Goal: Information Seeking & Learning: Learn about a topic

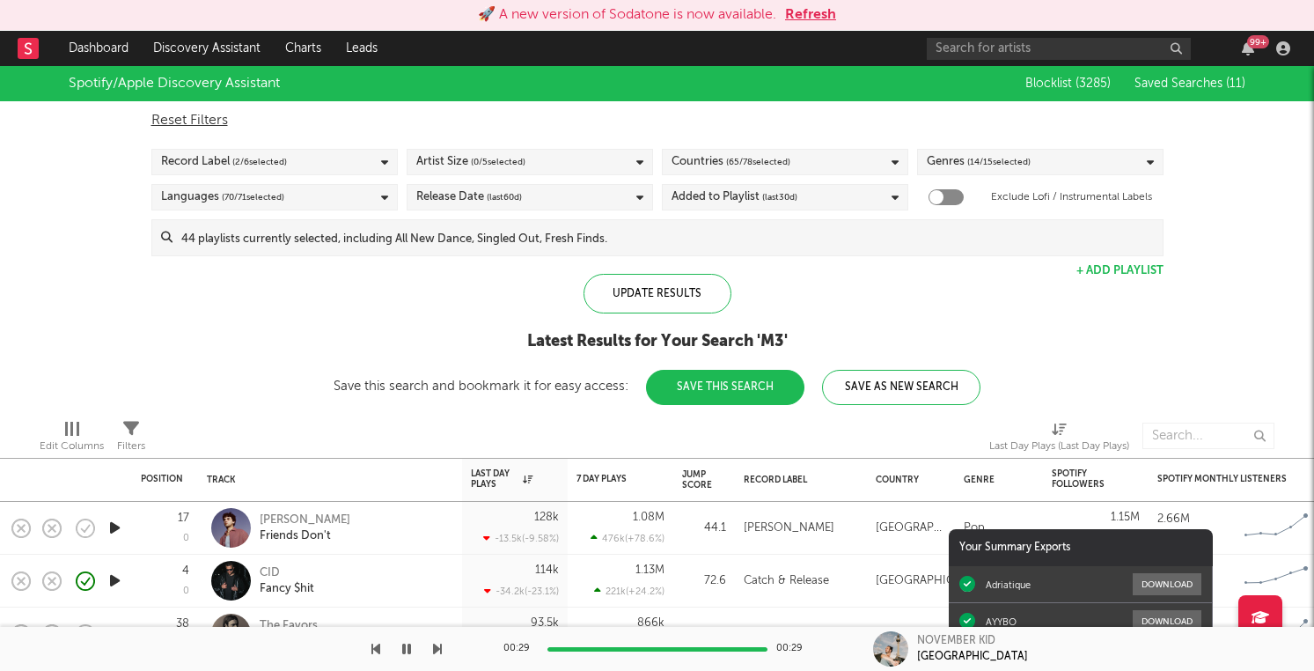
click at [796, 19] on button "Refresh" at bounding box center [810, 14] width 51 height 21
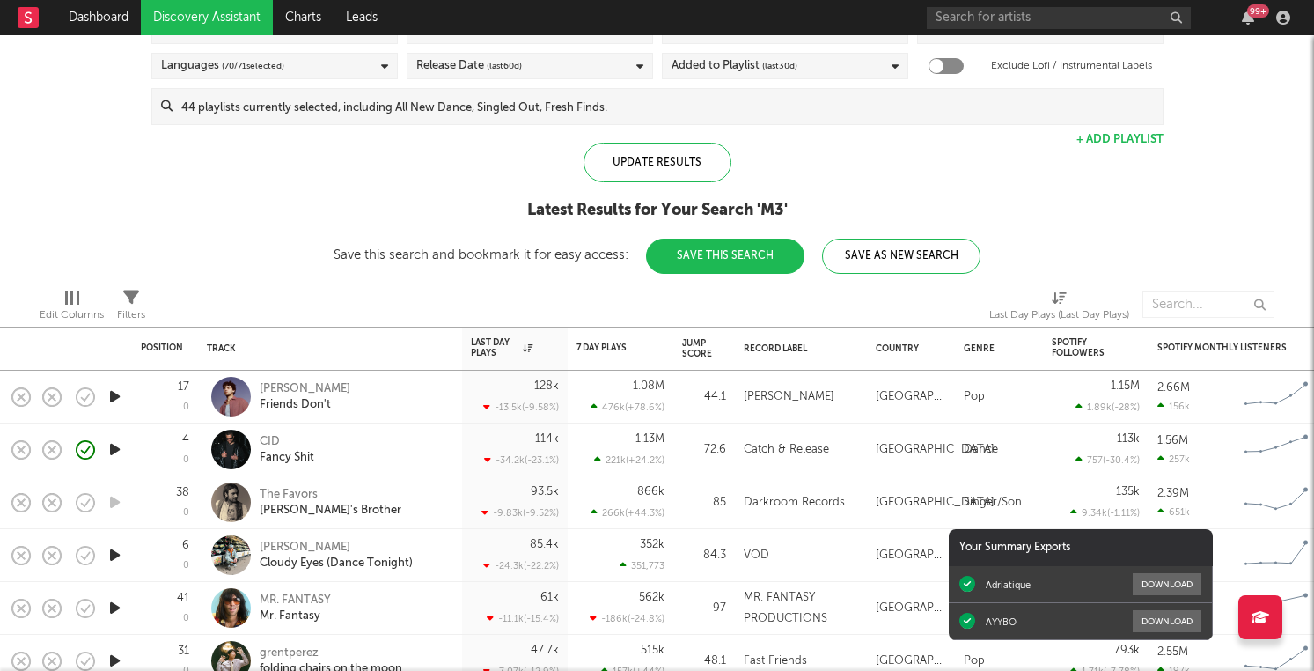
click at [1030, 449] on div "Dance" at bounding box center [999, 449] width 70 height 21
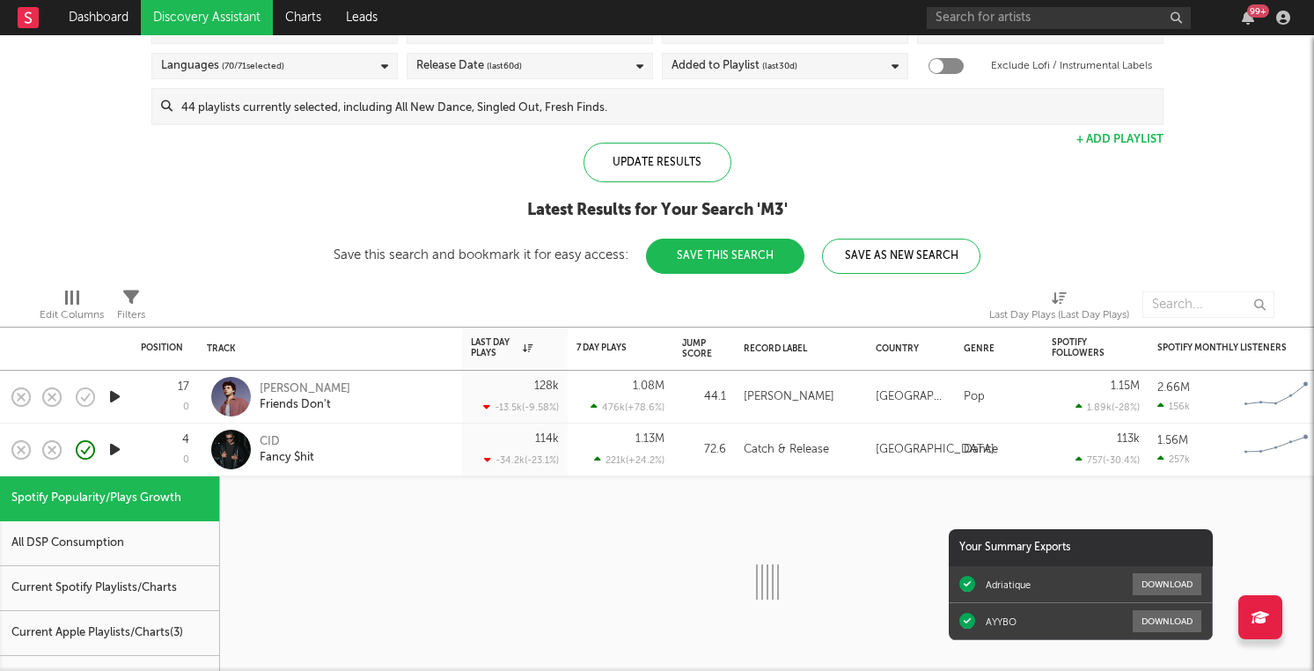
select select "1w"
click at [426, 441] on div "CID Fancy $hit" at bounding box center [354, 450] width 189 height 32
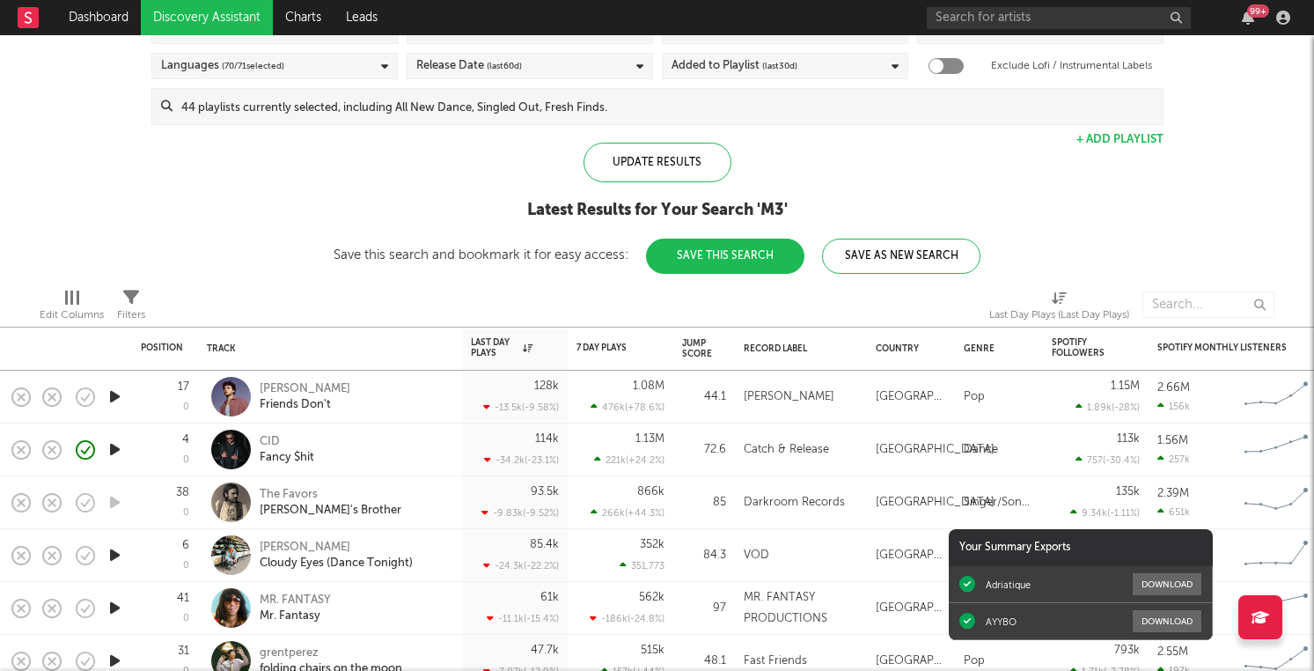
click at [426, 441] on div "CID Fancy $hit" at bounding box center [354, 450] width 189 height 32
select select "1w"
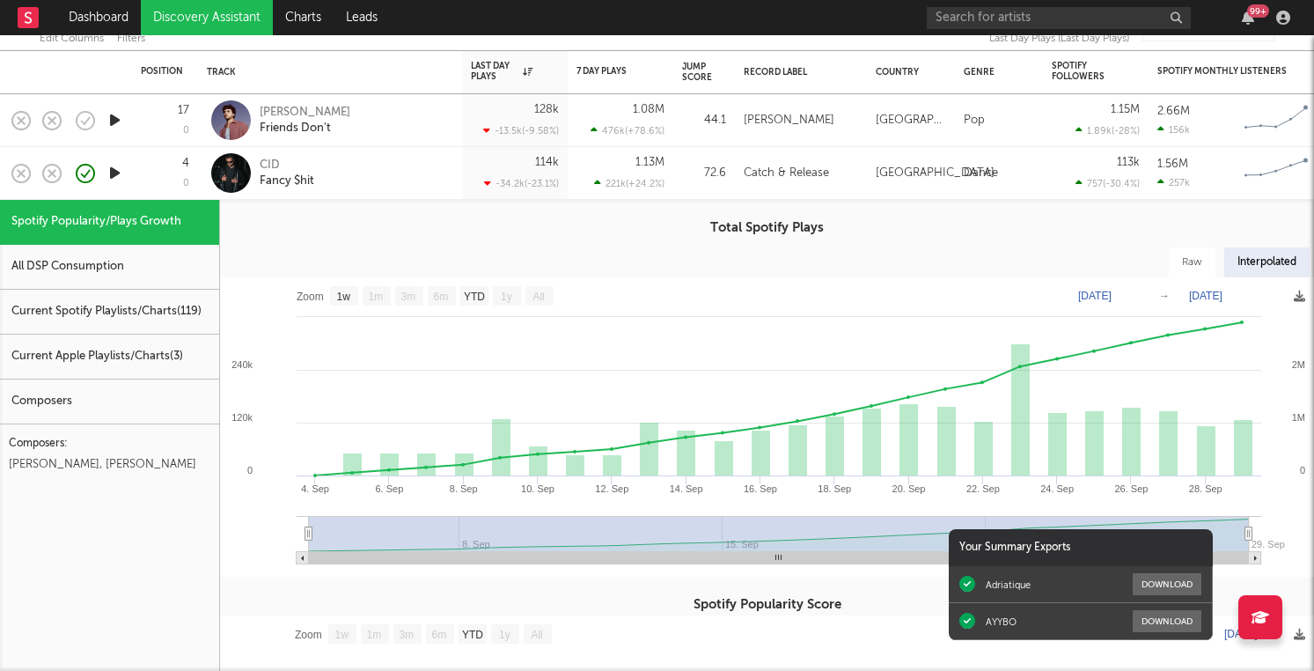
click at [423, 171] on div "CID Fancy $hit" at bounding box center [354, 174] width 189 height 32
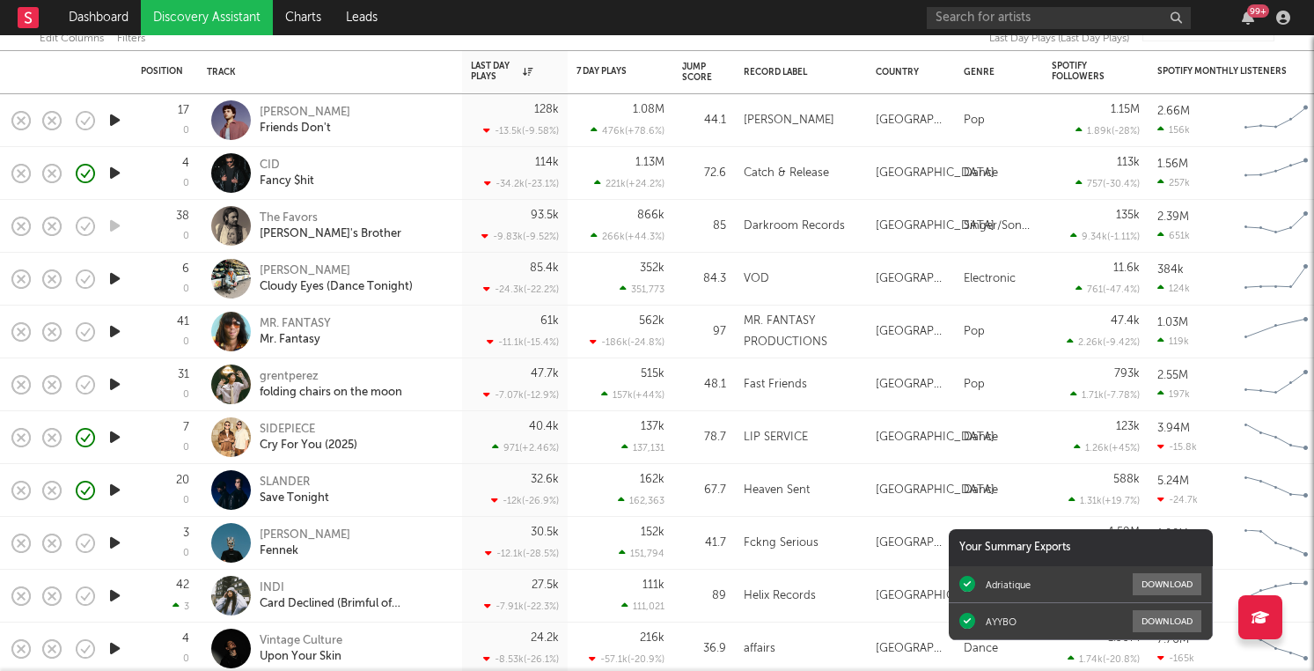
click at [418, 174] on div "CID Fancy $hit" at bounding box center [354, 174] width 189 height 32
select select "1w"
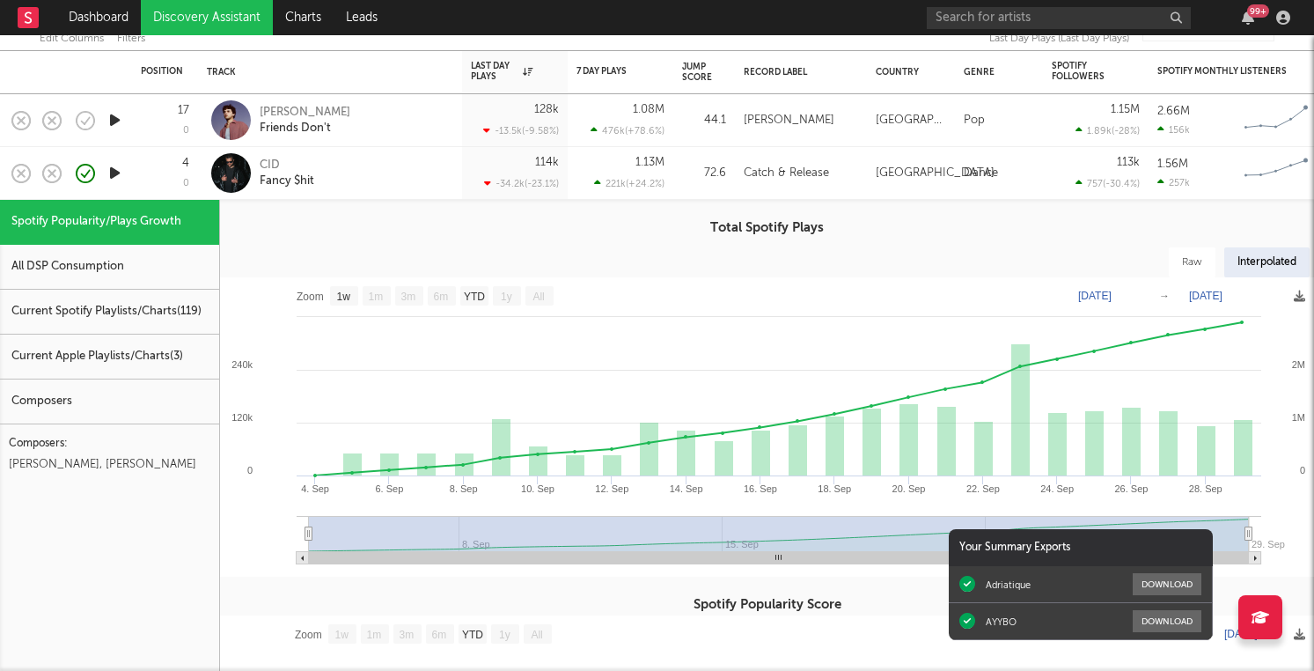
click at [418, 174] on div "CID Fancy $hit" at bounding box center [354, 174] width 189 height 32
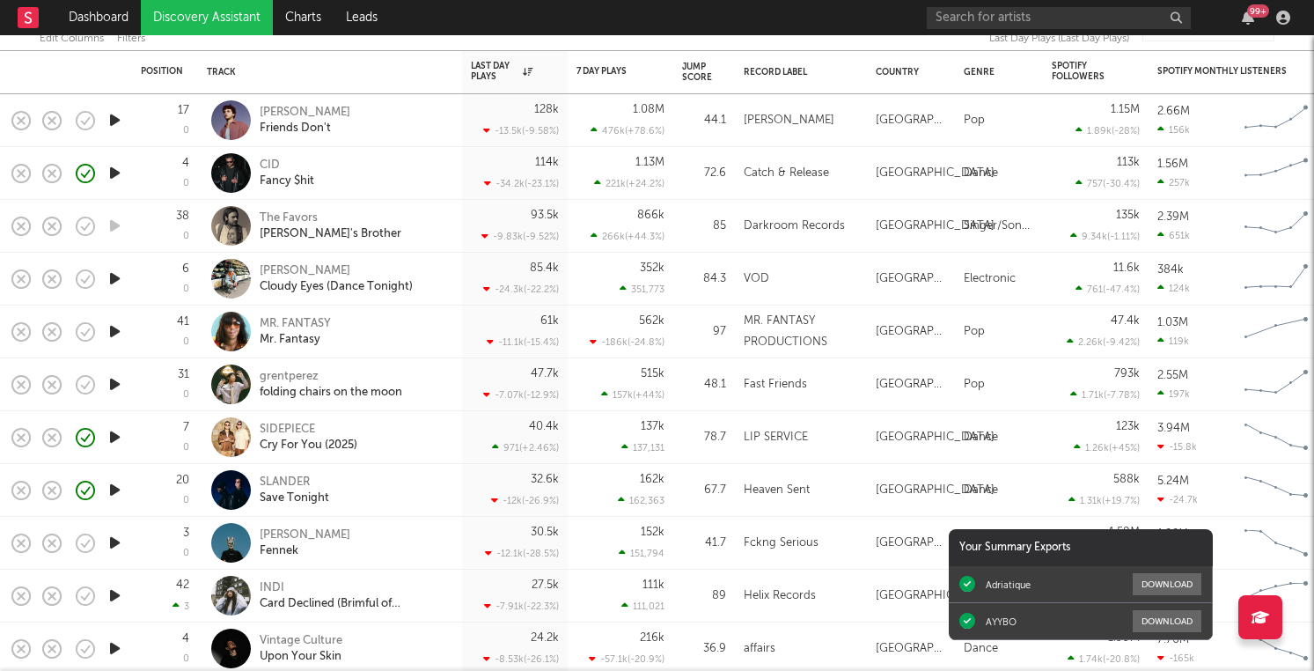
click at [416, 171] on div "CID Fancy $hit" at bounding box center [354, 174] width 189 height 32
select select "1w"
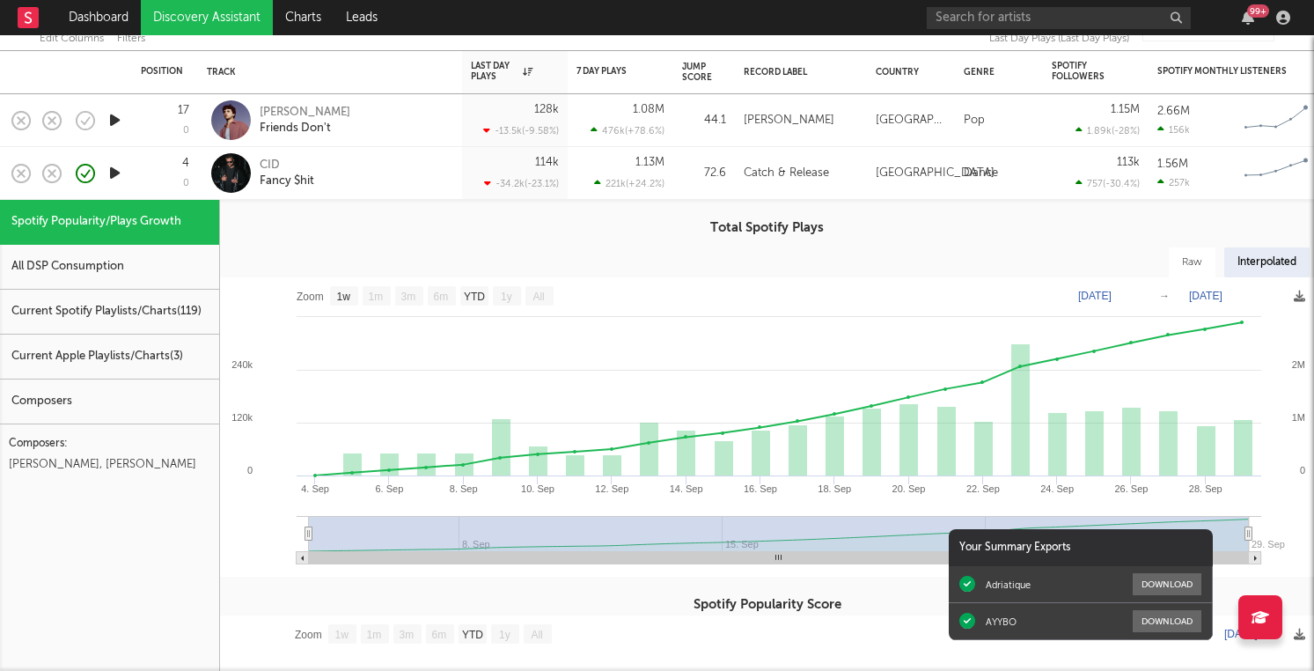
click at [416, 171] on div "CID Fancy $hit" at bounding box center [354, 174] width 189 height 32
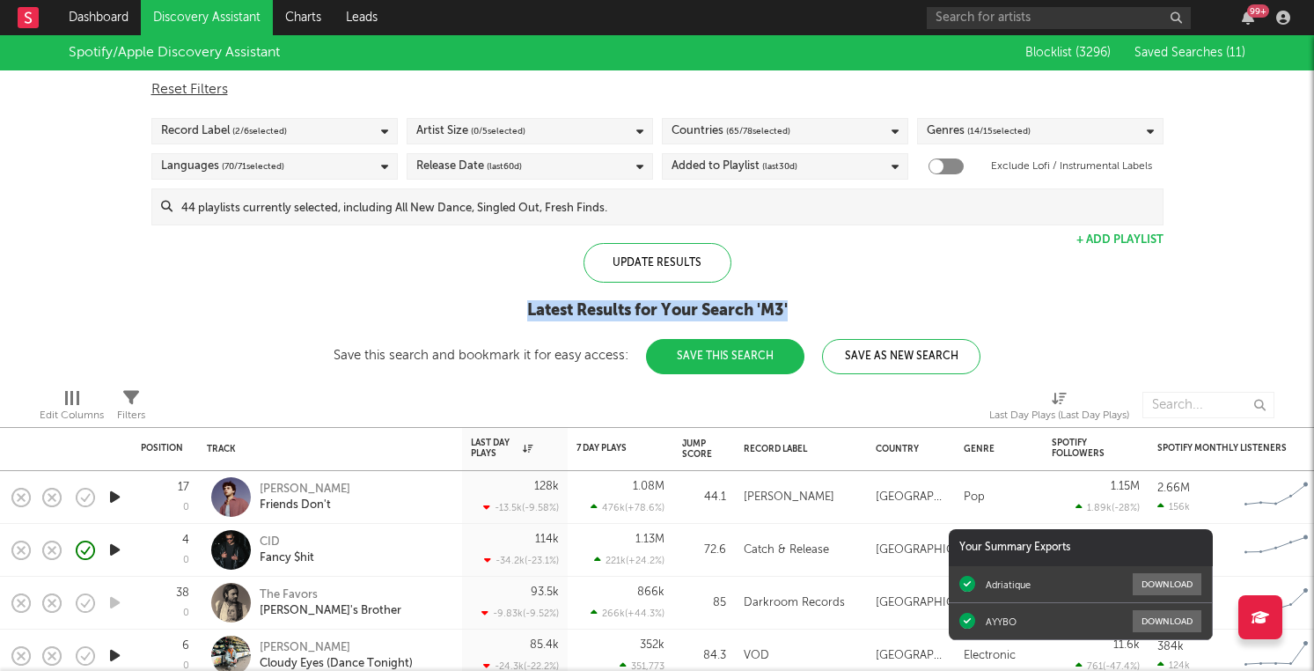
drag, startPoint x: 834, startPoint y: 313, endPoint x: 509, endPoint y: 301, distance: 325.1
click at [509, 301] on div "Latest Results for Your Search ' M3 '" at bounding box center [657, 310] width 647 height 21
drag, startPoint x: 509, startPoint y: 301, endPoint x: 844, endPoint y: 311, distance: 335.6
click at [844, 311] on div "Latest Results for Your Search ' M3 '" at bounding box center [657, 310] width 647 height 21
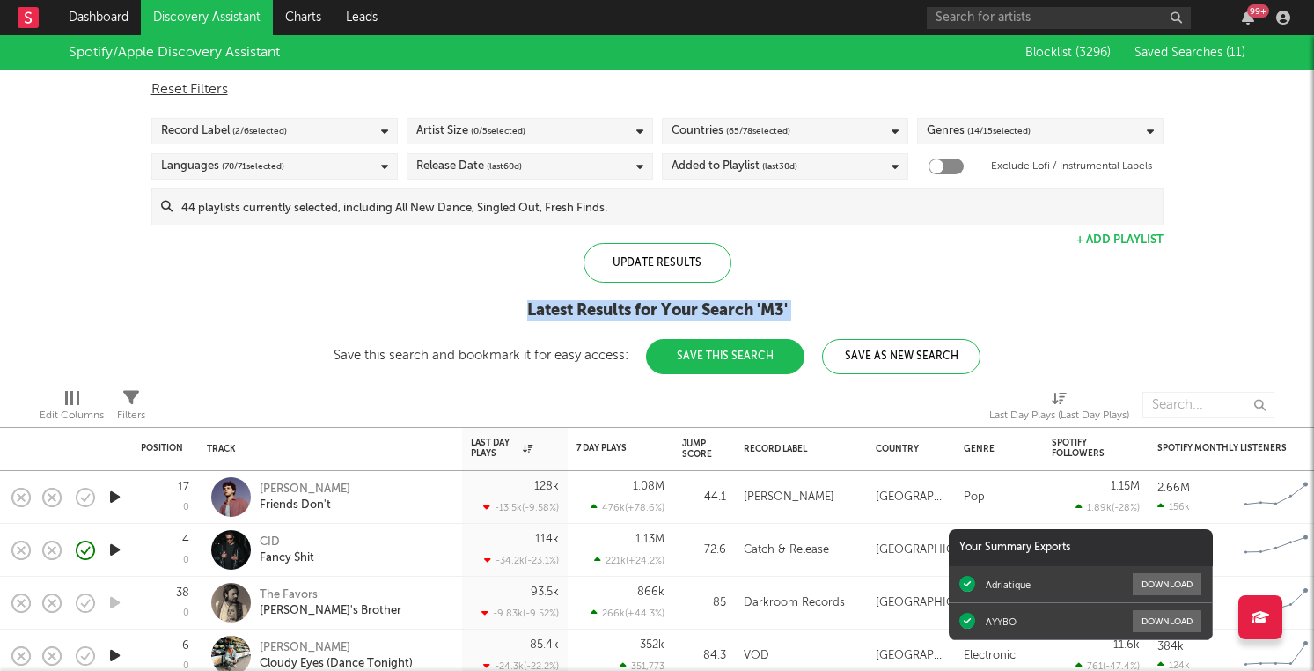
click at [844, 311] on div "Latest Results for Your Search ' M3 '" at bounding box center [657, 310] width 647 height 21
drag, startPoint x: 844, startPoint y: 311, endPoint x: 533, endPoint y: 317, distance: 311.7
click at [532, 317] on div "Latest Results for Your Search ' M3 '" at bounding box center [657, 310] width 647 height 21
click at [533, 317] on div "Latest Results for Your Search ' M3 '" at bounding box center [657, 310] width 647 height 21
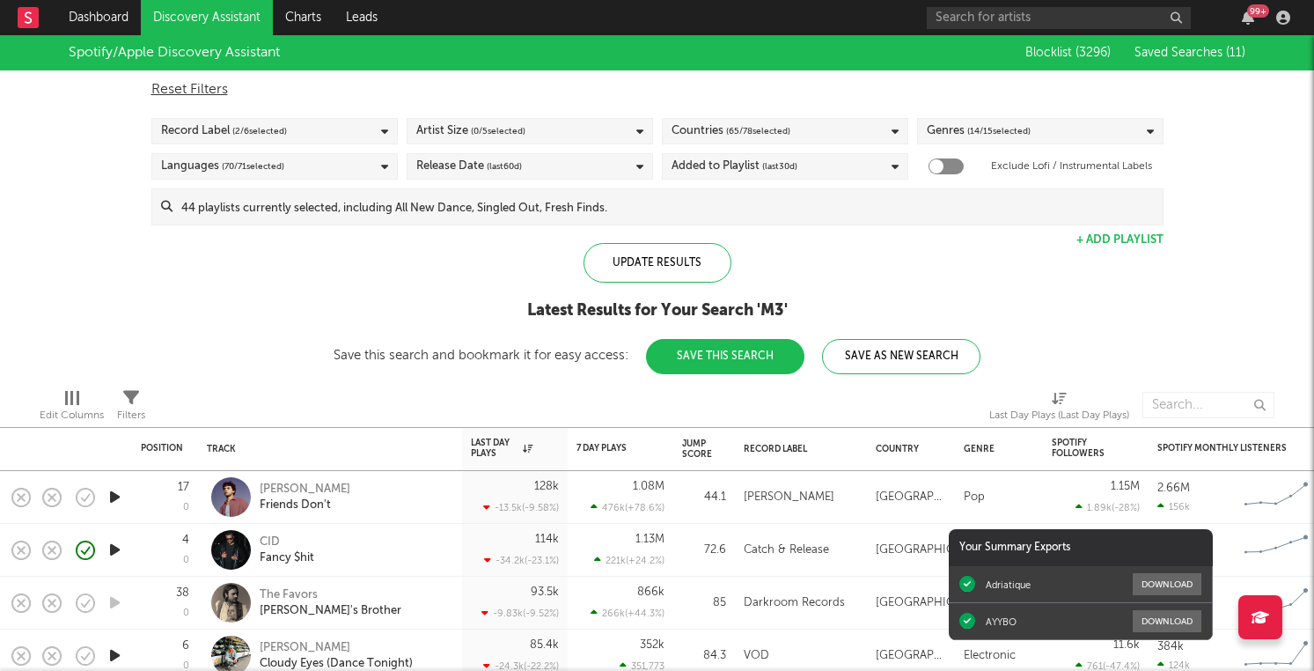
click at [518, 316] on div "Latest Results for Your Search ' M3 '" at bounding box center [657, 310] width 647 height 21
drag, startPoint x: 518, startPoint y: 316, endPoint x: 874, endPoint y: 318, distance: 356.5
click at [875, 318] on div "Latest Results for Your Search ' M3 '" at bounding box center [657, 310] width 647 height 21
click at [874, 318] on div "Latest Results for Your Search ' M3 '" at bounding box center [657, 310] width 647 height 21
drag, startPoint x: 874, startPoint y: 318, endPoint x: 443, endPoint y: 307, distance: 431.5
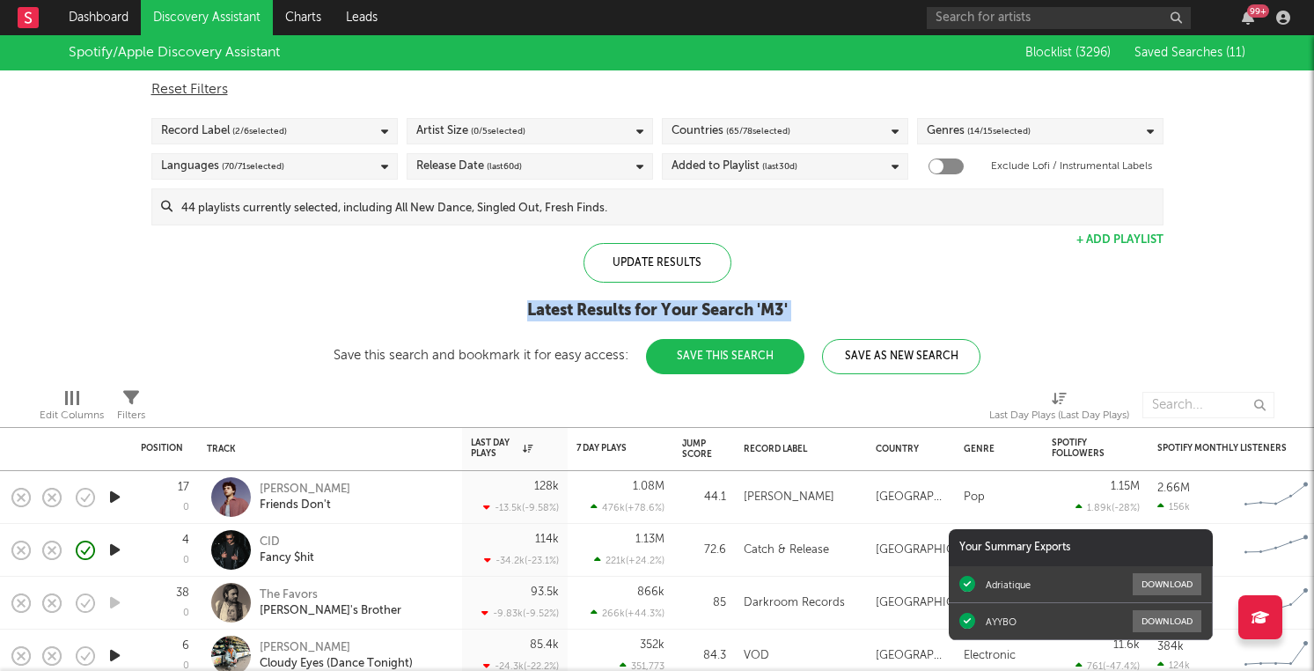
click at [442, 307] on div "Latest Results for Your Search ' M3 '" at bounding box center [657, 310] width 647 height 21
click at [443, 307] on div "Latest Results for Your Search ' M3 '" at bounding box center [657, 310] width 647 height 21
drag, startPoint x: 443, startPoint y: 307, endPoint x: 820, endPoint y: 316, distance: 376.9
click at [820, 316] on div "Latest Results for Your Search ' M3 '" at bounding box center [657, 310] width 647 height 21
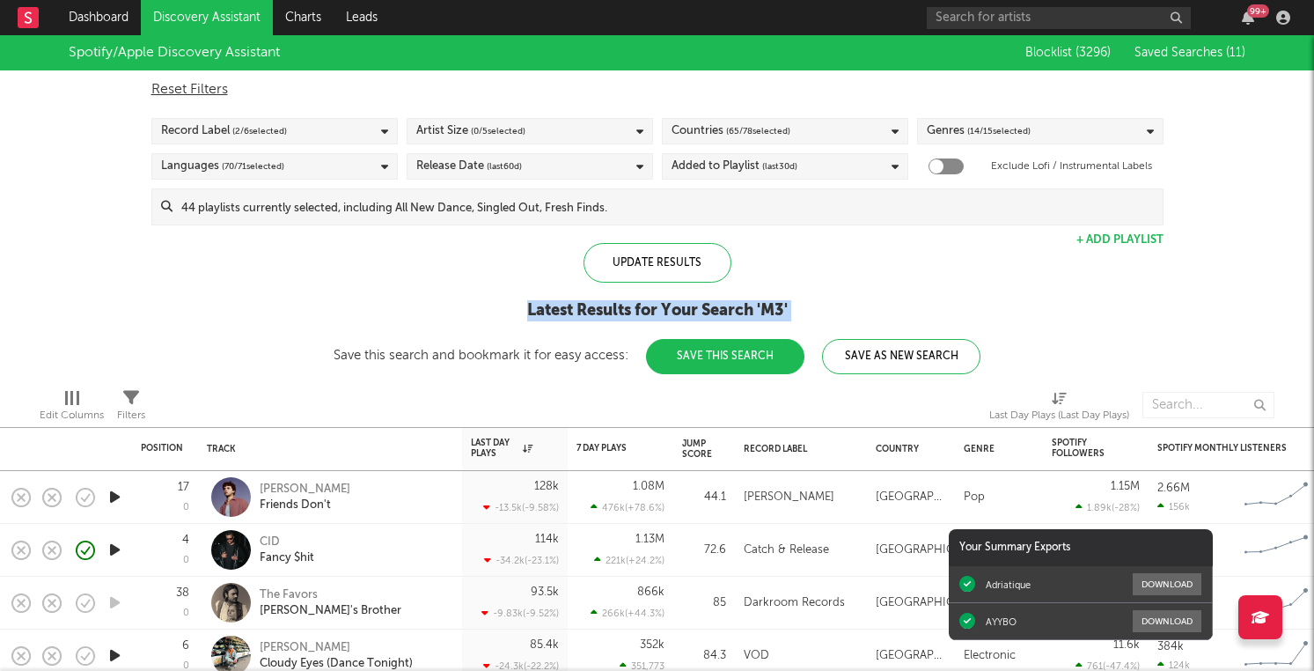
drag, startPoint x: 820, startPoint y: 316, endPoint x: 444, endPoint y: 305, distance: 376.1
click at [444, 305] on div "Latest Results for Your Search ' M3 '" at bounding box center [657, 310] width 647 height 21
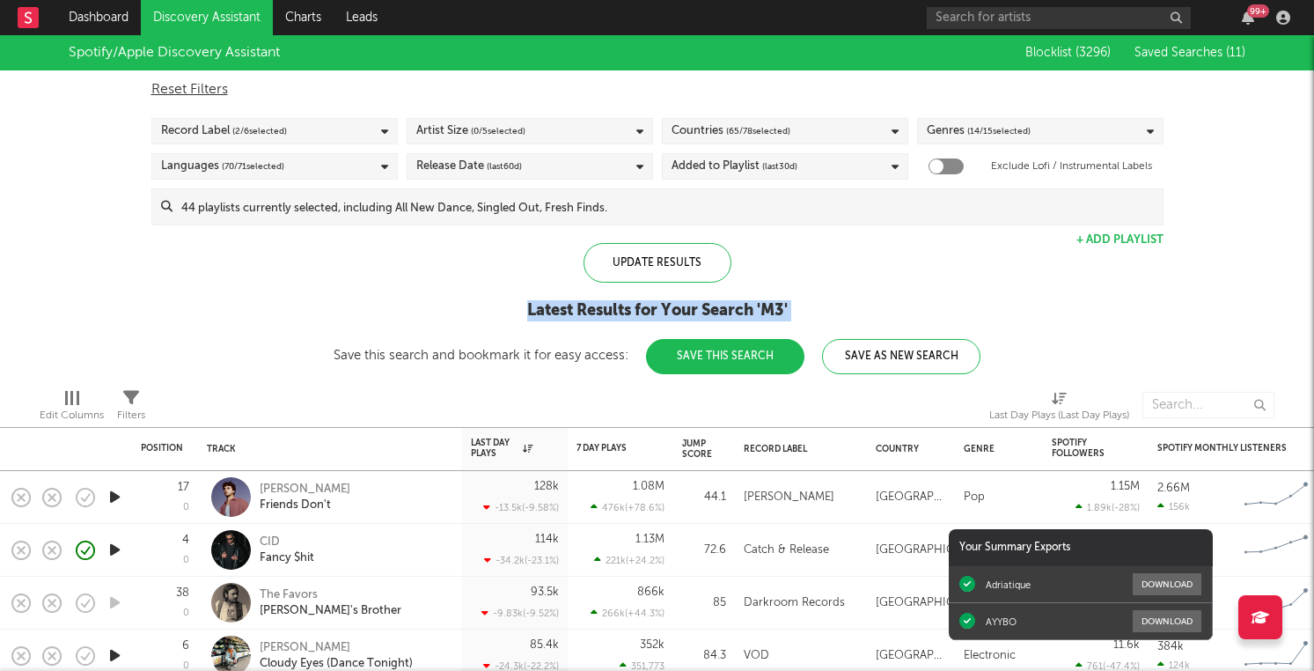
click at [444, 305] on div "Latest Results for Your Search ' M3 '" at bounding box center [657, 310] width 647 height 21
drag, startPoint x: 444, startPoint y: 305, endPoint x: 552, endPoint y: 305, distance: 108.3
click at [552, 305] on div "Latest Results for Your Search ' M3 '" at bounding box center [657, 310] width 647 height 21
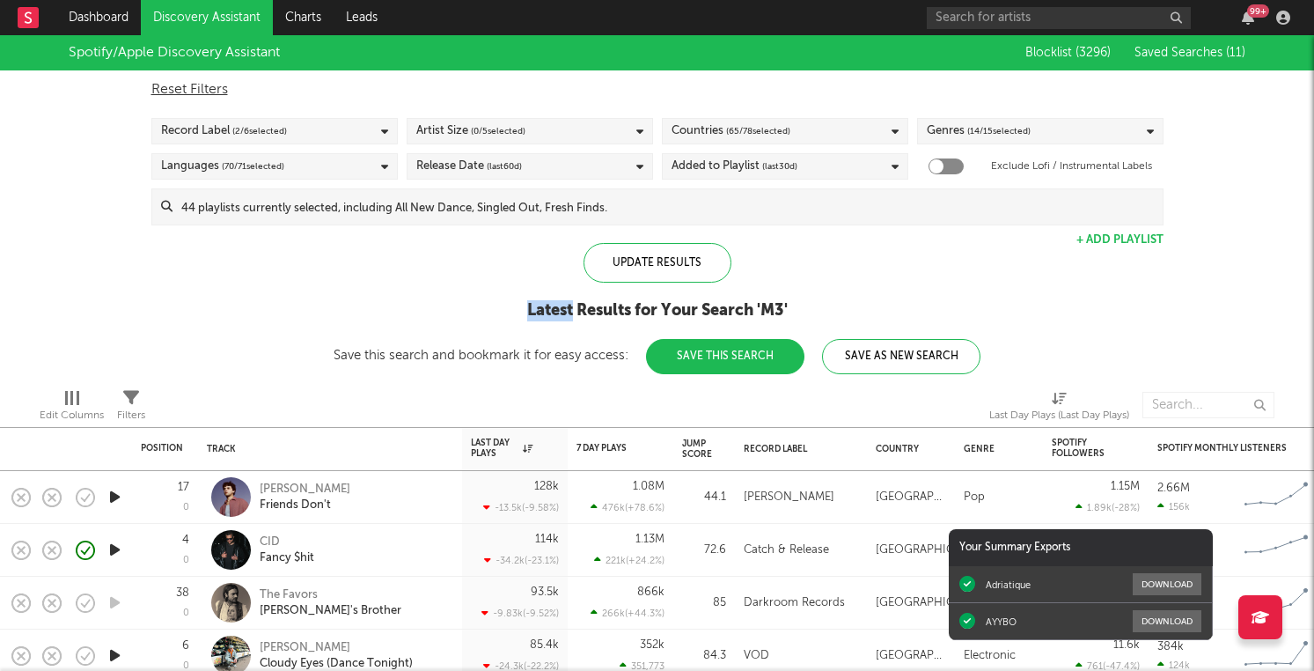
click at [493, 309] on div "Latest Results for Your Search ' M3 '" at bounding box center [657, 310] width 647 height 21
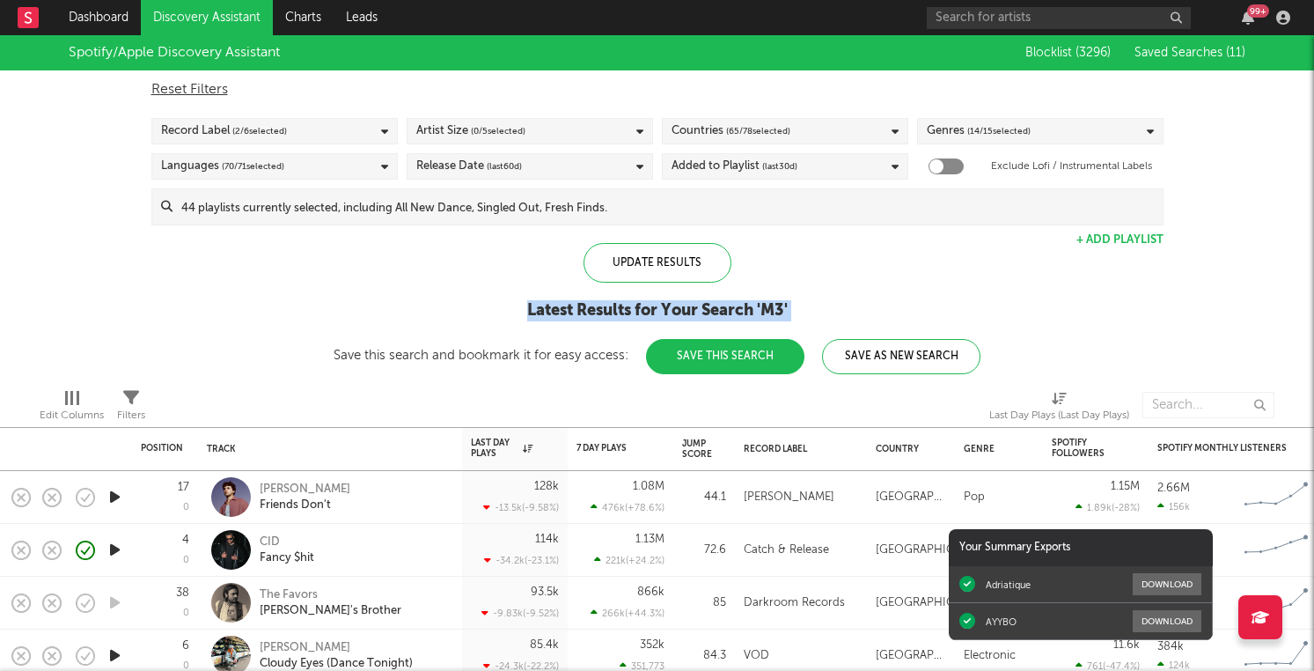
click at [493, 309] on div "Latest Results for Your Search ' M3 '" at bounding box center [657, 310] width 647 height 21
click at [509, 309] on div "Latest Results for Your Search ' M3 '" at bounding box center [657, 310] width 647 height 21
drag, startPoint x: 509, startPoint y: 309, endPoint x: 791, endPoint y: 320, distance: 282.8
click at [791, 320] on div "Latest Results for Your Search ' M3 '" at bounding box center [657, 310] width 647 height 21
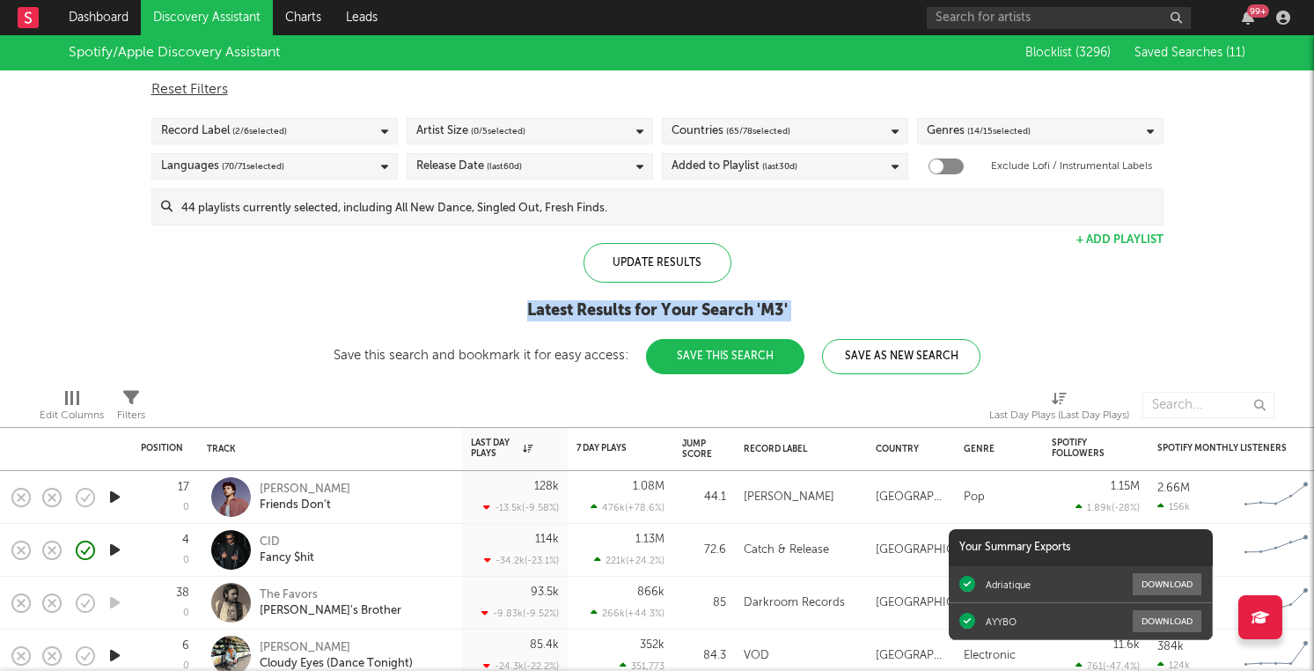
click at [791, 320] on div "Latest Results for Your Search ' M3 '" at bounding box center [657, 310] width 647 height 21
drag, startPoint x: 804, startPoint y: 305, endPoint x: 521, endPoint y: 312, distance: 282.7
click at [521, 312] on div "Latest Results for Your Search ' M3 '" at bounding box center [657, 310] width 647 height 21
drag, startPoint x: 521, startPoint y: 312, endPoint x: 790, endPoint y: 313, distance: 268.5
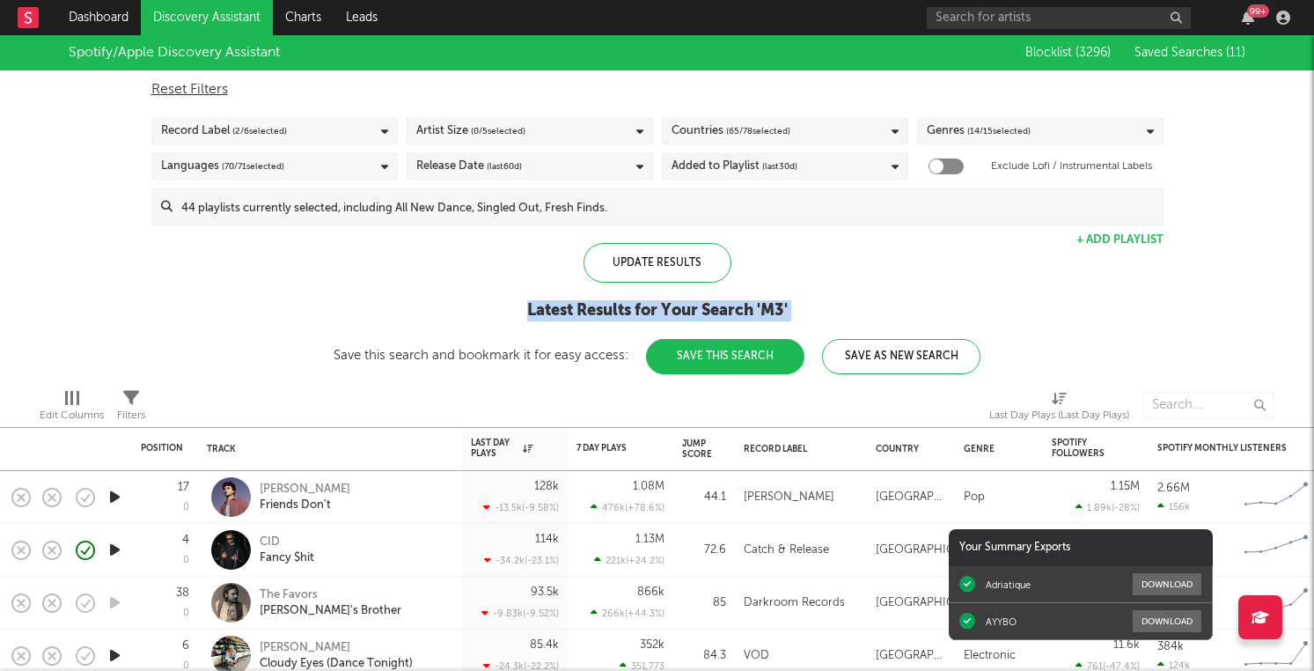
click at [790, 313] on div "Latest Results for Your Search ' M3 '" at bounding box center [657, 310] width 647 height 21
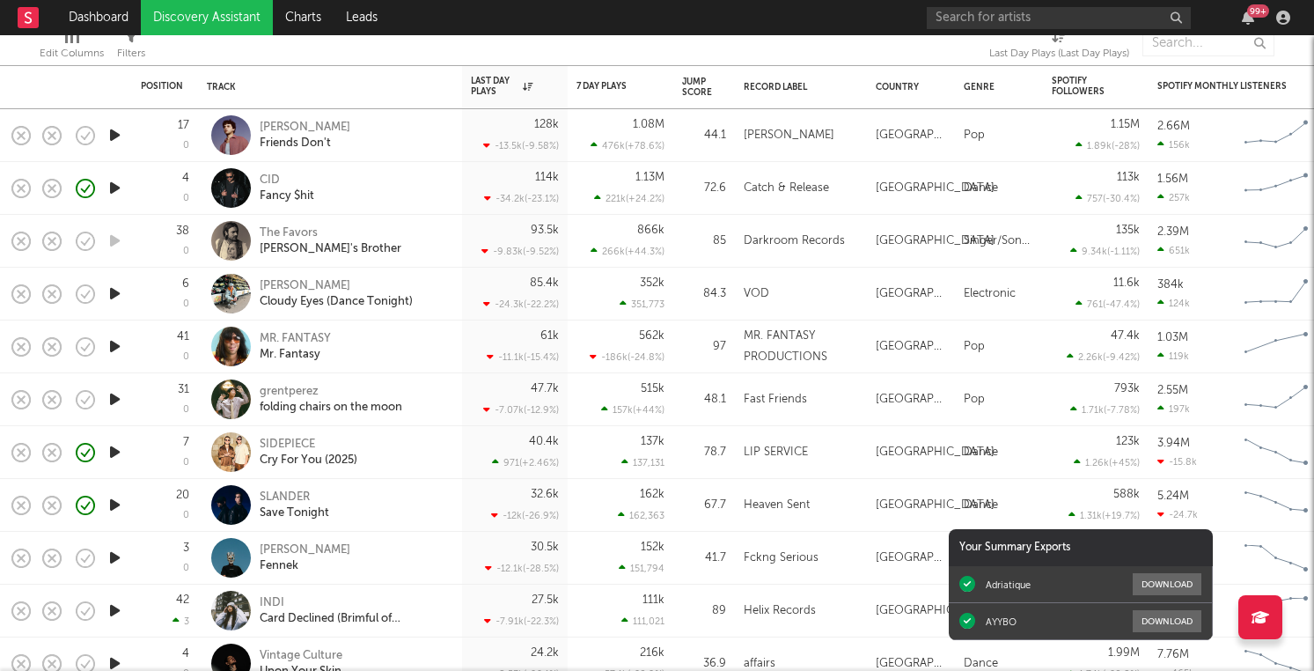
click at [425, 190] on div "CID Fancy $hit" at bounding box center [354, 189] width 189 height 32
select select "1w"
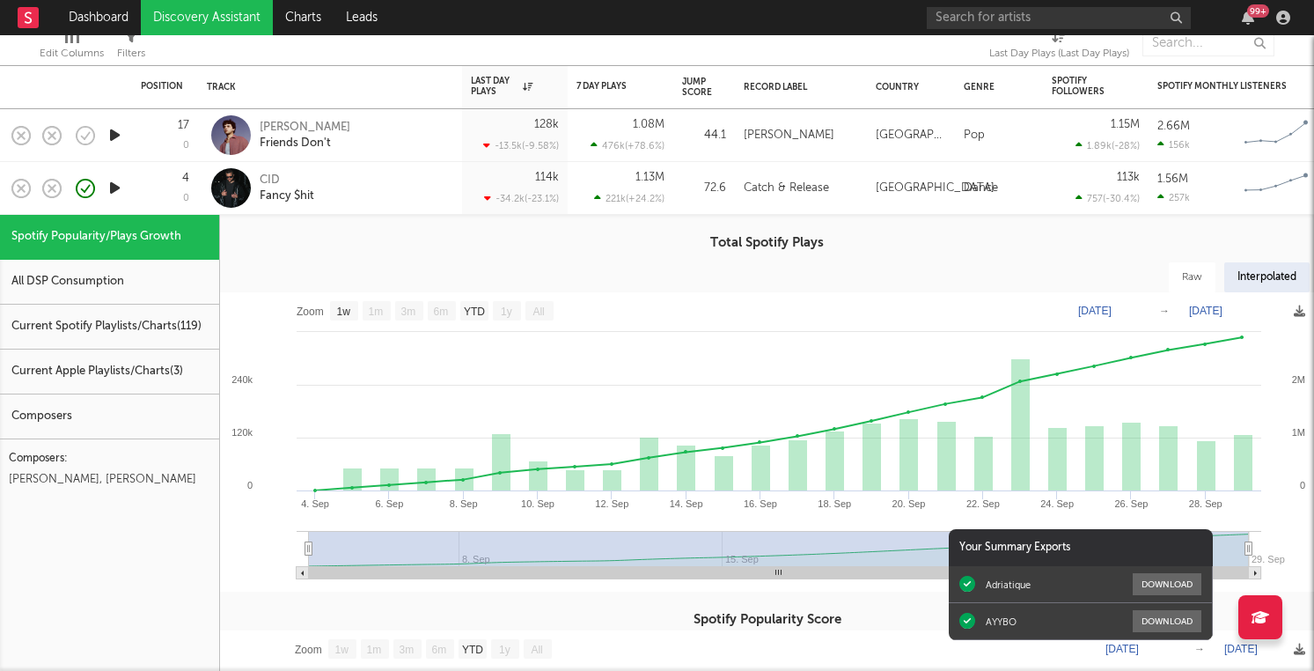
click at [425, 190] on div "CID Fancy $hit" at bounding box center [354, 189] width 189 height 32
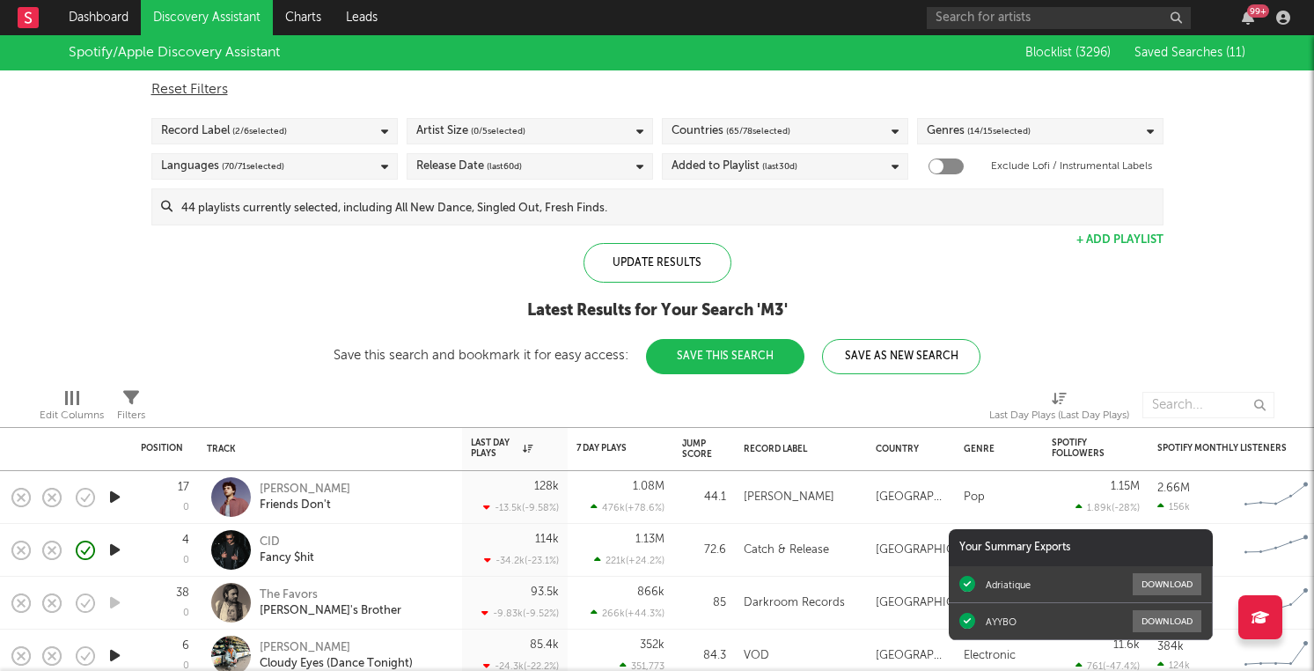
click at [661, 305] on div "Latest Results for Your Search ' M3 '" at bounding box center [657, 310] width 647 height 21
click at [654, 308] on div "Latest Results for Your Search ' M3 '" at bounding box center [657, 310] width 647 height 21
drag, startPoint x: 637, startPoint y: 312, endPoint x: 659, endPoint y: 317, distance: 21.8
click at [659, 317] on div "Latest Results for Your Search ' M3 '" at bounding box center [657, 310] width 647 height 21
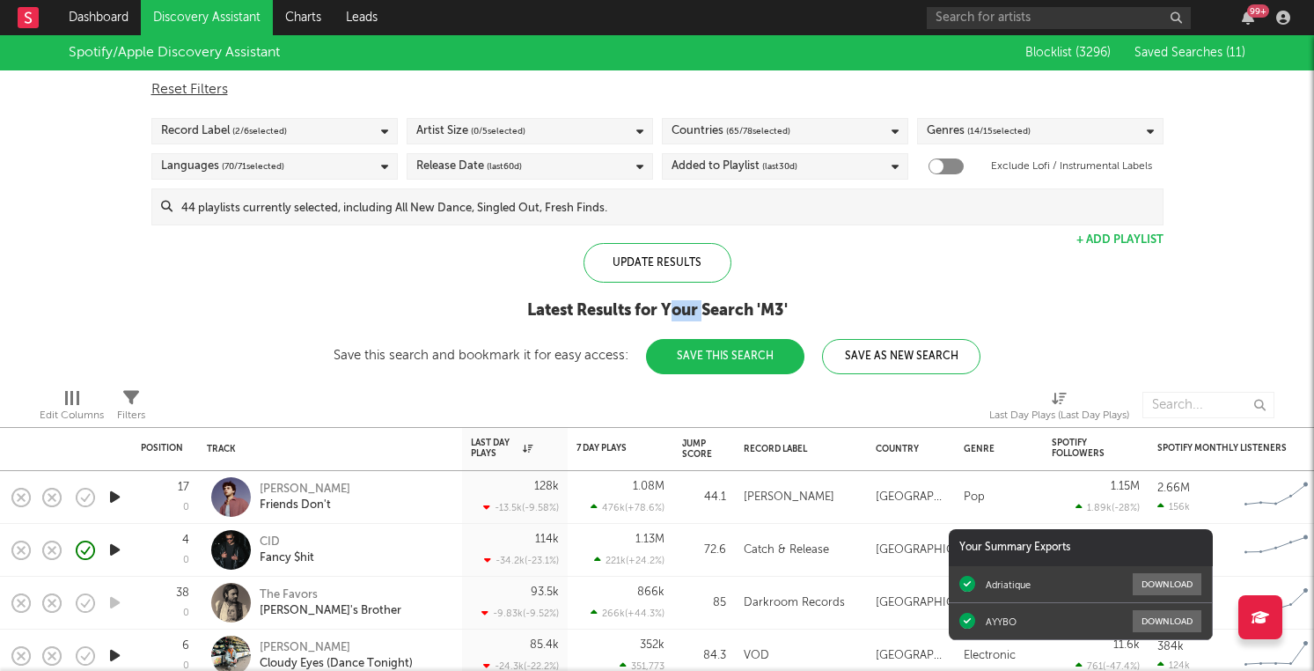
drag, startPoint x: 667, startPoint y: 314, endPoint x: 703, endPoint y: 315, distance: 35.2
click at [703, 315] on div "Latest Results for Your Search ' M3 '" at bounding box center [657, 310] width 647 height 21
click at [666, 307] on div "Latest Results for Your Search ' M3 '" at bounding box center [657, 310] width 647 height 21
drag, startPoint x: 666, startPoint y: 307, endPoint x: 699, endPoint y: 300, distance: 34.2
click at [699, 300] on div "Latest Results for Your Search ' M3 '" at bounding box center [657, 310] width 647 height 21
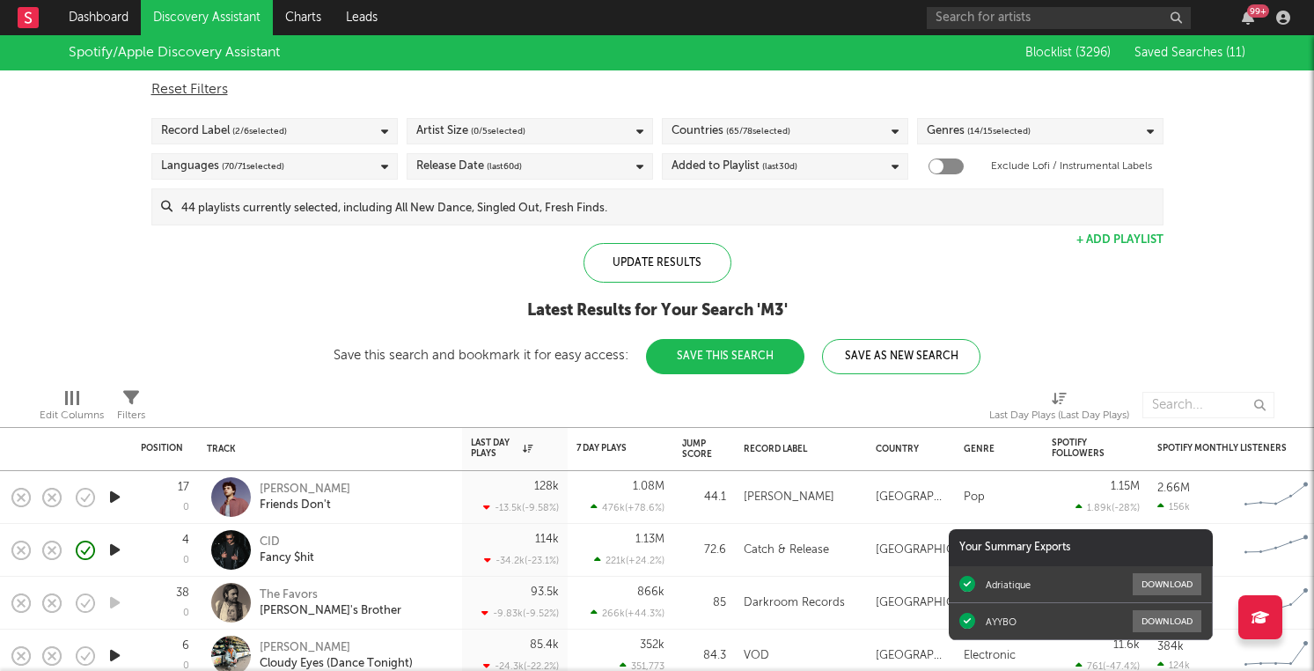
click at [705, 305] on div "Latest Results for Your Search ' M3 '" at bounding box center [657, 310] width 647 height 21
drag, startPoint x: 705, startPoint y: 305, endPoint x: 763, endPoint y: 309, distance: 58.2
click at [764, 309] on div "Latest Results for Your Search ' M3 '" at bounding box center [657, 310] width 647 height 21
click at [763, 309] on div "Latest Results for Your Search ' M3 '" at bounding box center [657, 310] width 647 height 21
drag, startPoint x: 760, startPoint y: 309, endPoint x: 790, endPoint y: 309, distance: 29.9
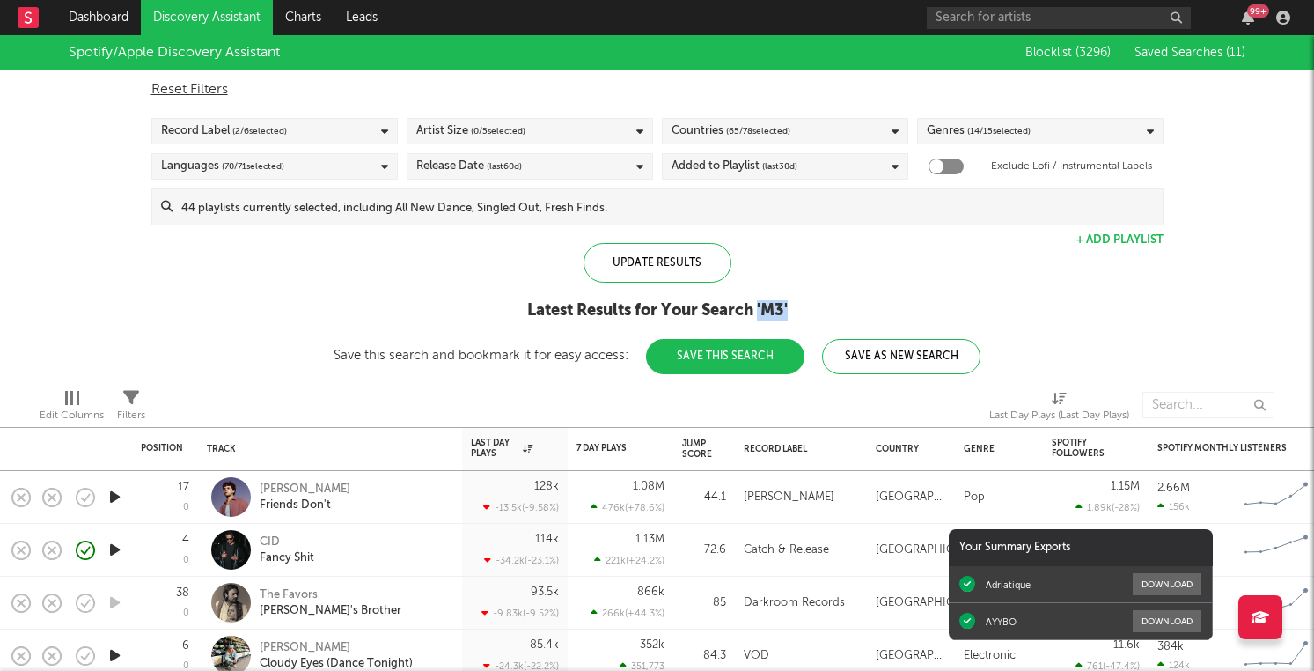
click at [790, 309] on div "Latest Results for Your Search ' M3 '" at bounding box center [657, 310] width 647 height 21
drag, startPoint x: 790, startPoint y: 309, endPoint x: 760, endPoint y: 308, distance: 29.9
click at [760, 309] on div "Latest Results for Your Search ' M3 '" at bounding box center [657, 310] width 647 height 21
click at [754, 308] on div "Latest Results for Your Search ' M3 '" at bounding box center [657, 310] width 647 height 21
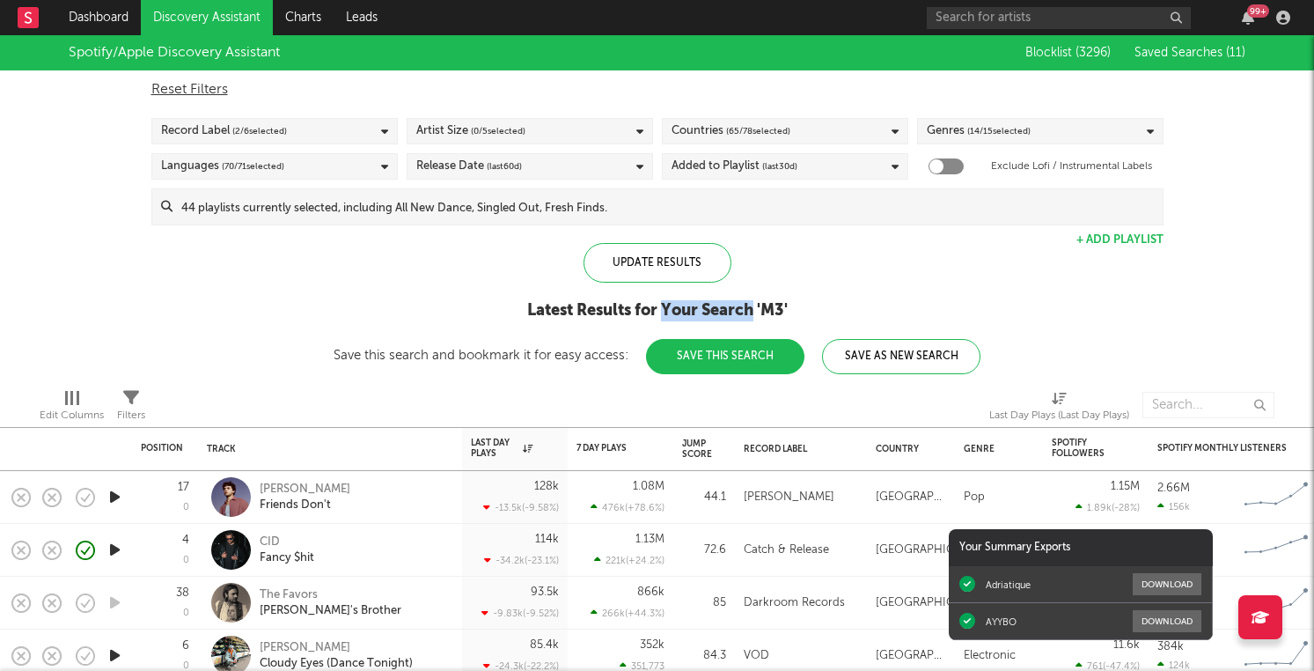
drag, startPoint x: 754, startPoint y: 308, endPoint x: 662, endPoint y: 303, distance: 91.7
click at [662, 303] on div "Latest Results for Your Search ' M3 '" at bounding box center [657, 310] width 647 height 21
click at [662, 304] on div "Latest Results for Your Search ' M3 '" at bounding box center [657, 310] width 647 height 21
drag, startPoint x: 660, startPoint y: 311, endPoint x: 635, endPoint y: 308, distance: 25.7
click at [635, 308] on div "Latest Results for Your Search ' M3 '" at bounding box center [657, 310] width 647 height 21
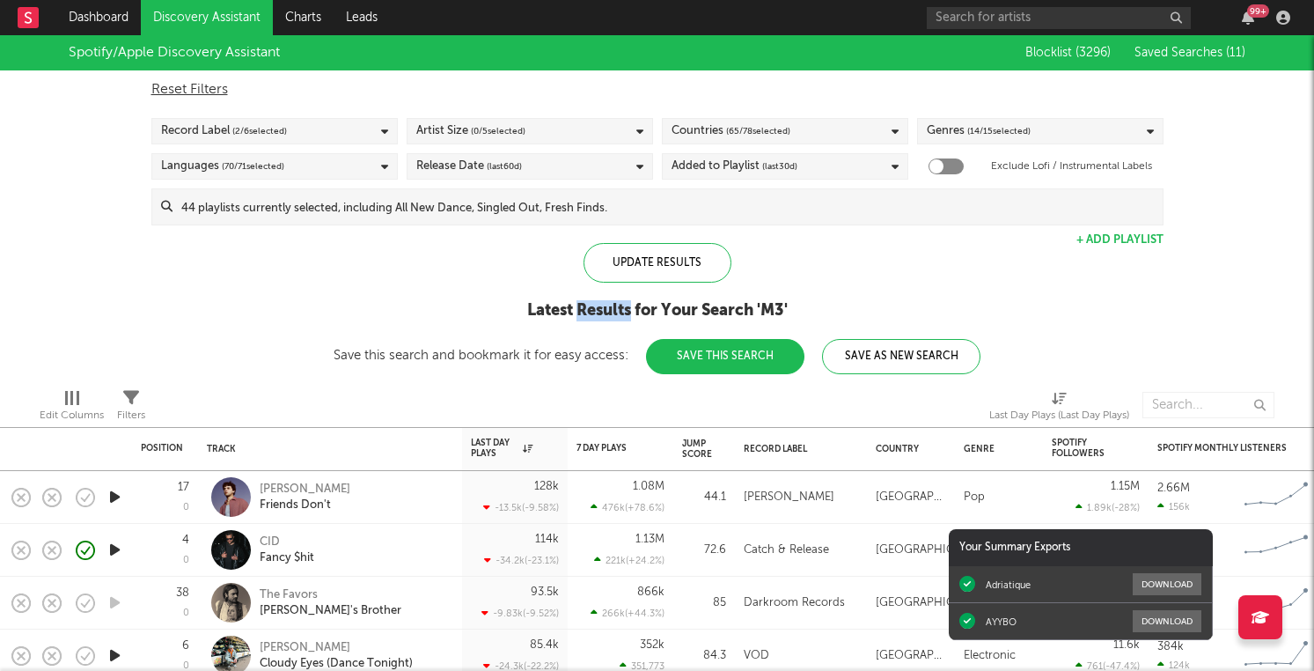
drag, startPoint x: 632, startPoint y: 308, endPoint x: 577, endPoint y: 311, distance: 55.5
click at [577, 311] on div "Latest Results for Your Search ' M3 '" at bounding box center [657, 310] width 647 height 21
click at [559, 311] on div "Latest Results for Your Search ' M3 '" at bounding box center [657, 310] width 647 height 21
drag, startPoint x: 571, startPoint y: 311, endPoint x: 511, endPoint y: 310, distance: 59.9
click at [511, 310] on div "Latest Results for Your Search ' M3 '" at bounding box center [657, 310] width 647 height 21
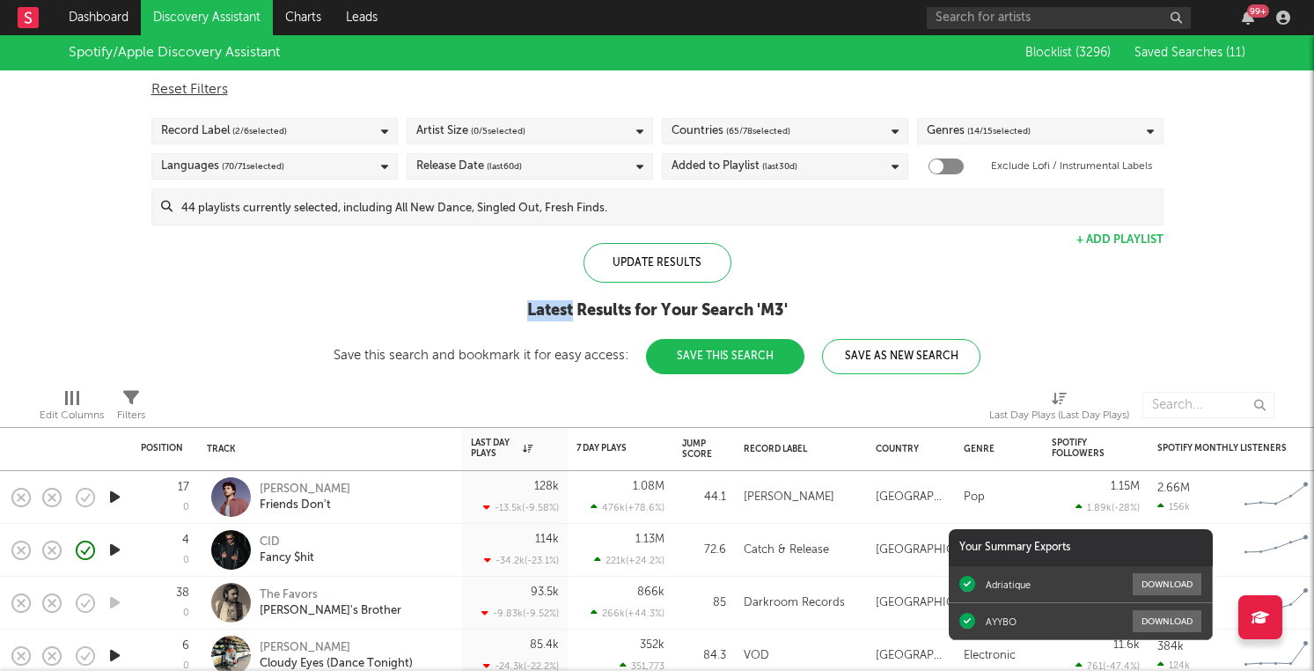
click at [511, 310] on div "Latest Results for Your Search ' M3 '" at bounding box center [657, 310] width 647 height 21
click at [528, 309] on div "Latest Results for Your Search ' M3 '" at bounding box center [657, 310] width 647 height 21
click at [592, 302] on div "Latest Results for Your Search ' M3 '" at bounding box center [657, 310] width 647 height 21
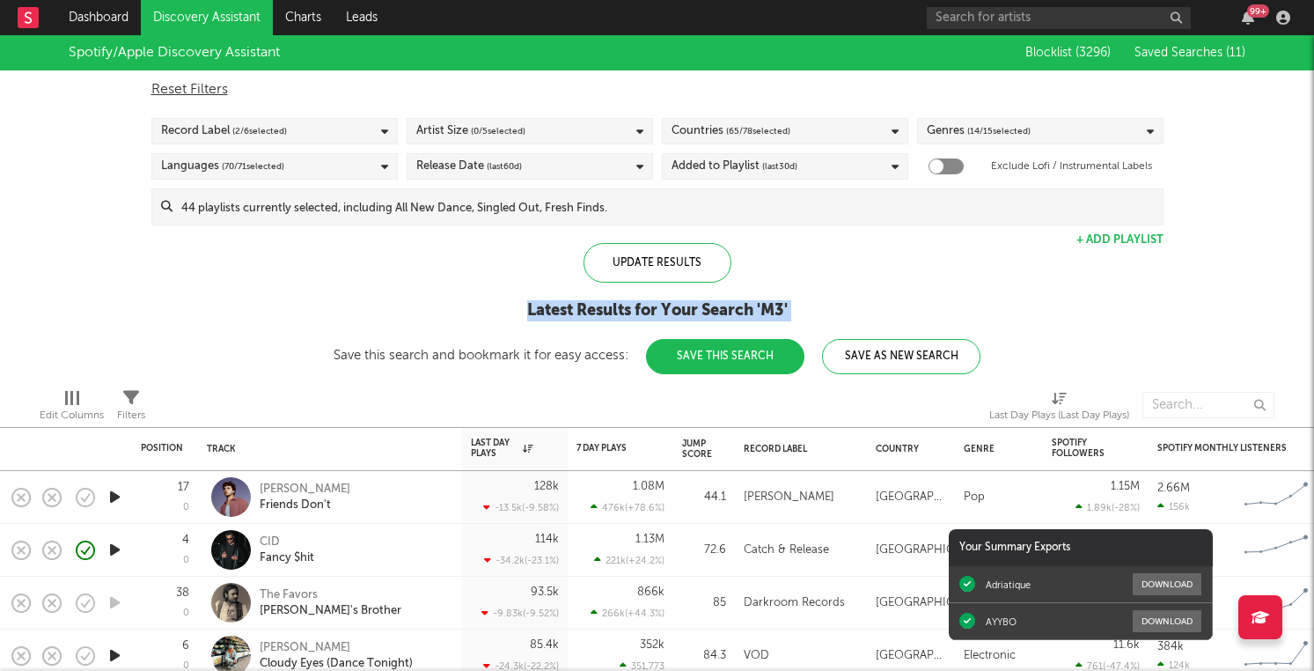
click at [592, 302] on div "Latest Results for Your Search ' M3 '" at bounding box center [657, 310] width 647 height 21
click at [618, 320] on div "Latest Results for Your Search ' M3 '" at bounding box center [657, 310] width 647 height 21
click at [611, 309] on div "Latest Results for Your Search ' M3 '" at bounding box center [657, 310] width 647 height 21
click at [641, 306] on div "Latest Results for Your Search ' M3 '" at bounding box center [657, 310] width 647 height 21
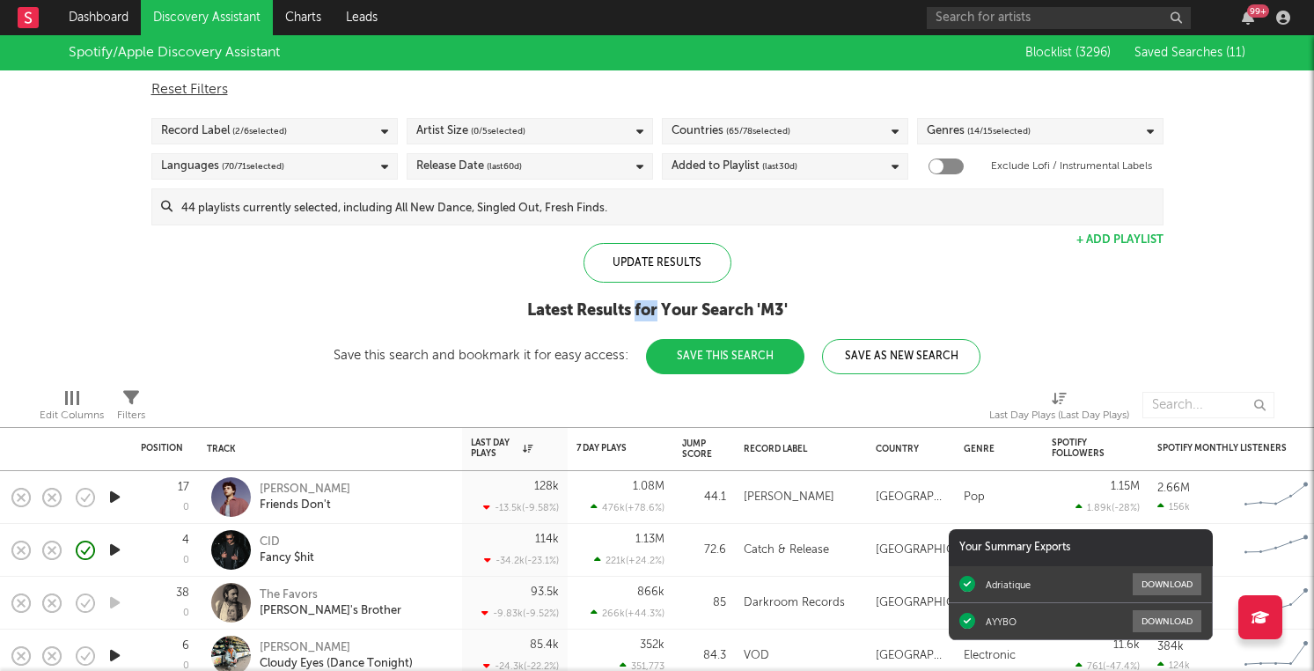
click at [641, 306] on div "Latest Results for Your Search ' M3 '" at bounding box center [657, 310] width 647 height 21
click at [675, 303] on div "Latest Results for Your Search ' M3 '" at bounding box center [657, 310] width 647 height 21
click at [722, 302] on div "Latest Results for Your Search ' M3 '" at bounding box center [657, 310] width 647 height 21
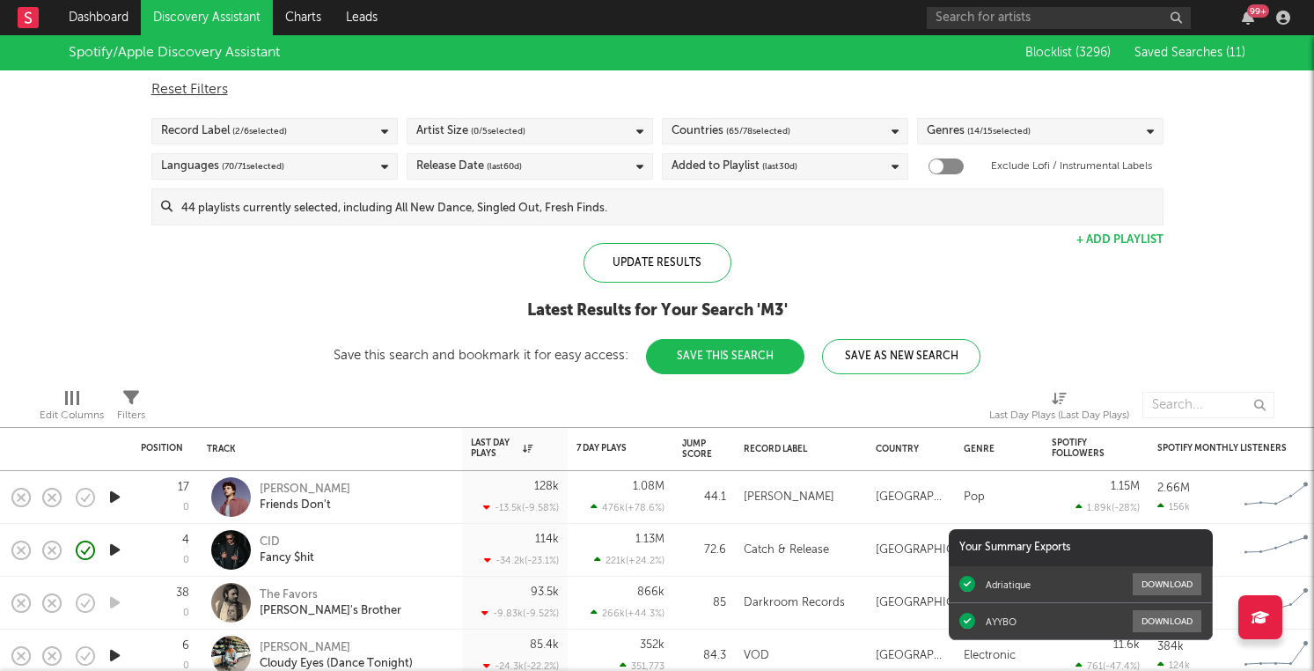
click at [774, 304] on div "Latest Results for Your Search ' M3 '" at bounding box center [657, 310] width 647 height 21
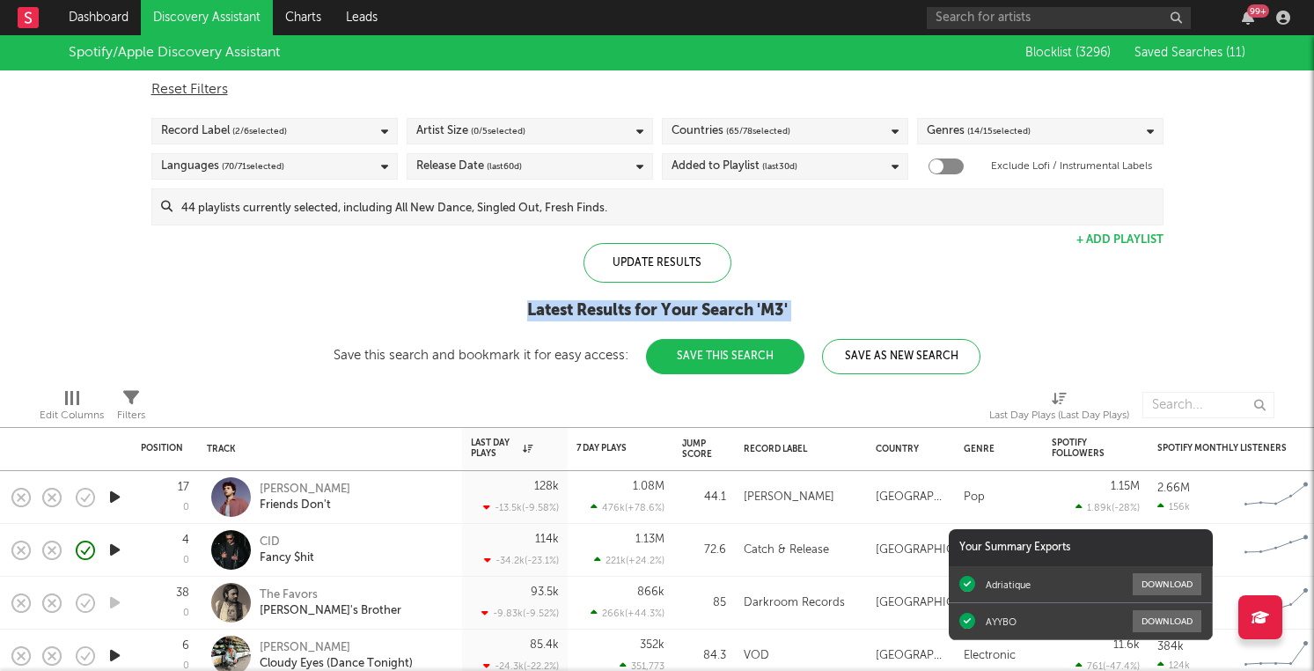
click at [774, 304] on div "Latest Results for Your Search ' M3 '" at bounding box center [657, 310] width 647 height 21
click at [784, 304] on div "Latest Results for Your Search ' M3 '" at bounding box center [657, 310] width 647 height 21
drag, startPoint x: 791, startPoint y: 305, endPoint x: 758, endPoint y: 305, distance: 32.6
click at [758, 305] on div "Latest Results for Your Search ' M3 '" at bounding box center [657, 310] width 647 height 21
click at [726, 310] on div "Latest Results for Your Search ' M3 '" at bounding box center [657, 310] width 647 height 21
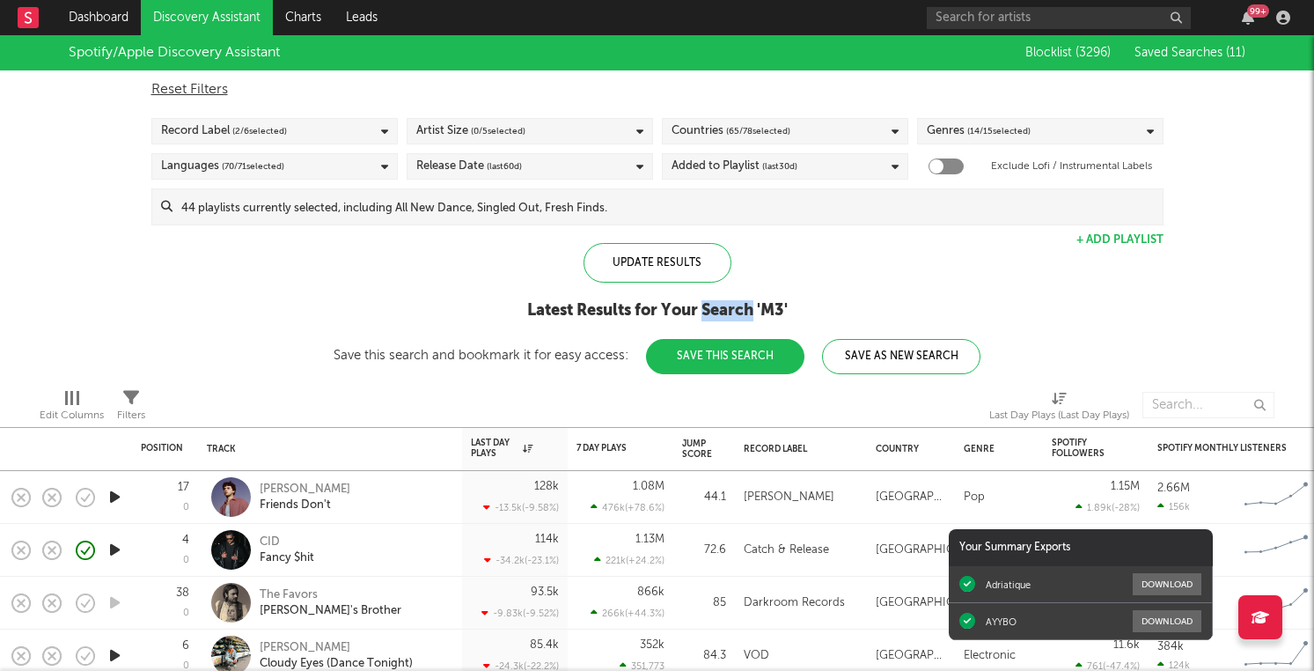
click at [726, 310] on div "Latest Results for Your Search ' M3 '" at bounding box center [657, 310] width 647 height 21
click at [688, 310] on div "Latest Results for Your Search ' M3 '" at bounding box center [657, 310] width 647 height 21
click at [635, 312] on div "Latest Results for Your Search ' M3 '" at bounding box center [657, 310] width 647 height 21
click at [645, 312] on div "Latest Results for Your Search ' M3 '" at bounding box center [657, 310] width 647 height 21
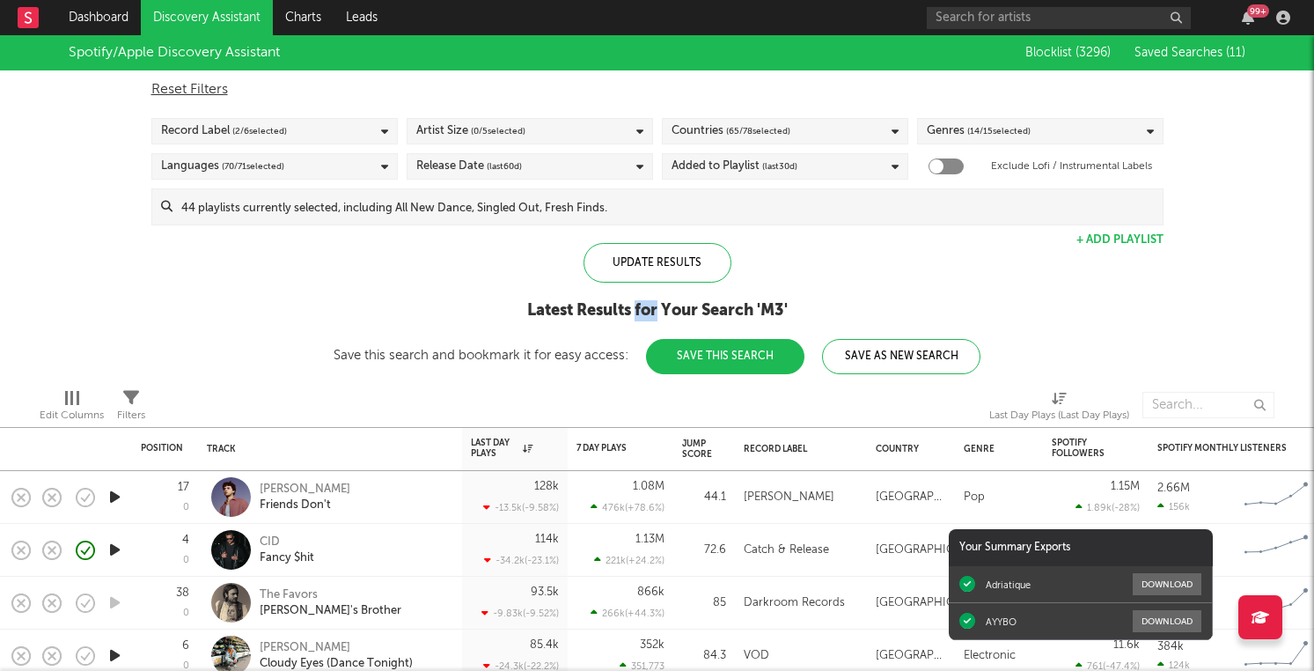
click at [645, 312] on div "Latest Results for Your Search ' M3 '" at bounding box center [657, 310] width 647 height 21
click at [614, 308] on div "Latest Results for Your Search ' M3 '" at bounding box center [657, 310] width 647 height 21
click at [602, 308] on div "Latest Results for Your Search ' M3 '" at bounding box center [657, 310] width 647 height 21
click at [544, 318] on div "Latest Results for Your Search ' M3 '" at bounding box center [657, 310] width 647 height 21
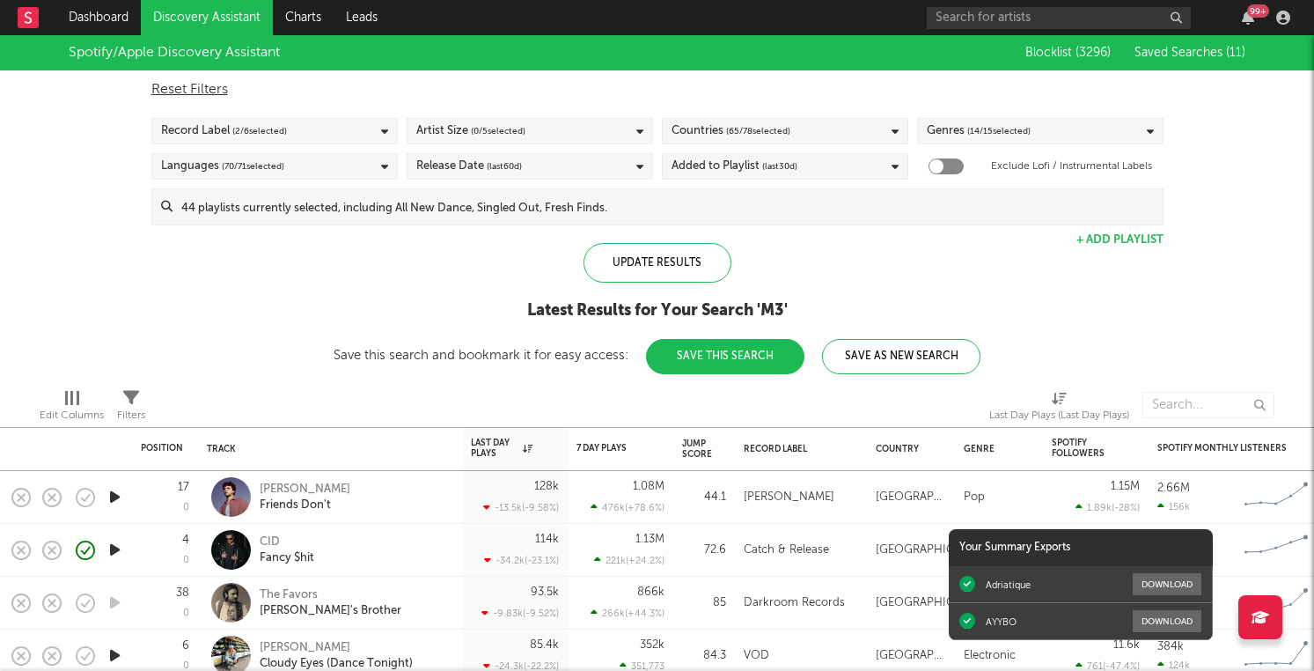
click at [557, 306] on div "Latest Results for Your Search ' M3 '" at bounding box center [657, 310] width 647 height 21
click at [549, 305] on div "Latest Results for Your Search ' M3 '" at bounding box center [657, 310] width 647 height 21
click at [548, 305] on div "Latest Results for Your Search ' M3 '" at bounding box center [657, 310] width 647 height 21
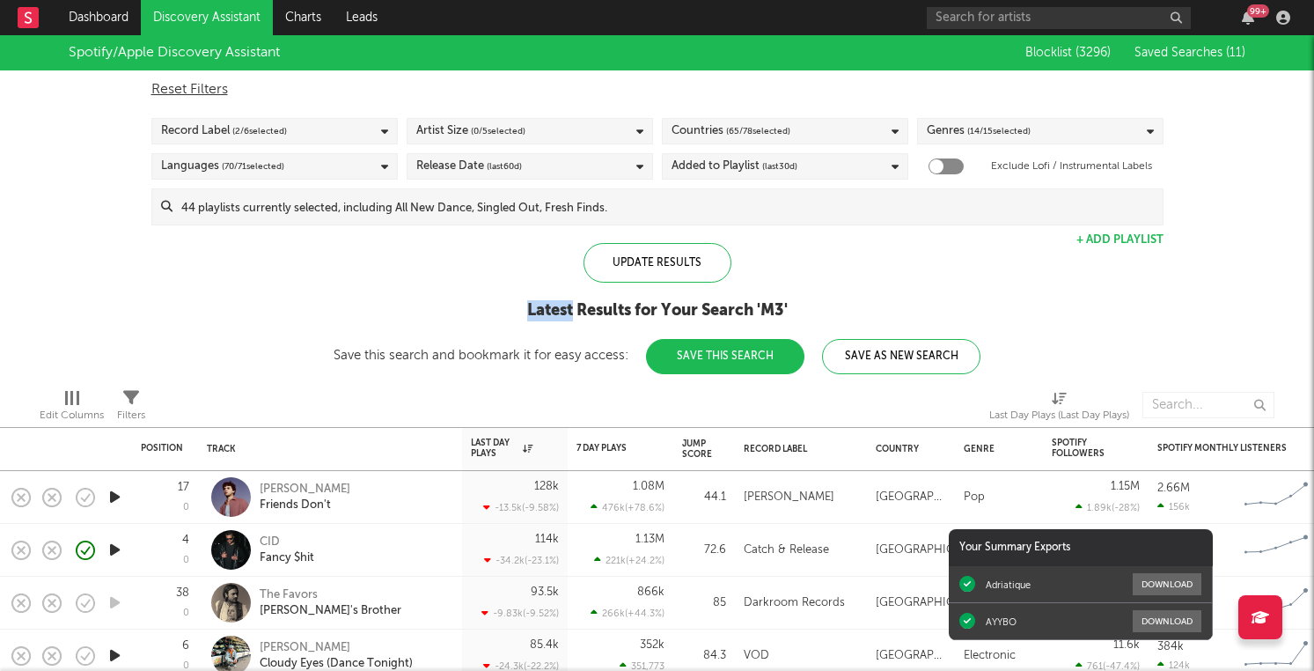
click at [548, 305] on div "Latest Results for Your Search ' M3 '" at bounding box center [657, 310] width 647 height 21
click at [601, 305] on div "Latest Results for Your Search ' M3 '" at bounding box center [657, 310] width 647 height 21
click at [657, 305] on div "Latest Results for Your Search ' M3 '" at bounding box center [657, 310] width 647 height 21
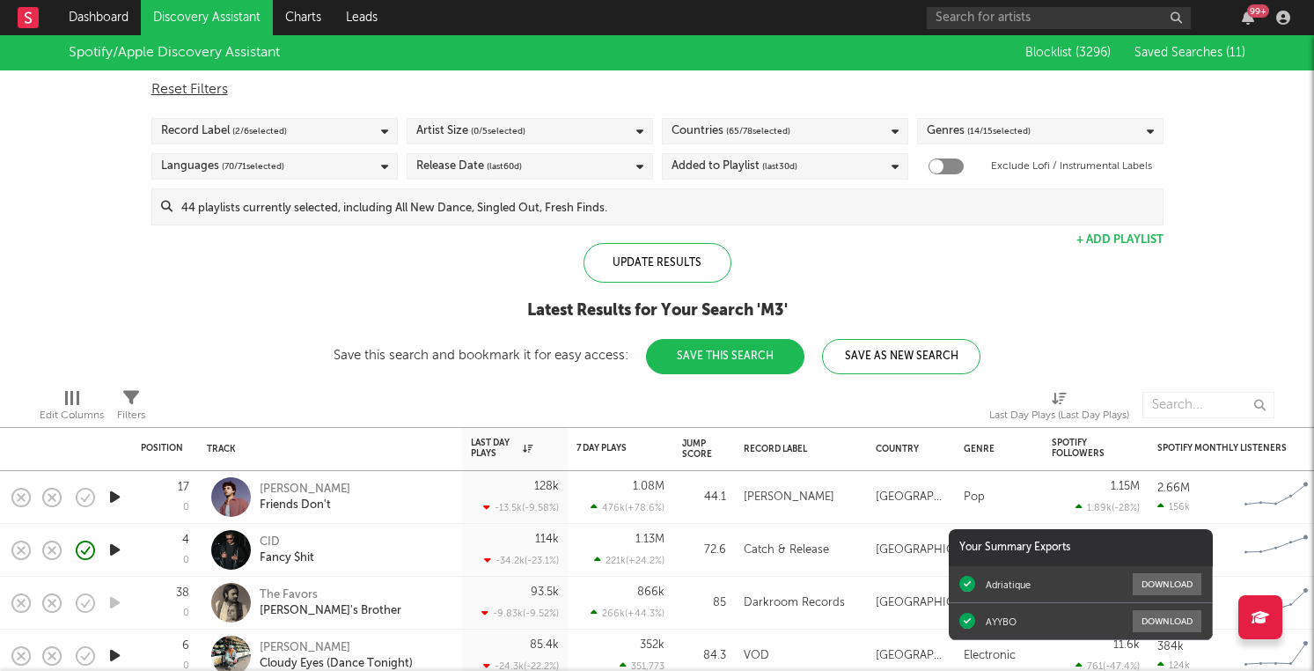
click at [646, 307] on div "Latest Results for Your Search ' M3 '" at bounding box center [657, 310] width 647 height 21
click at [695, 306] on div "Latest Results for Your Search ' M3 '" at bounding box center [657, 310] width 647 height 21
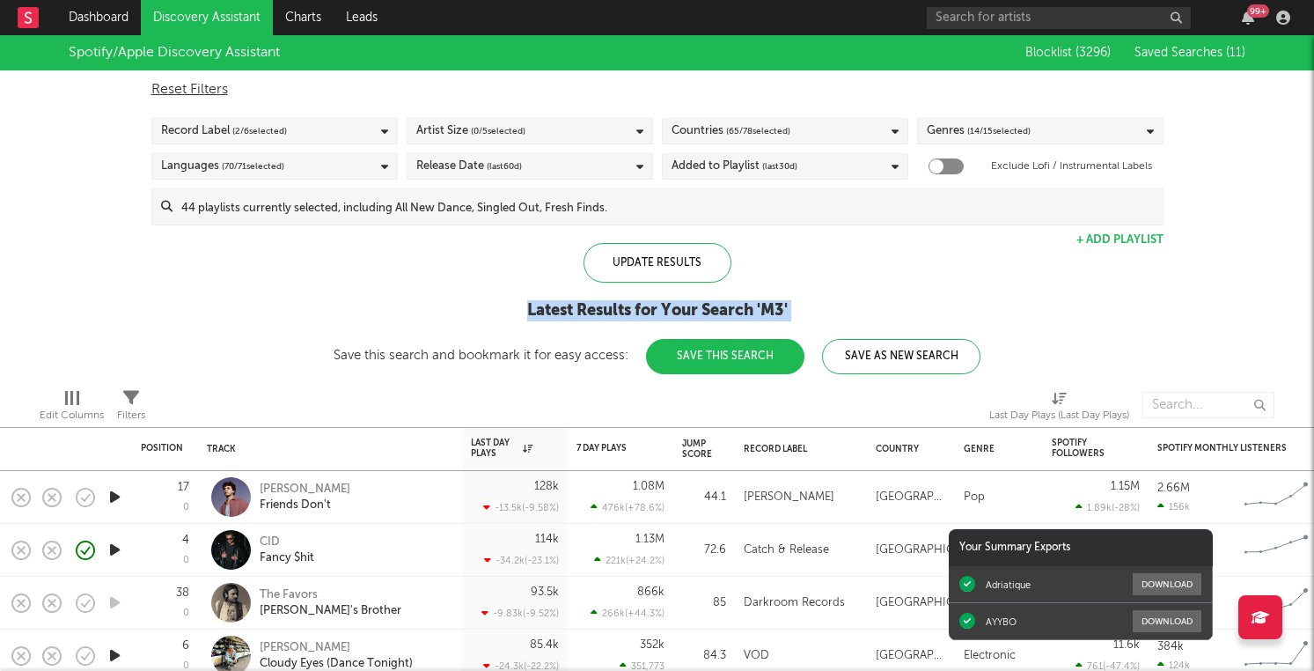
click at [683, 306] on div "Latest Results for Your Search ' M3 '" at bounding box center [657, 310] width 647 height 21
click at [690, 306] on div "Latest Results for Your Search ' M3 '" at bounding box center [657, 310] width 647 height 21
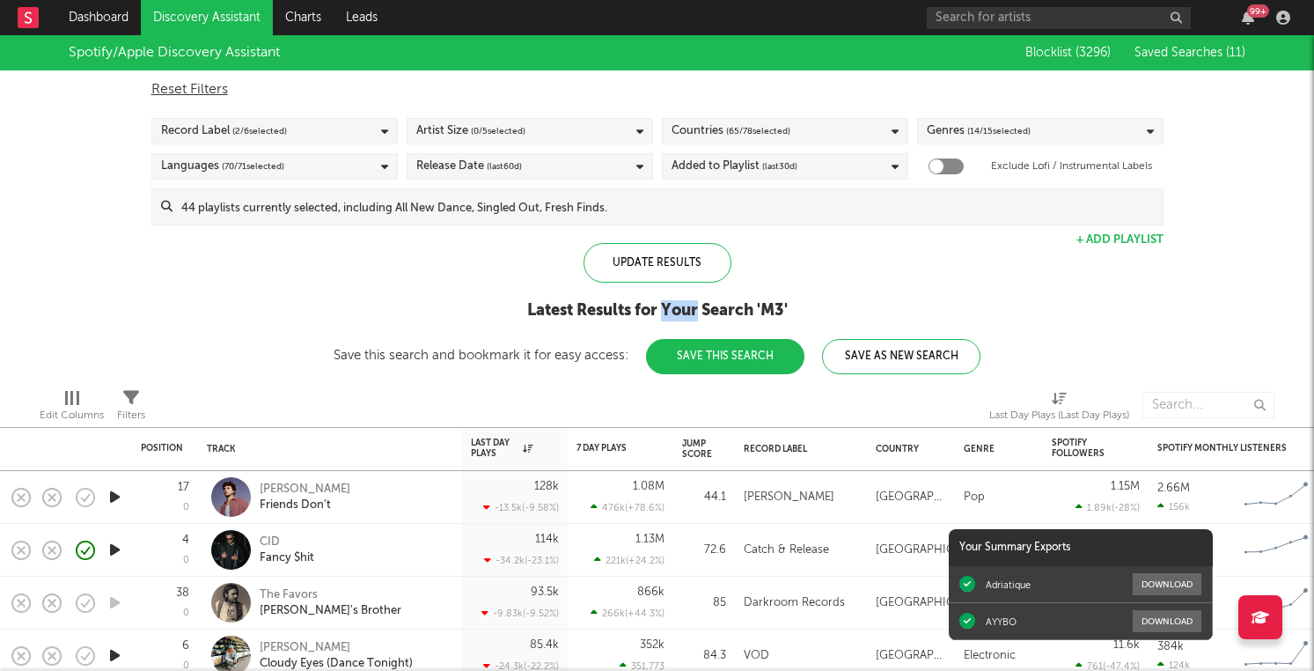
click at [690, 306] on div "Latest Results for Your Search ' M3 '" at bounding box center [657, 310] width 647 height 21
click at [732, 304] on div "Latest Results for Your Search ' M3 '" at bounding box center [657, 310] width 647 height 21
click at [771, 302] on div "Latest Results for Your Search ' M3 '" at bounding box center [657, 310] width 647 height 21
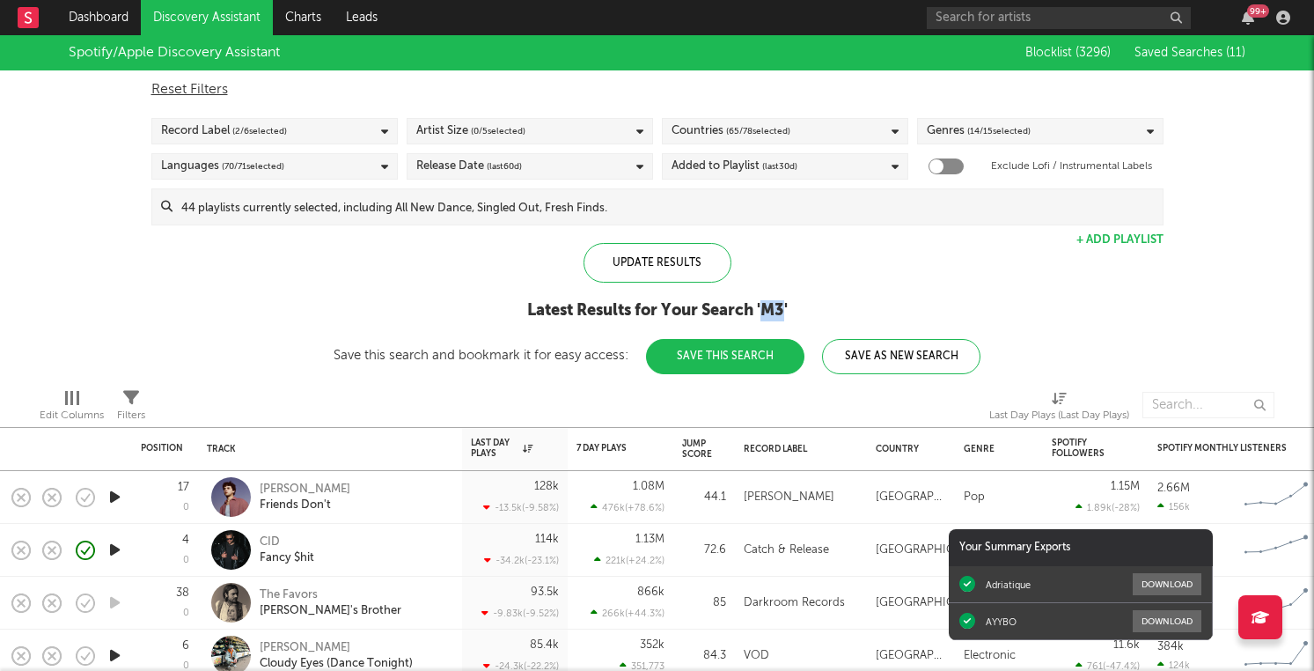
click at [782, 304] on div "Latest Results for Your Search ' M3 '" at bounding box center [657, 310] width 647 height 21
click at [787, 304] on div "Latest Results for Your Search ' M3 '" at bounding box center [657, 310] width 647 height 21
drag, startPoint x: 791, startPoint y: 304, endPoint x: 761, endPoint y: 305, distance: 30.0
click at [761, 305] on div "Latest Results for Your Search ' M3 '" at bounding box center [657, 310] width 647 height 21
click at [722, 307] on div "Latest Results for Your Search ' M3 '" at bounding box center [657, 310] width 647 height 21
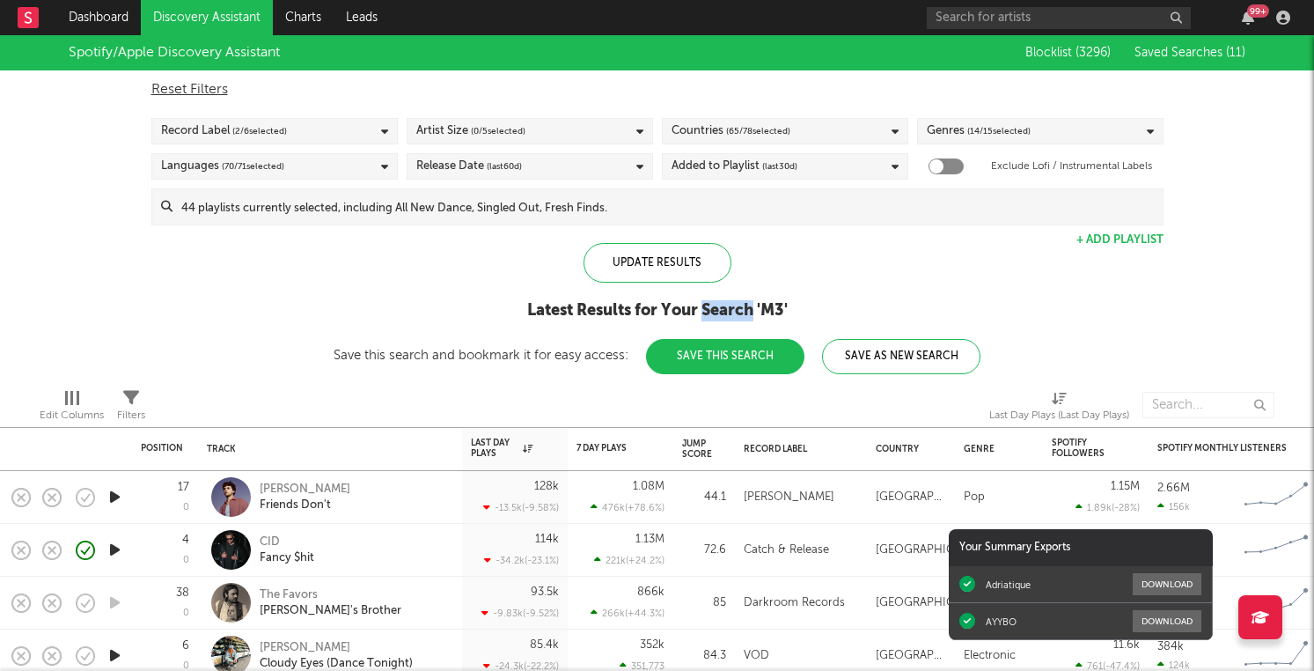
click at [722, 307] on div "Latest Results for Your Search ' M3 '" at bounding box center [657, 310] width 647 height 21
click at [687, 308] on div "Latest Results for Your Search ' M3 '" at bounding box center [657, 310] width 647 height 21
click at [643, 315] on div "Latest Results for Your Search ' M3 '" at bounding box center [657, 310] width 647 height 21
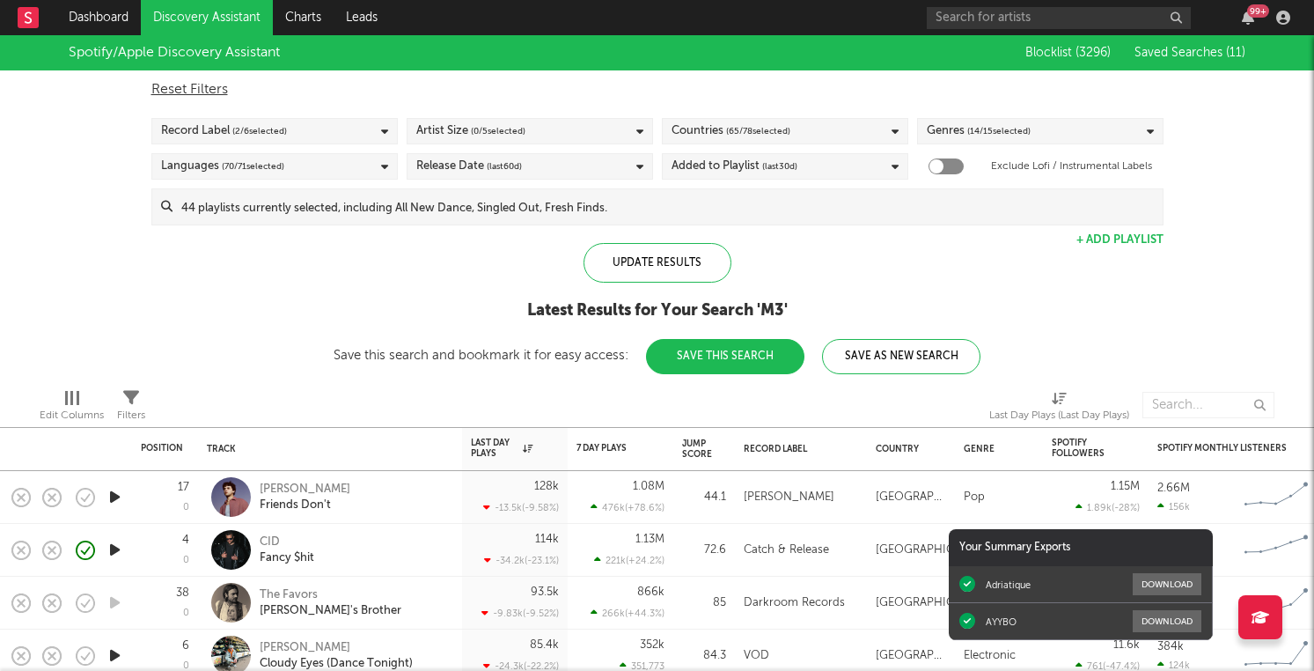
click at [648, 308] on div "Latest Results for Your Search ' M3 '" at bounding box center [657, 310] width 647 height 21
click at [610, 310] on div "Latest Results for Your Search ' M3 '" at bounding box center [657, 310] width 647 height 21
click at [556, 318] on div "Latest Results for Your Search ' M3 '" at bounding box center [657, 310] width 647 height 21
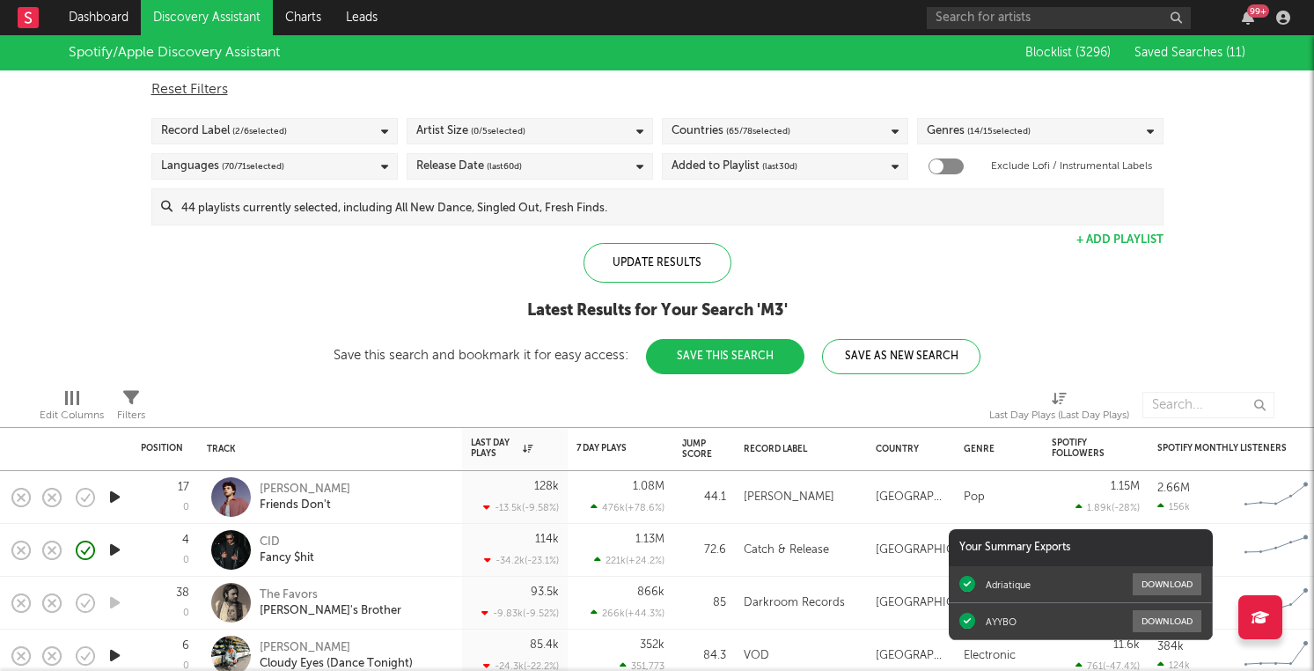
click at [554, 306] on div "Latest Results for Your Search ' M3 '" at bounding box center [657, 310] width 647 height 21
click at [611, 312] on div "Latest Results for Your Search ' M3 '" at bounding box center [657, 310] width 647 height 21
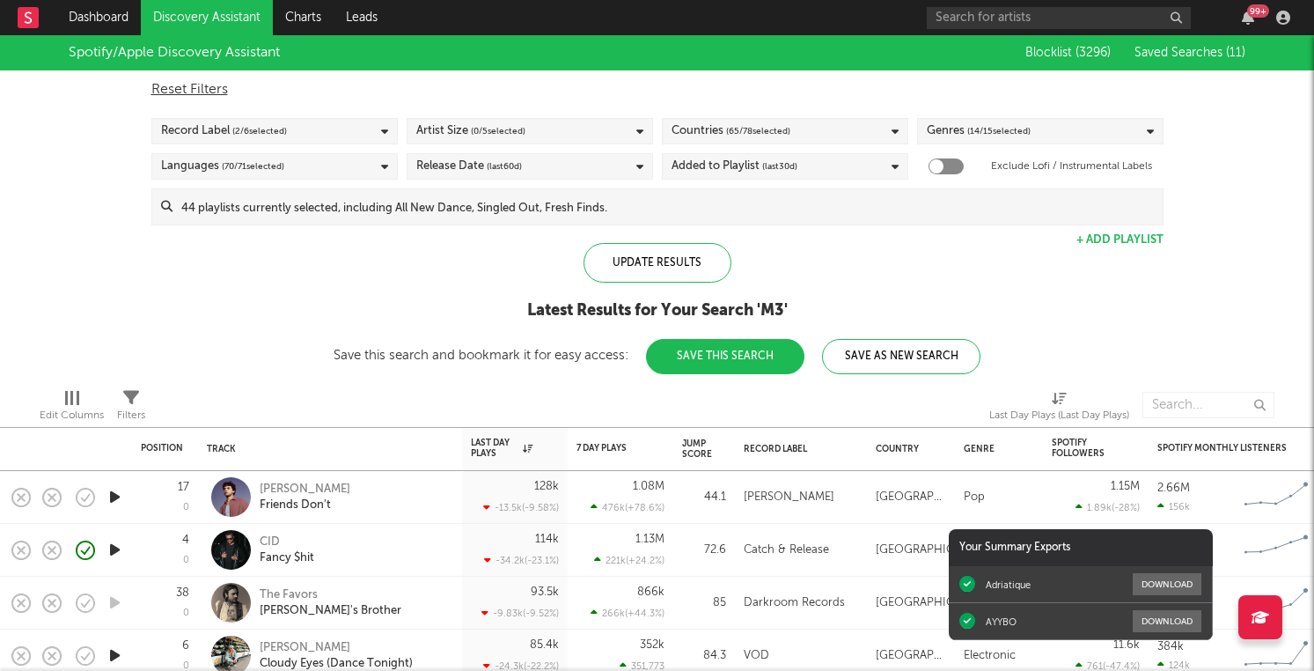
click at [687, 302] on div "Latest Results for Your Search ' M3 '" at bounding box center [657, 310] width 647 height 21
click at [724, 305] on div "Latest Results for Your Search ' M3 '" at bounding box center [657, 310] width 647 height 21
click at [778, 306] on div "Latest Results for Your Search ' M3 '" at bounding box center [657, 310] width 647 height 21
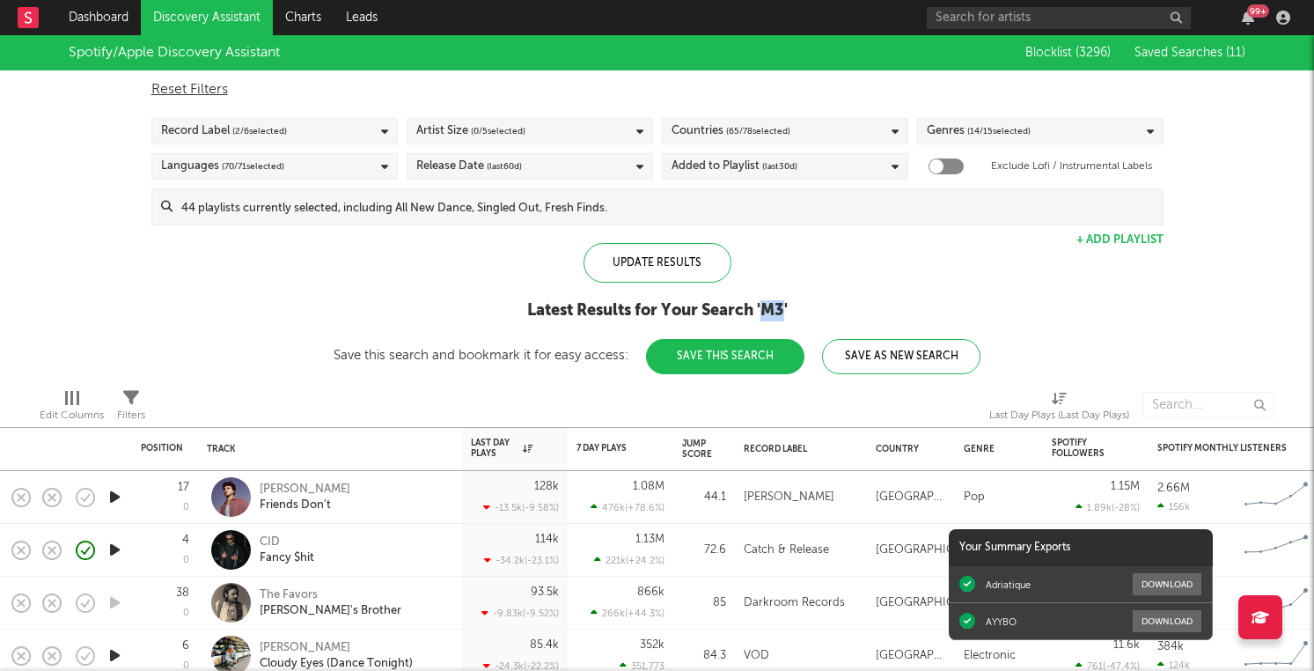
click at [778, 306] on div "Latest Results for Your Search ' M3 '" at bounding box center [657, 310] width 647 height 21
click at [793, 306] on div "Latest Results for Your Search ' M3 '" at bounding box center [657, 310] width 647 height 21
drag, startPoint x: 793, startPoint y: 306, endPoint x: 758, endPoint y: 306, distance: 35.2
click at [758, 306] on div "Latest Results for Your Search ' M3 '" at bounding box center [657, 310] width 647 height 21
click at [770, 306] on div "Latest Results for Your Search ' M3 '" at bounding box center [657, 310] width 647 height 21
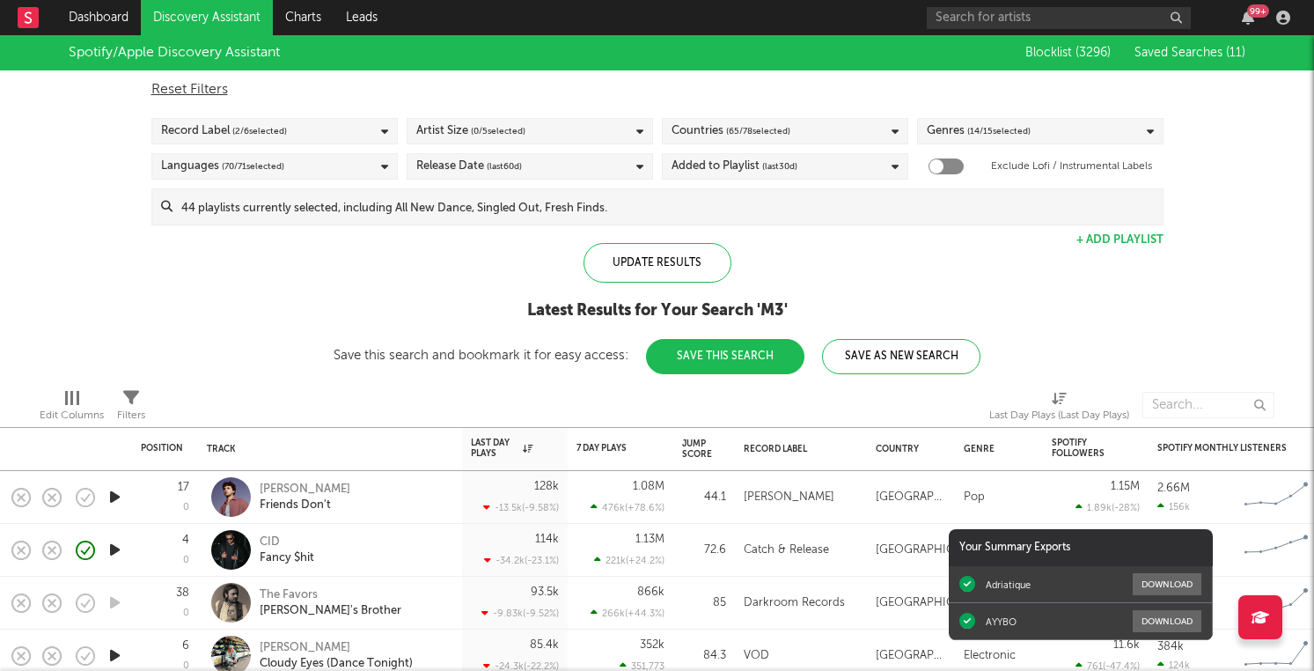
click at [681, 319] on div "Latest Results for Your Search ' M3 '" at bounding box center [657, 310] width 647 height 21
click at [681, 312] on div "Latest Results for Your Search ' M3 '" at bounding box center [657, 310] width 647 height 21
click at [726, 308] on div "Latest Results for Your Search ' M3 '" at bounding box center [657, 310] width 647 height 21
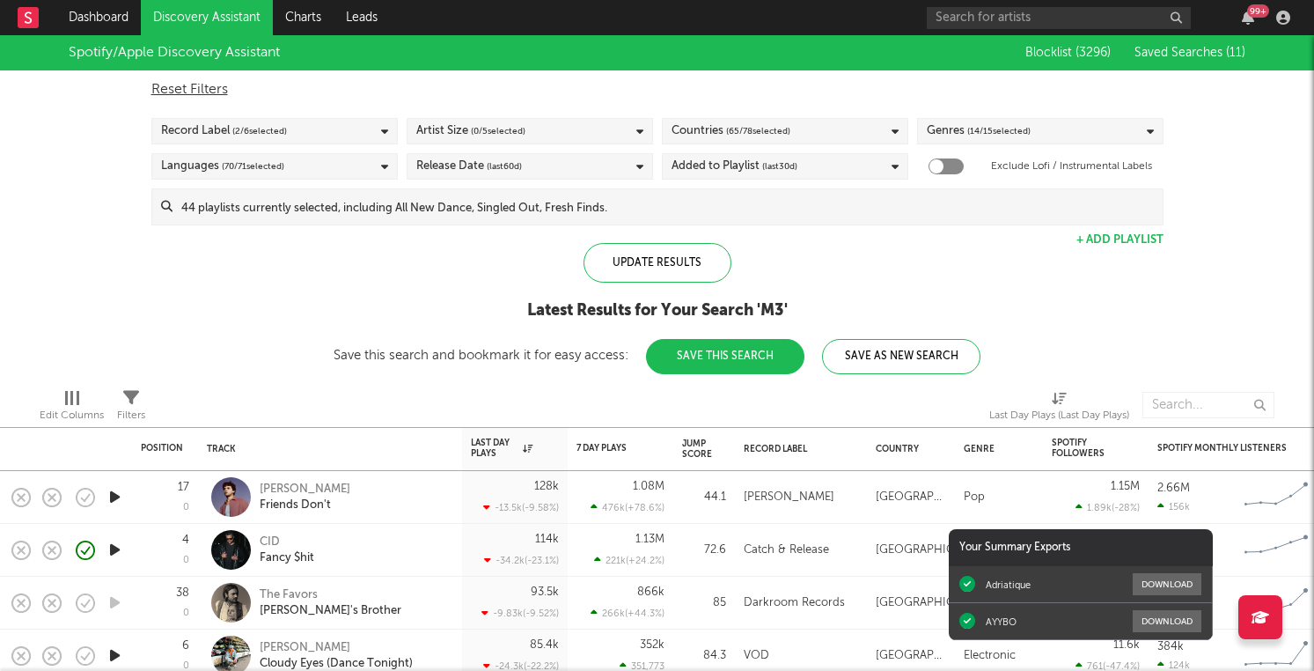
click at [651, 313] on div "Latest Results for Your Search ' M3 '" at bounding box center [657, 310] width 647 height 21
click at [688, 307] on div "Latest Results for Your Search ' M3 '" at bounding box center [657, 310] width 647 height 21
click at [643, 307] on div "Latest Results for Your Search ' M3 '" at bounding box center [657, 310] width 647 height 21
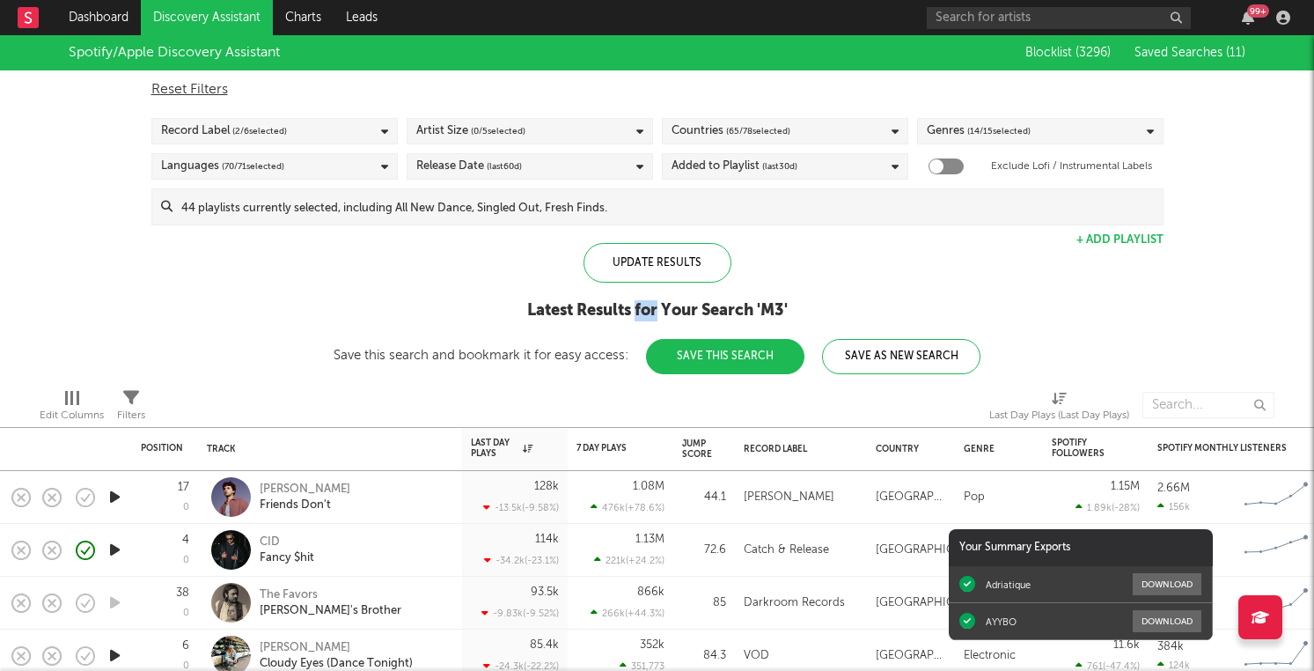
click at [643, 307] on div "Latest Results for Your Search ' M3 '" at bounding box center [657, 310] width 647 height 21
click at [608, 314] on div "Latest Results for Your Search ' M3 '" at bounding box center [657, 310] width 647 height 21
click at [723, 304] on div "Latest Results for Your Search ' M3 '" at bounding box center [657, 310] width 647 height 21
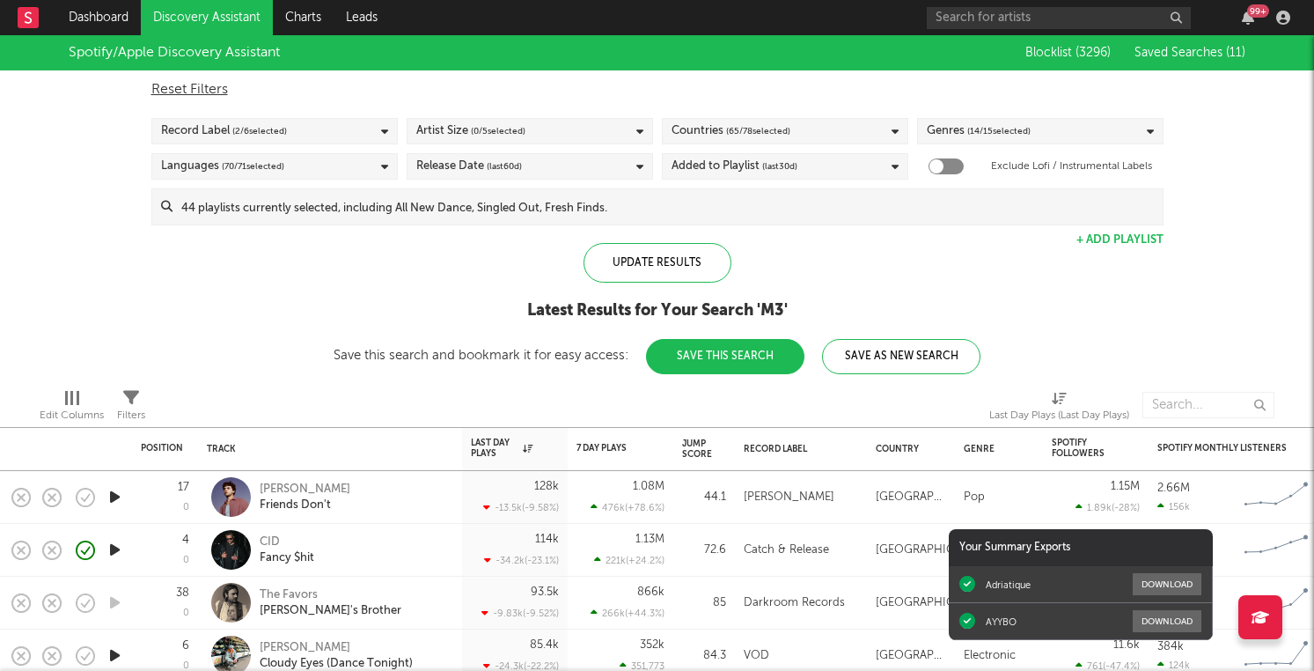
click at [776, 306] on div "Latest Results for Your Search ' M3 '" at bounding box center [657, 310] width 647 height 21
click at [788, 307] on div "Latest Results for Your Search ' M3 '" at bounding box center [657, 310] width 647 height 21
drag, startPoint x: 792, startPoint y: 308, endPoint x: 761, endPoint y: 306, distance: 31.7
click at [761, 306] on div "Latest Results for Your Search ' M3 '" at bounding box center [657, 310] width 647 height 21
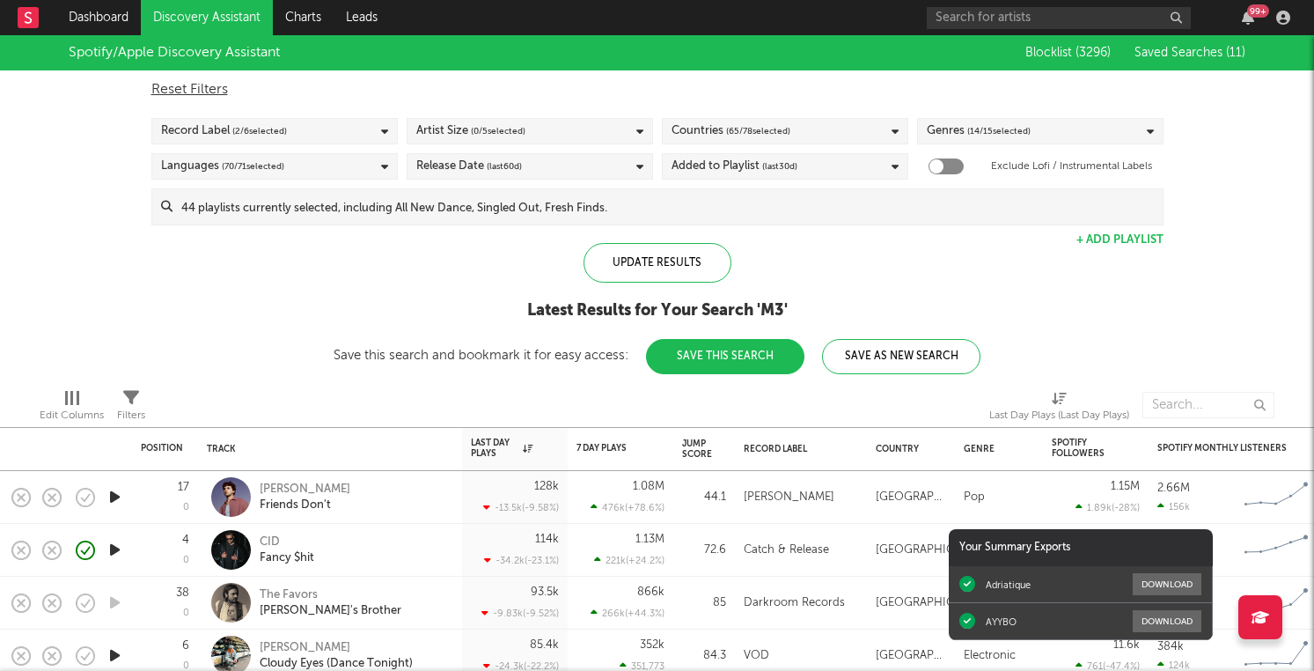
click at [747, 307] on div "Latest Results for Your Search ' M3 '" at bounding box center [657, 310] width 647 height 21
click at [735, 307] on div "Latest Results for Your Search ' M3 '" at bounding box center [657, 310] width 647 height 21
click at [695, 313] on div "Latest Results for Your Search ' M3 '" at bounding box center [657, 310] width 647 height 21
click at [683, 313] on div "Latest Results for Your Search ' M3 '" at bounding box center [657, 310] width 647 height 21
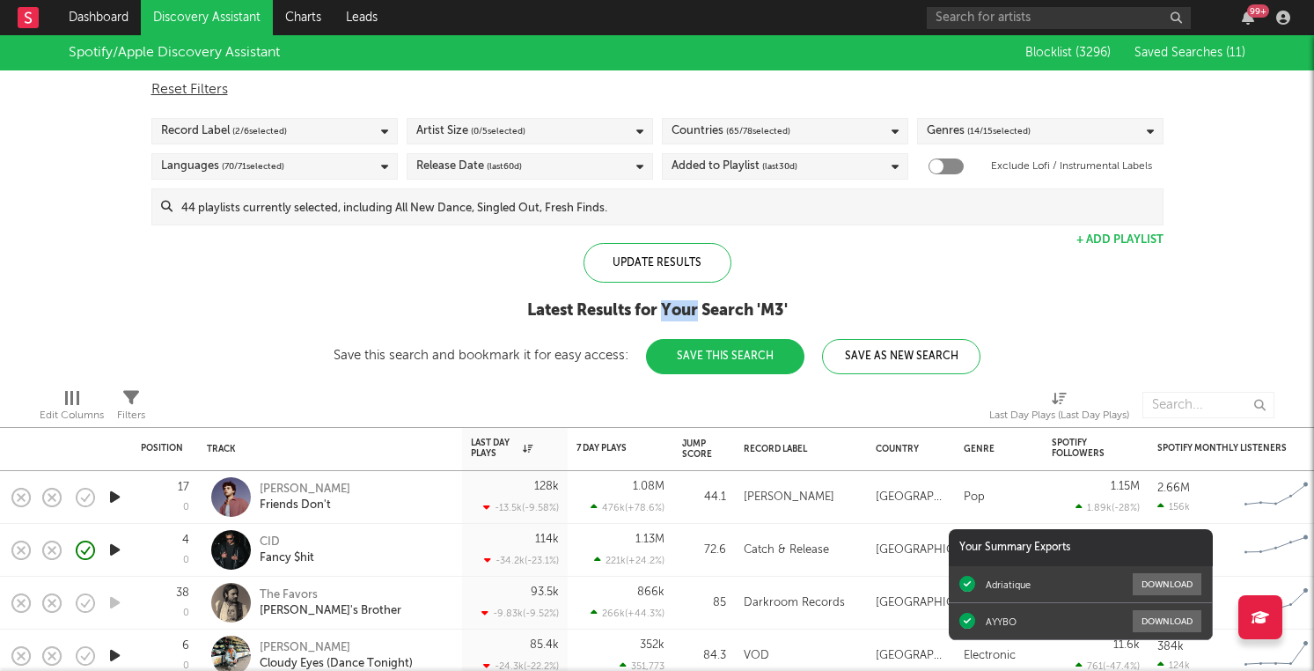
click at [683, 313] on div "Latest Results for Your Search ' M3 '" at bounding box center [657, 310] width 647 height 21
click at [643, 310] on div "Latest Results for Your Search ' M3 '" at bounding box center [657, 310] width 647 height 21
click at [606, 298] on div "Update Results Latest Results for Your Search ' M3 ' Save this search and bookm…" at bounding box center [657, 308] width 647 height 131
click at [606, 314] on div "Latest Results for Your Search ' M3 '" at bounding box center [657, 310] width 647 height 21
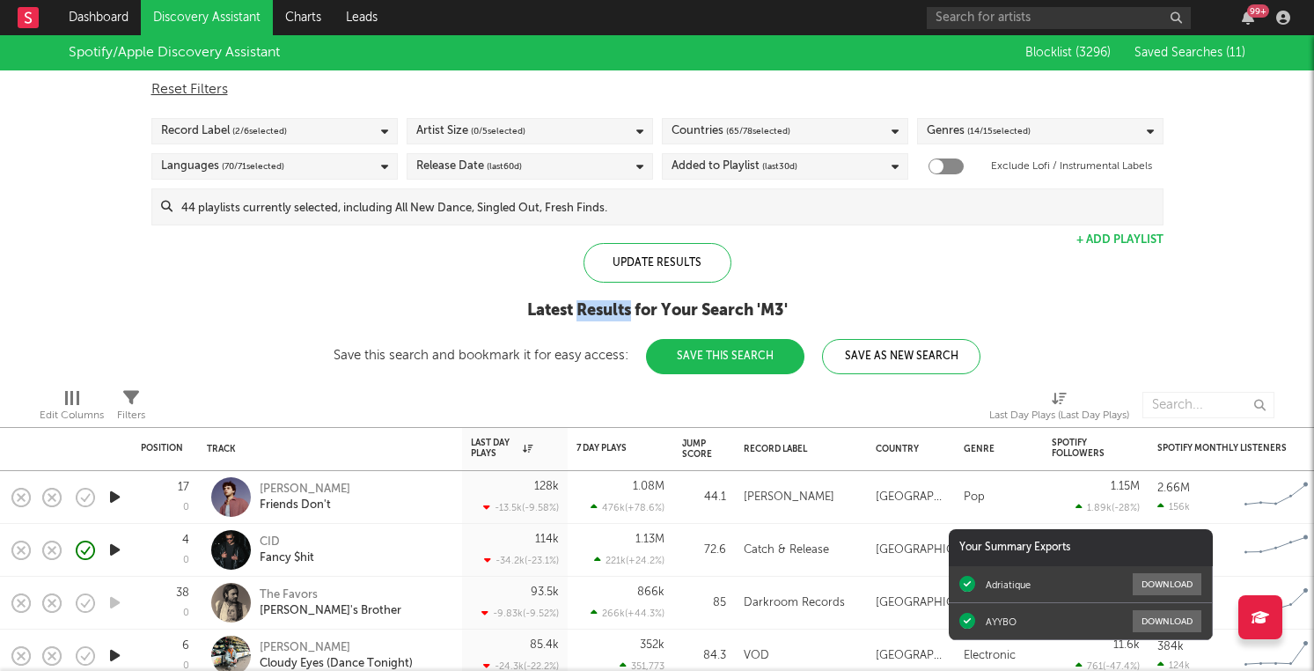
click at [606, 314] on div "Latest Results for Your Search ' M3 '" at bounding box center [657, 310] width 647 height 21
click at [541, 298] on div "Update Results Latest Results for Your Search ' M3 ' Save this search and bookm…" at bounding box center [657, 308] width 647 height 131
click at [556, 310] on div "Latest Results for Your Search ' M3 '" at bounding box center [657, 310] width 647 height 21
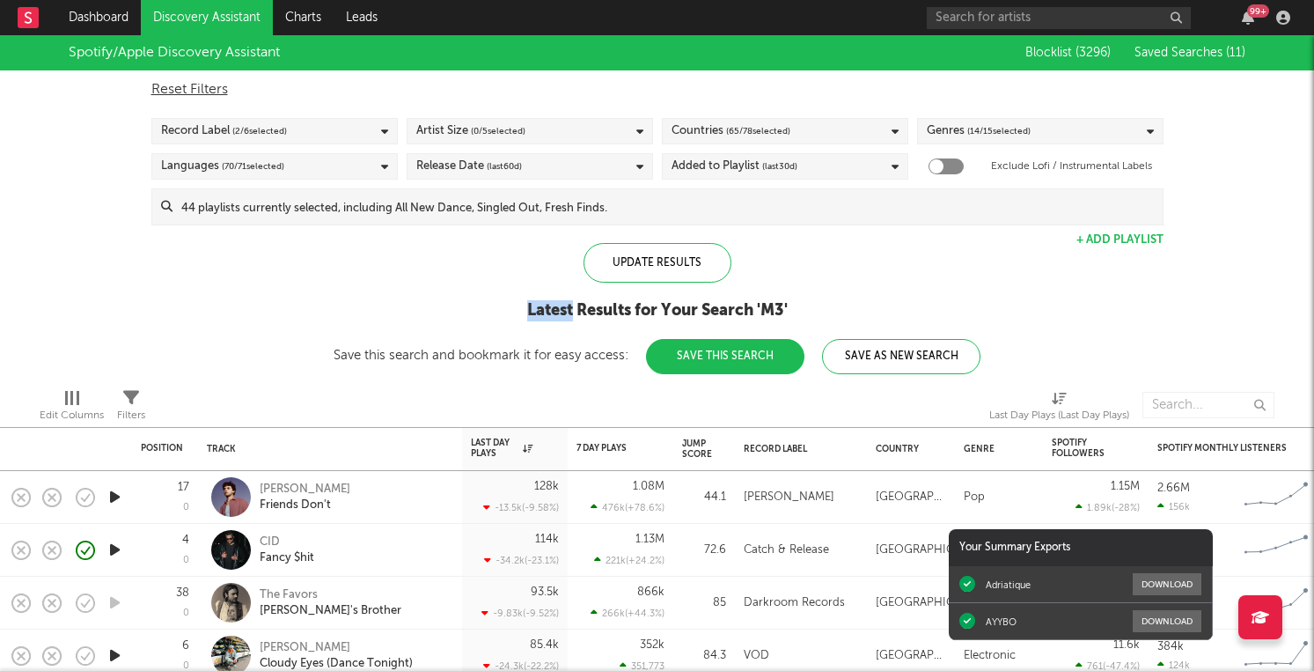
click at [629, 297] on div "Update Results Latest Results for Your Search ' M3 ' Save this search and bookm…" at bounding box center [657, 308] width 647 height 131
click at [603, 310] on div "Latest Results for Your Search ' M3 '" at bounding box center [657, 310] width 647 height 21
click at [647, 305] on div "Latest Results for Your Search ' M3 '" at bounding box center [657, 310] width 647 height 21
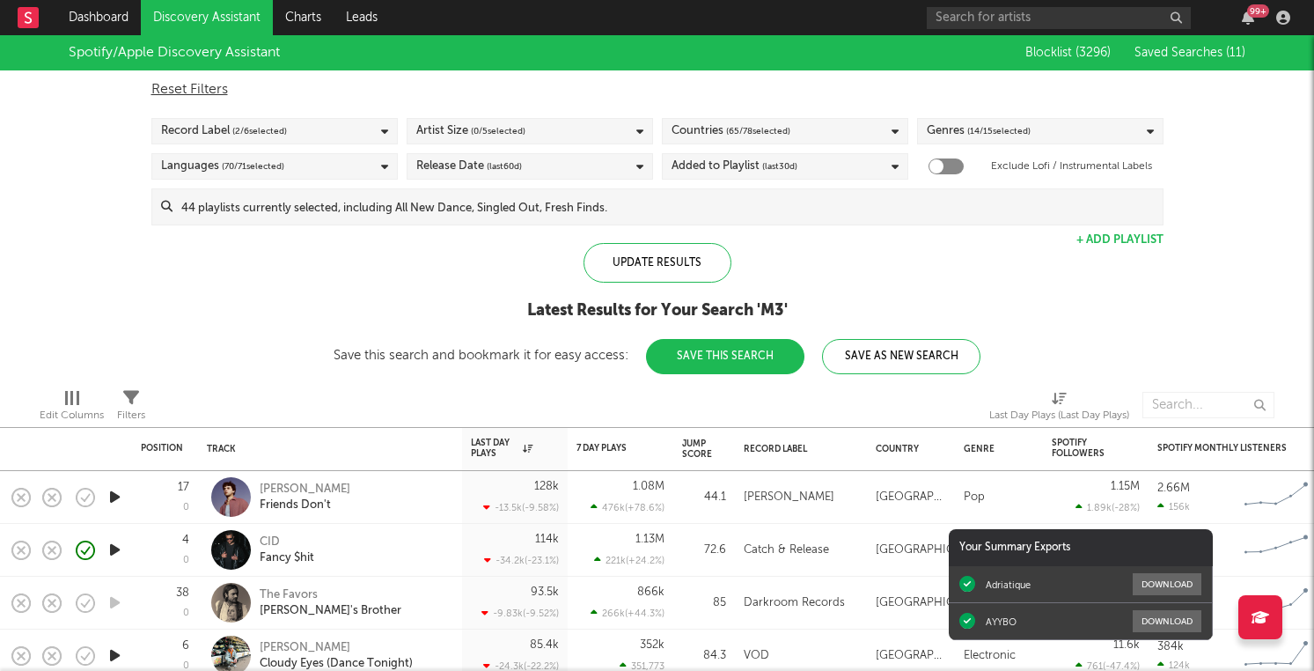
click at [704, 302] on div "Latest Results for Your Search ' M3 '" at bounding box center [657, 310] width 647 height 21
click at [670, 308] on div "Latest Results for Your Search ' M3 '" at bounding box center [657, 310] width 647 height 21
click at [749, 302] on div "Latest Results for Your Search ' M3 '" at bounding box center [657, 310] width 647 height 21
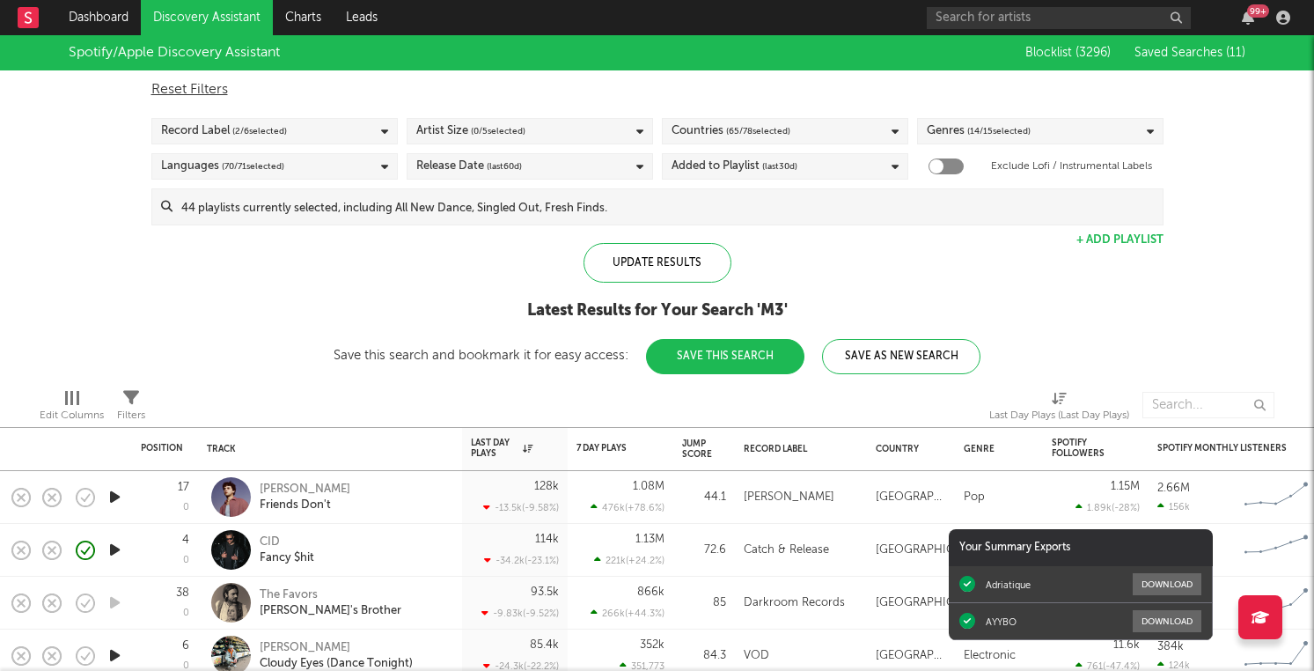
click at [790, 298] on div "Update Results Latest Results for Your Search ' M3 ' Save this search and bookm…" at bounding box center [657, 308] width 647 height 131
drag, startPoint x: 787, startPoint y: 305, endPoint x: 756, endPoint y: 302, distance: 30.9
click at [756, 302] on div "Latest Results for Your Search ' M3 '" at bounding box center [657, 310] width 647 height 21
drag, startPoint x: 758, startPoint y: 305, endPoint x: 799, endPoint y: 306, distance: 41.4
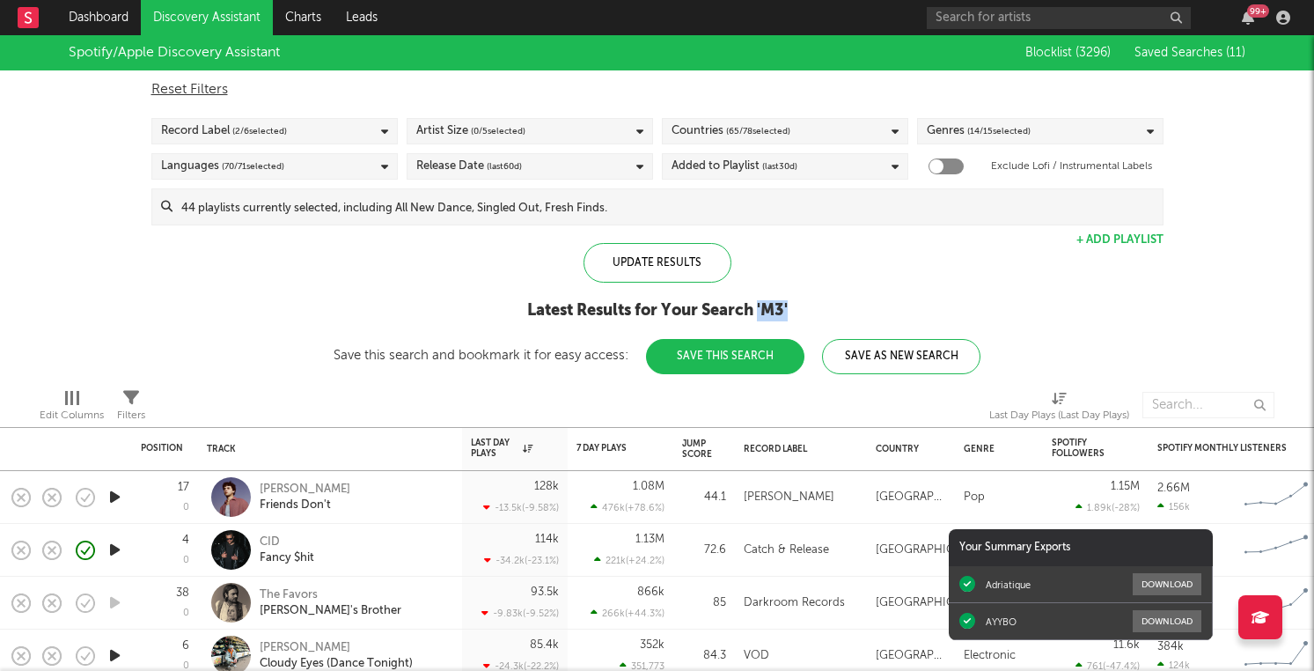
click at [800, 307] on div "Latest Results for Your Search ' M3 '" at bounding box center [657, 310] width 647 height 21
click at [799, 306] on div "Latest Results for Your Search ' M3 '" at bounding box center [657, 310] width 647 height 21
click at [723, 302] on div "Latest Results for Your Search ' M3 '" at bounding box center [657, 310] width 647 height 21
click at [673, 304] on div "Latest Results for Your Search ' M3 '" at bounding box center [657, 310] width 647 height 21
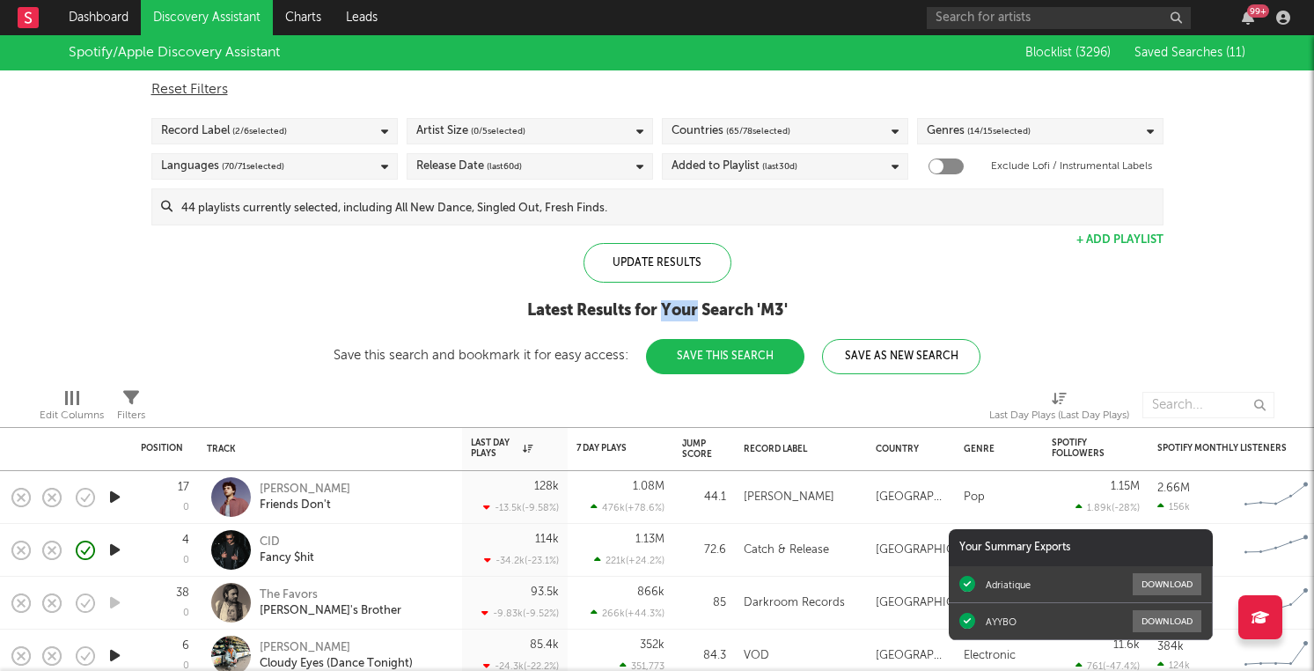
click at [673, 304] on div "Latest Results for Your Search ' M3 '" at bounding box center [657, 310] width 647 height 21
click at [645, 306] on div "Latest Results for Your Search ' M3 '" at bounding box center [657, 310] width 647 height 21
click at [599, 313] on div "Latest Results for Your Search ' M3 '" at bounding box center [657, 310] width 647 height 21
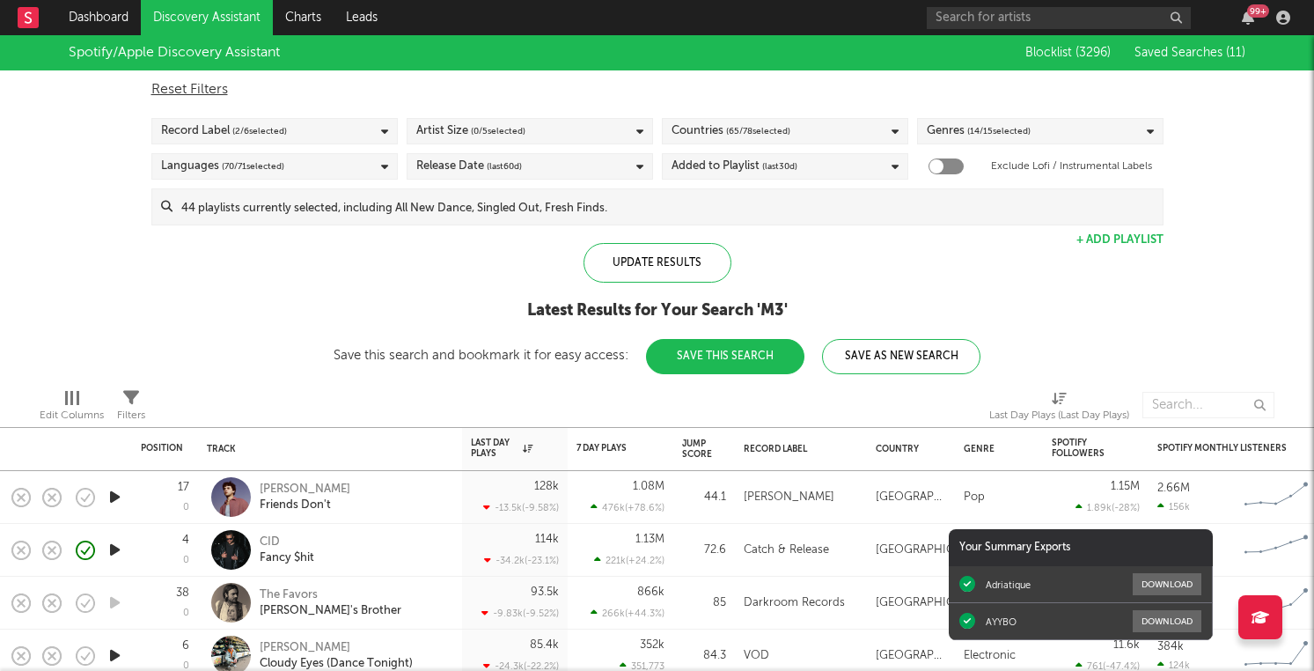
click at [558, 310] on div "Latest Results for Your Search ' M3 '" at bounding box center [657, 310] width 647 height 21
click at [616, 309] on div "Latest Results for Your Search ' M3 '" at bounding box center [657, 310] width 647 height 21
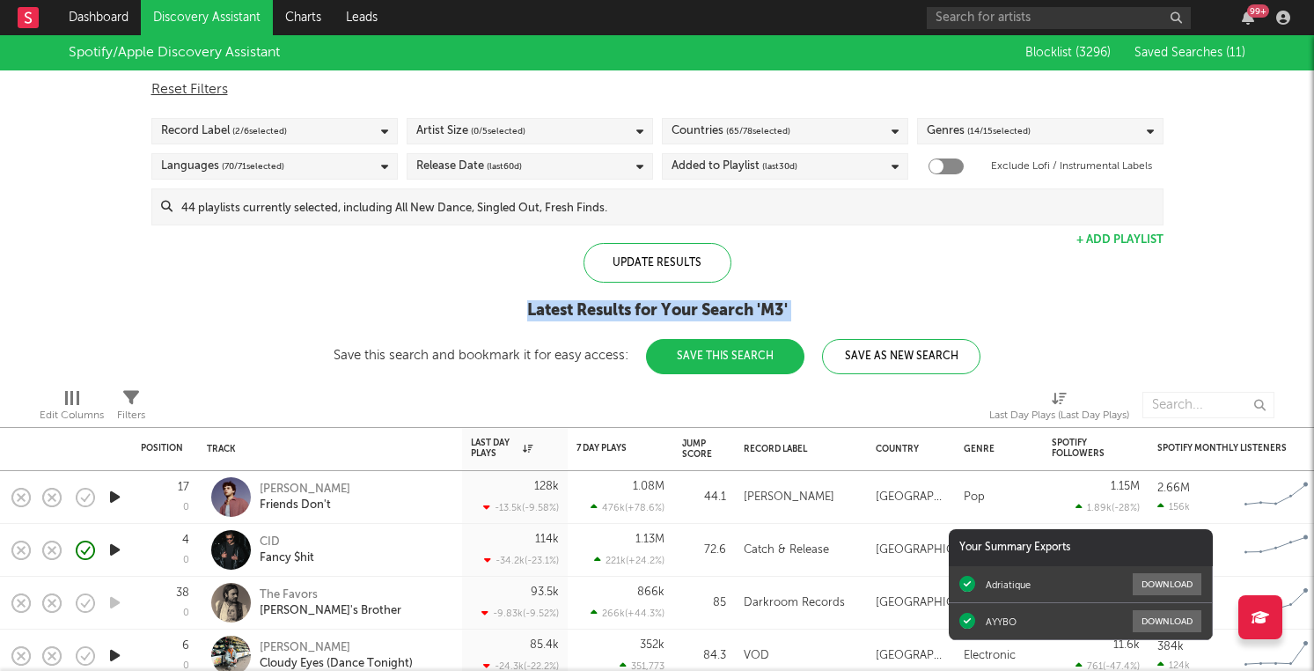
click at [616, 309] on div "Latest Results for Your Search ' M3 '" at bounding box center [657, 310] width 647 height 21
click at [689, 303] on div "Latest Results for Your Search ' M3 '" at bounding box center [657, 310] width 647 height 21
click at [676, 312] on div "Latest Results for Your Search ' M3 '" at bounding box center [657, 310] width 647 height 21
click at [729, 305] on div "Latest Results for Your Search ' M3 '" at bounding box center [657, 310] width 647 height 21
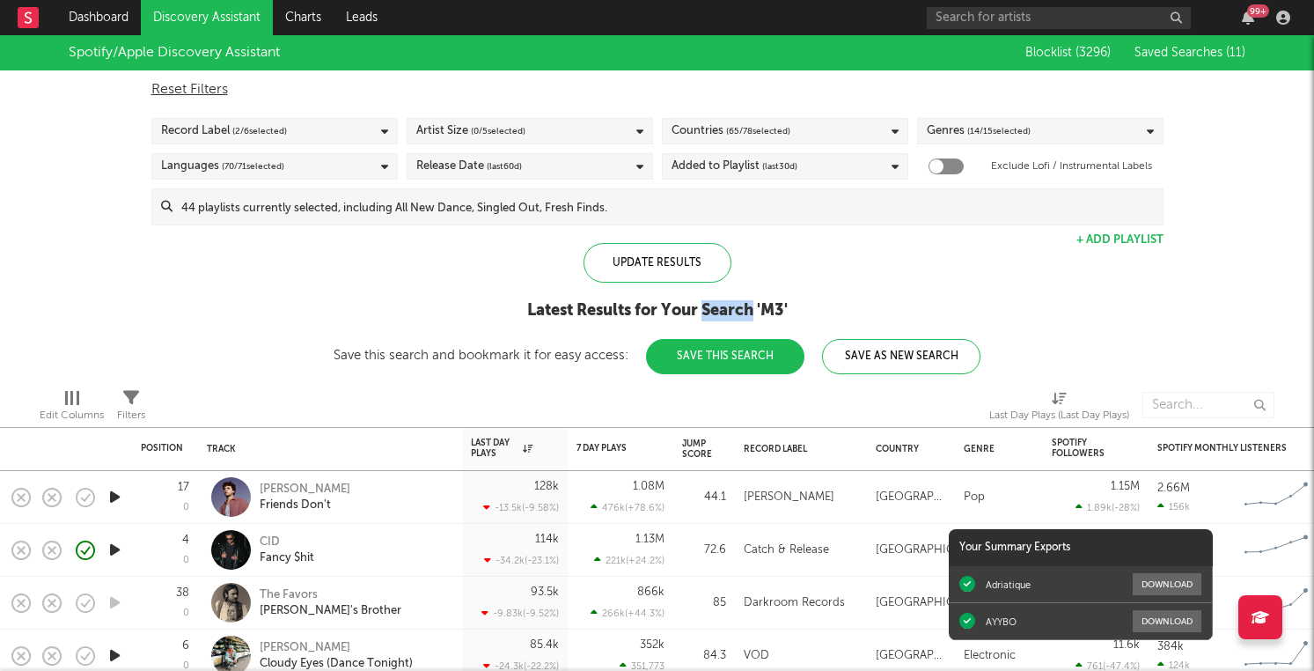
click at [729, 305] on div "Latest Results for Your Search ' M3 '" at bounding box center [657, 310] width 647 height 21
click at [779, 305] on div "Latest Results for Your Search ' M3 '" at bounding box center [657, 310] width 647 height 21
click at [797, 306] on div "Latest Results for Your Search ' M3 '" at bounding box center [657, 310] width 647 height 21
drag, startPoint x: 797, startPoint y: 306, endPoint x: 759, endPoint y: 306, distance: 37.9
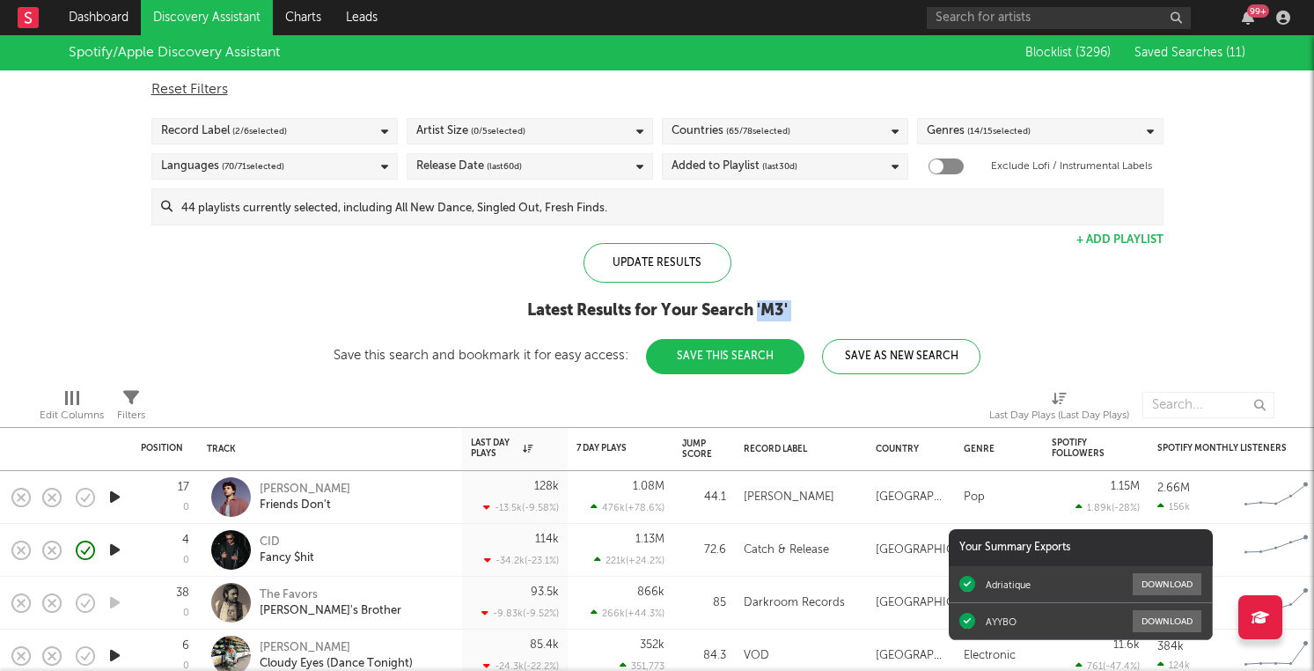
click at [759, 306] on div "Latest Results for Your Search ' M3 '" at bounding box center [657, 310] width 647 height 21
click at [667, 301] on div "Latest Results for Your Search ' M3 '" at bounding box center [657, 310] width 647 height 21
click at [725, 307] on div "Latest Results for Your Search ' M3 '" at bounding box center [657, 310] width 647 height 21
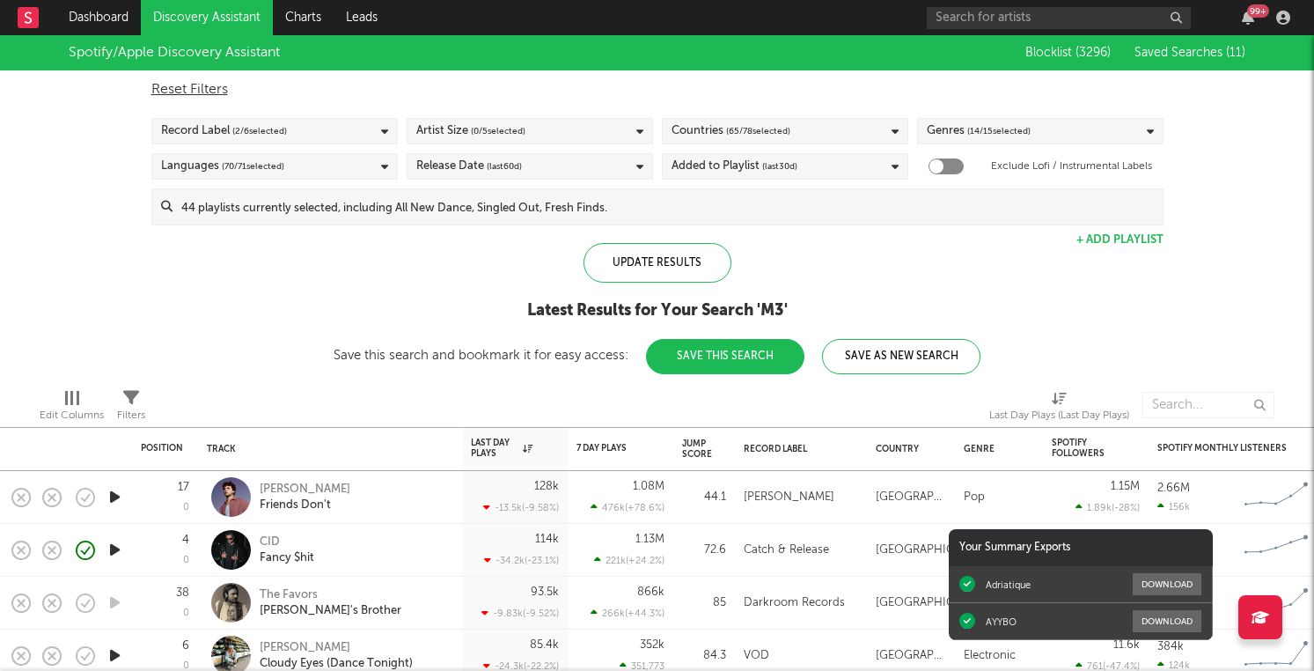
click at [648, 310] on div "Latest Results for Your Search ' M3 '" at bounding box center [657, 310] width 647 height 21
click at [600, 308] on div "Latest Results for Your Search ' M3 '" at bounding box center [657, 310] width 647 height 21
click at [564, 311] on div "Latest Results for Your Search ' M3 '" at bounding box center [657, 310] width 647 height 21
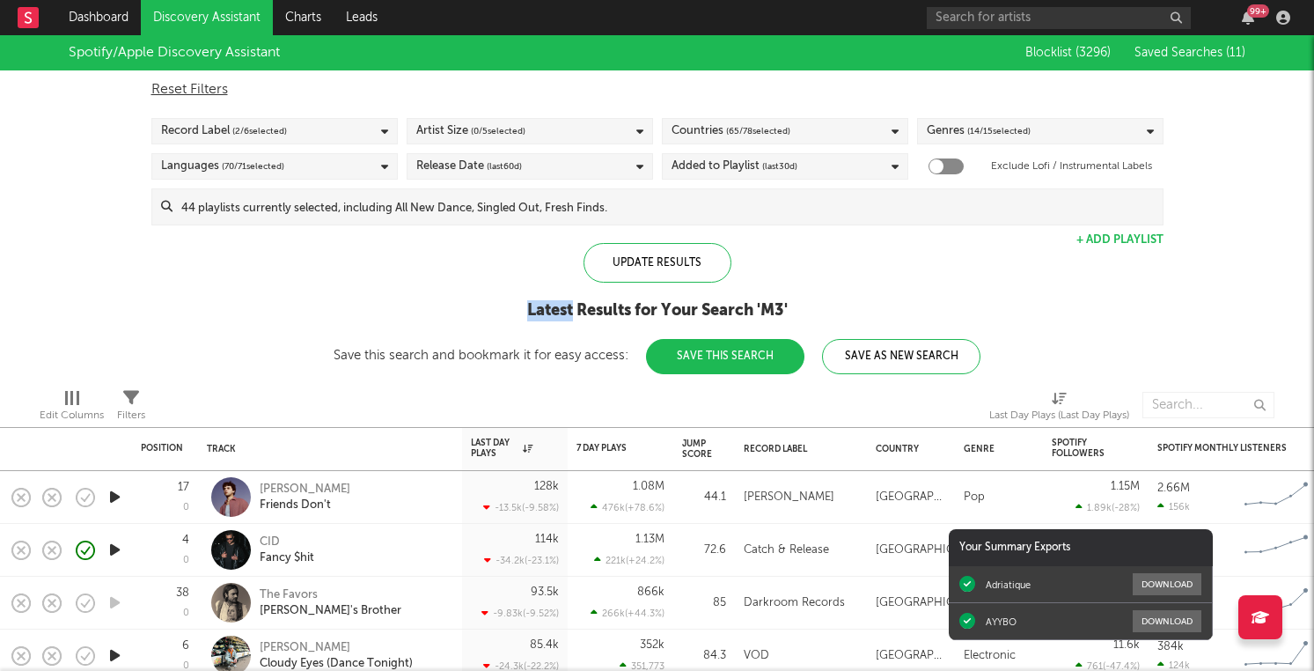
click at [564, 311] on div "Latest Results for Your Search ' M3 '" at bounding box center [657, 310] width 647 height 21
click at [607, 310] on div "Latest Results for Your Search ' M3 '" at bounding box center [657, 310] width 647 height 21
click at [652, 306] on div "Latest Results for Your Search ' M3 '" at bounding box center [657, 310] width 647 height 21
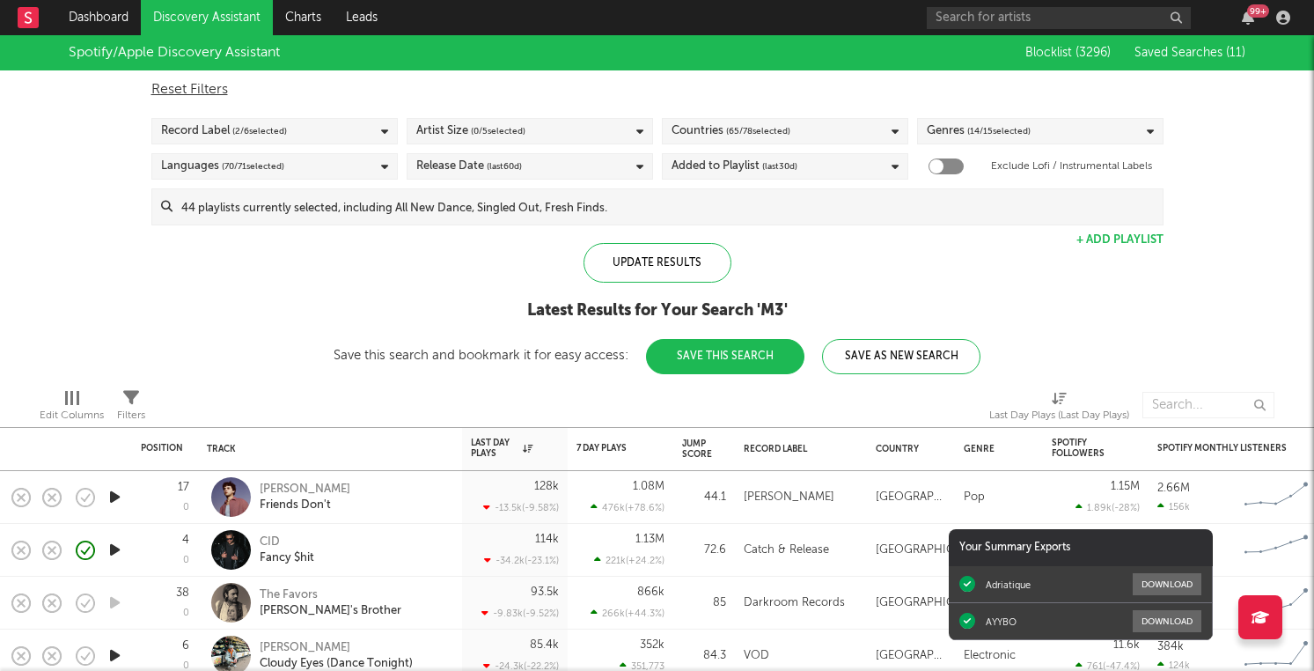
click at [699, 304] on div "Latest Results for Your Search ' M3 '" at bounding box center [657, 310] width 647 height 21
click at [679, 306] on div "Latest Results for Your Search ' M3 '" at bounding box center [657, 310] width 647 height 21
click at [739, 306] on div "Latest Results for Your Search ' M3 '" at bounding box center [657, 310] width 647 height 21
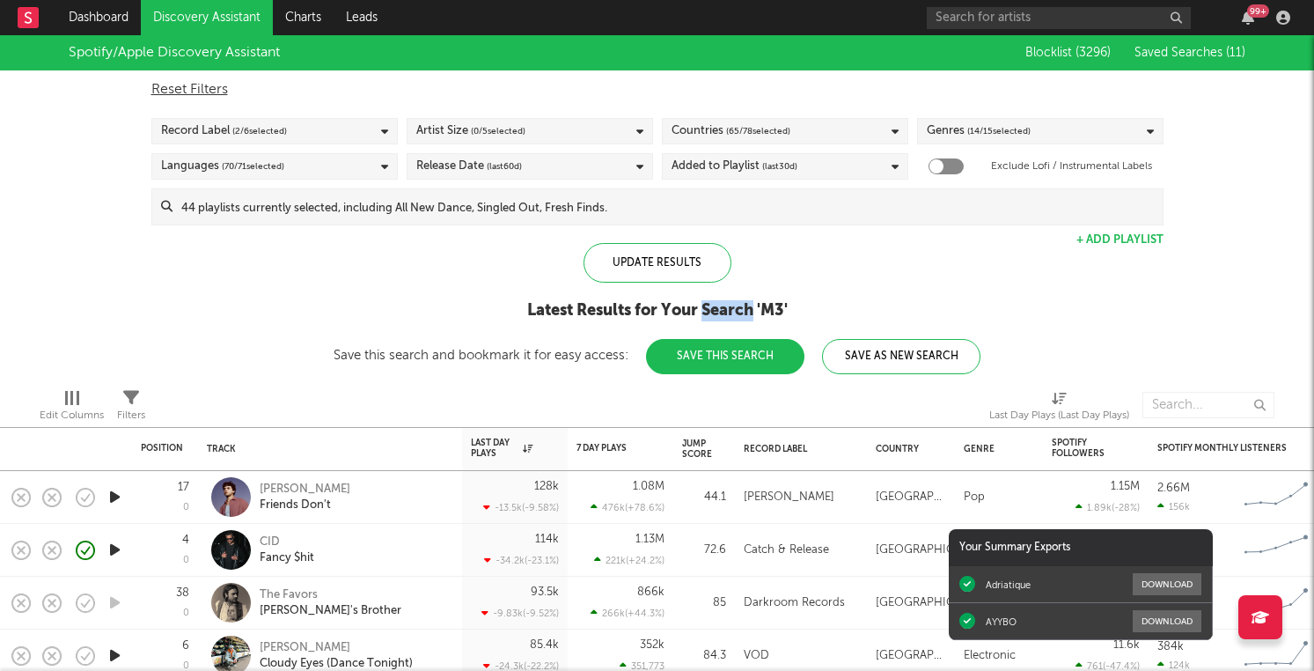
click at [739, 306] on div "Latest Results for Your Search ' M3 '" at bounding box center [657, 310] width 647 height 21
click at [787, 304] on div "Latest Results for Your Search ' M3 '" at bounding box center [657, 310] width 647 height 21
click at [779, 305] on div "Latest Results for Your Search ' M3 '" at bounding box center [657, 310] width 647 height 21
click at [786, 305] on div "Latest Results for Your Search ' M3 '" at bounding box center [657, 310] width 647 height 21
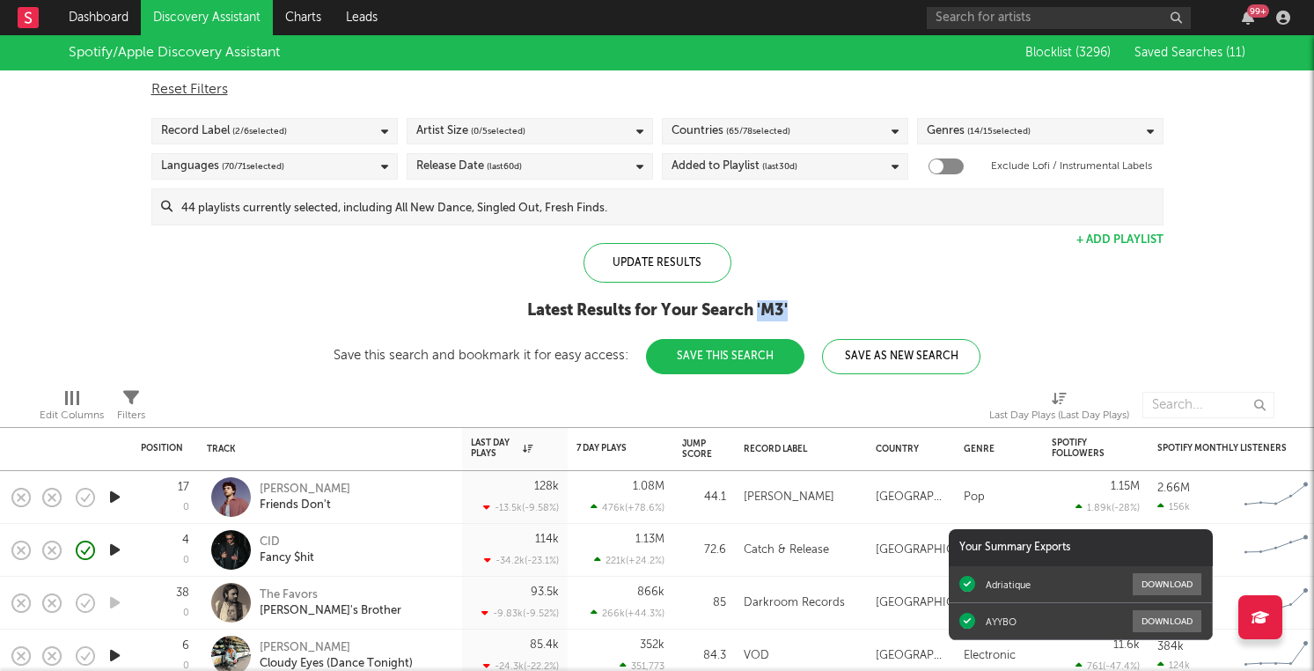
drag, startPoint x: 791, startPoint y: 305, endPoint x: 759, endPoint y: 309, distance: 31.9
click at [759, 309] on div "Latest Results for Your Search ' M3 '" at bounding box center [657, 310] width 647 height 21
click at [731, 307] on div "Latest Results for Your Search ' M3 '" at bounding box center [657, 310] width 647 height 21
click at [670, 305] on div "Latest Results for Your Search ' M3 '" at bounding box center [657, 310] width 647 height 21
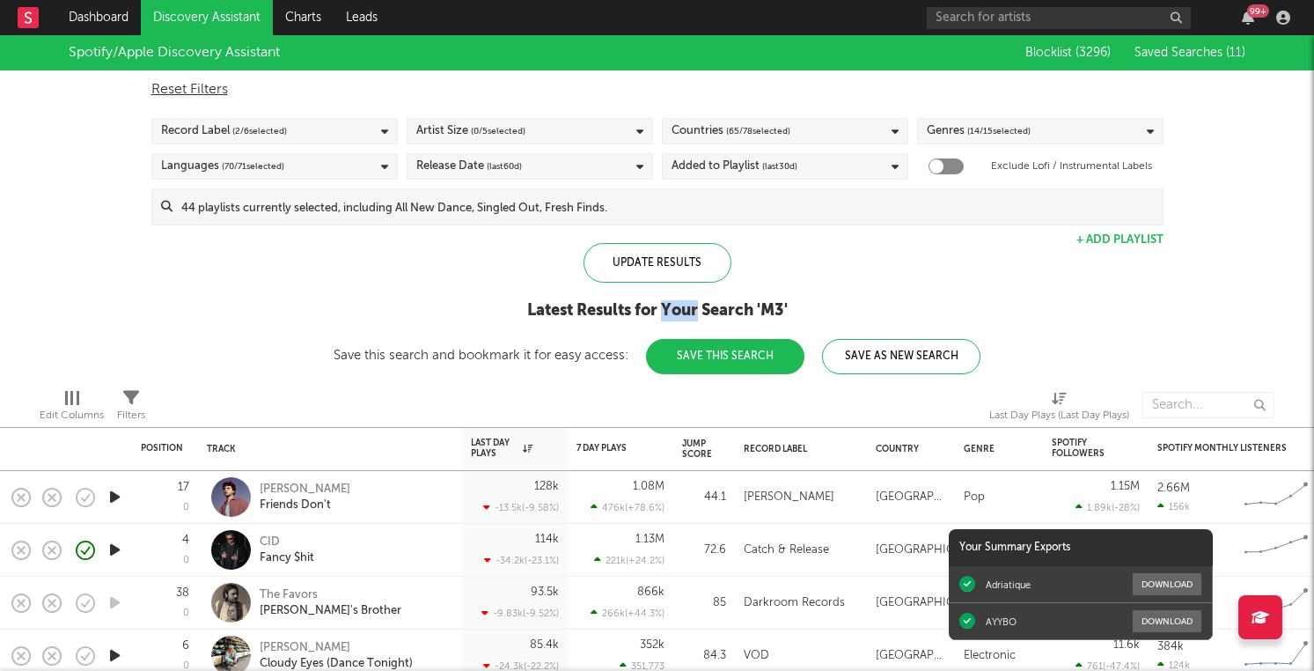
click at [670, 305] on div "Latest Results for Your Search ' M3 '" at bounding box center [657, 310] width 647 height 21
click at [644, 305] on div "Latest Results for Your Search ' M3 '" at bounding box center [657, 310] width 647 height 21
click at [590, 312] on div "Latest Results for Your Search ' M3 '" at bounding box center [657, 310] width 647 height 21
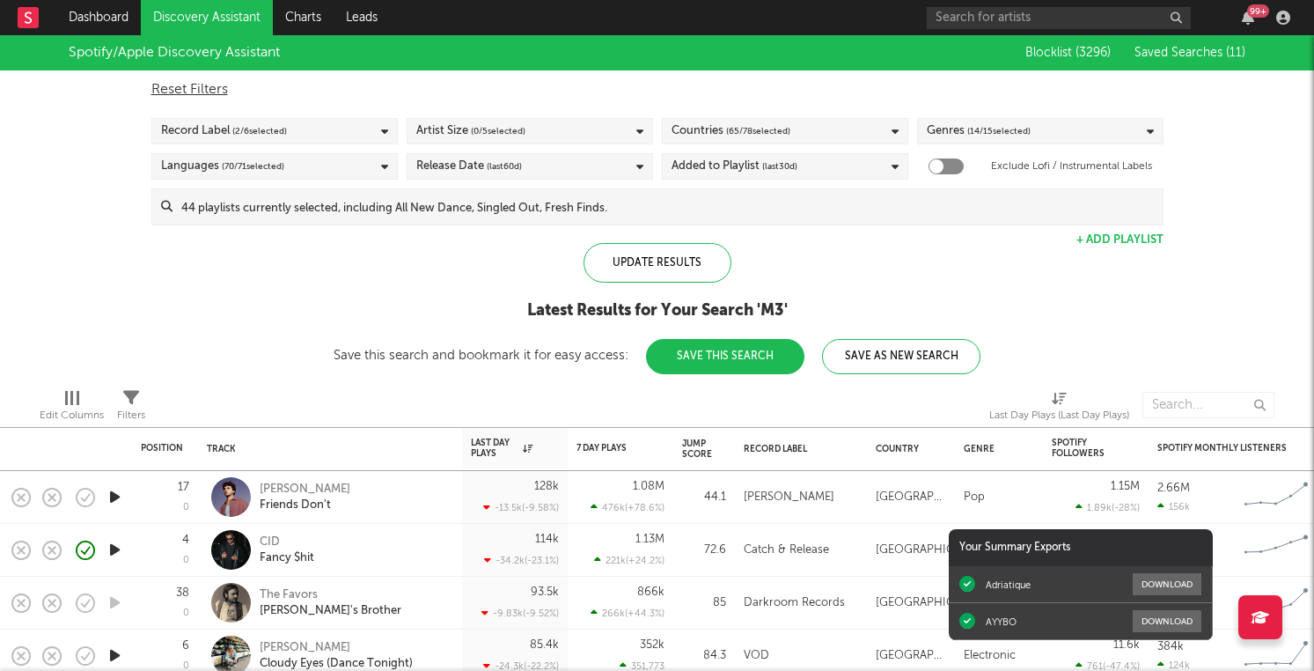
click at [540, 311] on div "Latest Results for Your Search ' M3 '" at bounding box center [657, 310] width 647 height 21
click at [558, 262] on div "Update Results Latest Results for Your Search ' M3 ' Save this search and bookm…" at bounding box center [657, 308] width 647 height 131
click at [650, 296] on div "Update Results Latest Results for Your Search ' M3 ' Save this search and bookm…" at bounding box center [657, 308] width 647 height 131
click at [653, 313] on div "Latest Results for Your Search ' M3 '" at bounding box center [657, 310] width 647 height 21
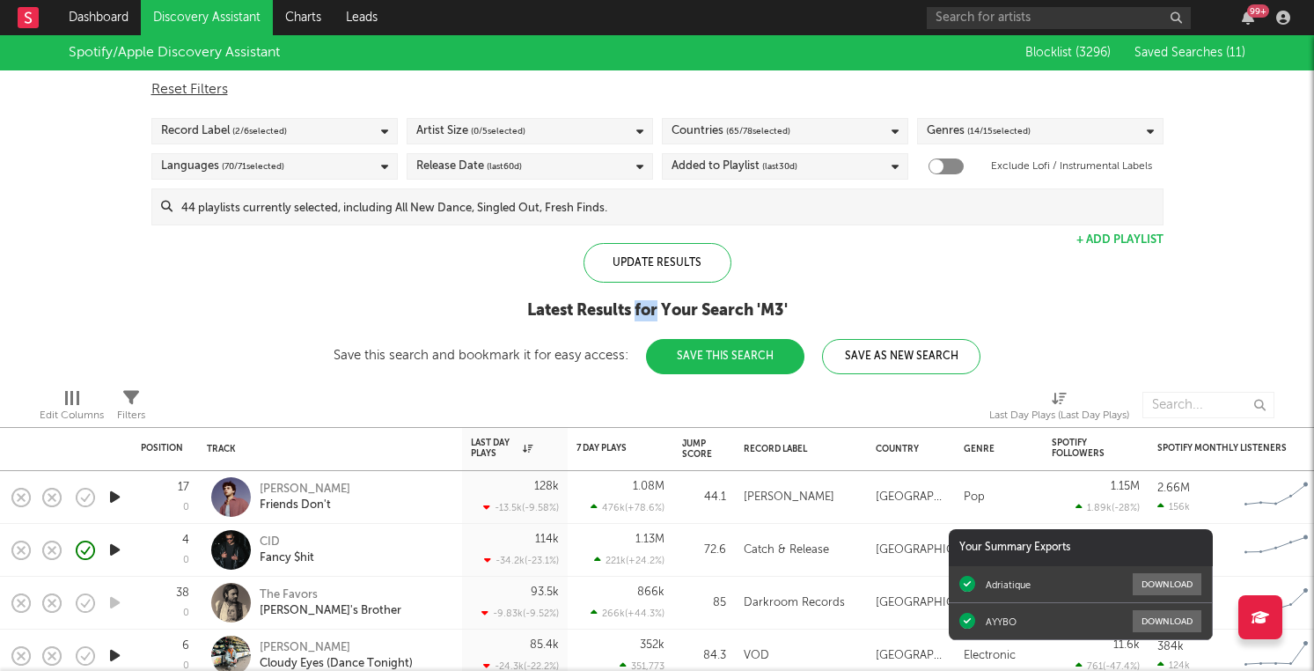
click at [653, 313] on div "Latest Results for Your Search ' M3 '" at bounding box center [657, 310] width 647 height 21
click at [688, 316] on div "Latest Results for Your Search ' M3 '" at bounding box center [657, 310] width 647 height 21
click at [738, 311] on div "Latest Results for Your Search ' M3 '" at bounding box center [657, 310] width 647 height 21
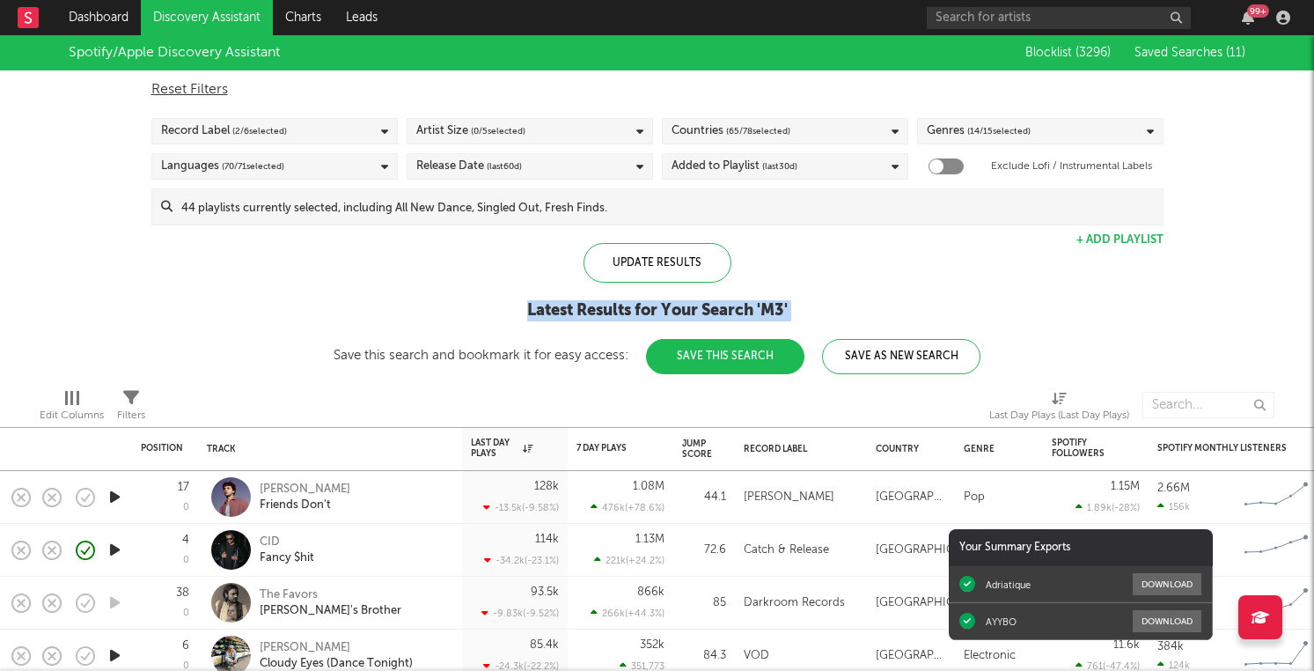
click at [738, 311] on div "Latest Results for Your Search ' M3 '" at bounding box center [657, 310] width 647 height 21
click at [767, 310] on div "Latest Results for Your Search ' M3 '" at bounding box center [657, 310] width 647 height 21
click at [786, 310] on div "Latest Results for Your Search ' M3 '" at bounding box center [657, 310] width 647 height 21
click at [793, 310] on div "Latest Results for Your Search ' M3 '" at bounding box center [657, 310] width 647 height 21
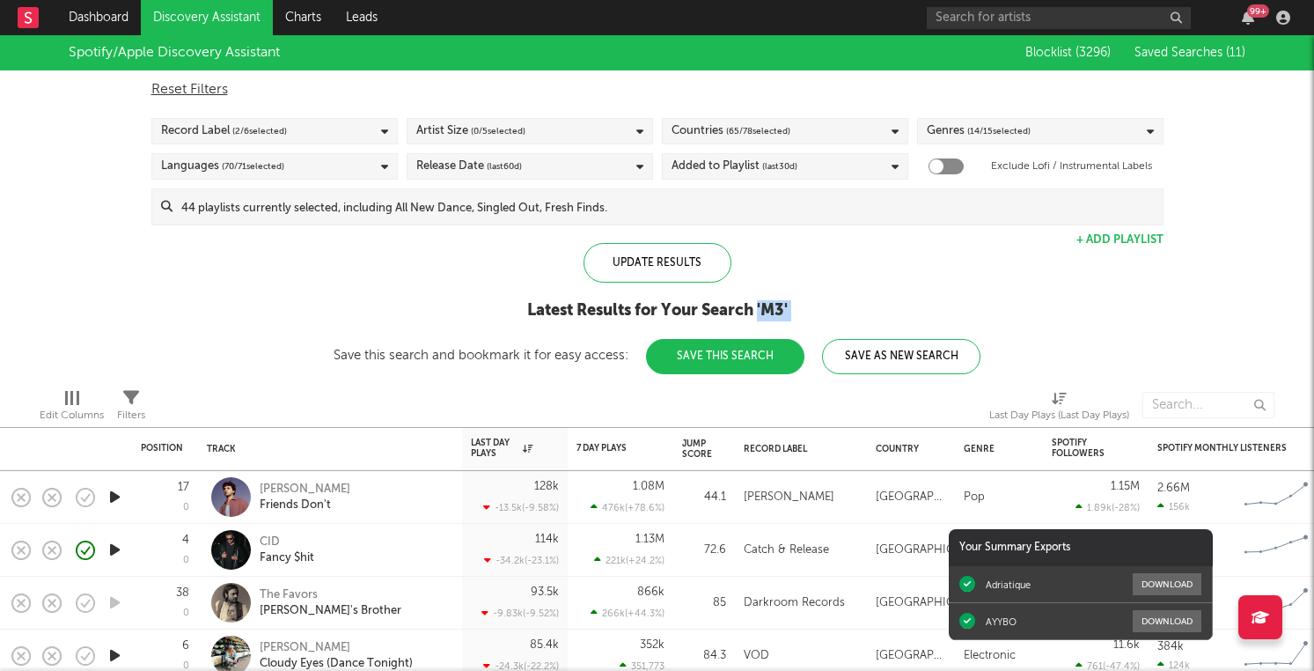
drag, startPoint x: 792, startPoint y: 305, endPoint x: 759, endPoint y: 309, distance: 33.6
click at [759, 309] on div "Latest Results for Your Search ' M3 '" at bounding box center [657, 310] width 647 height 21
drag, startPoint x: 759, startPoint y: 309, endPoint x: 808, endPoint y: 310, distance: 49.3
click at [808, 310] on div "Latest Results for Your Search ' M3 '" at bounding box center [657, 310] width 647 height 21
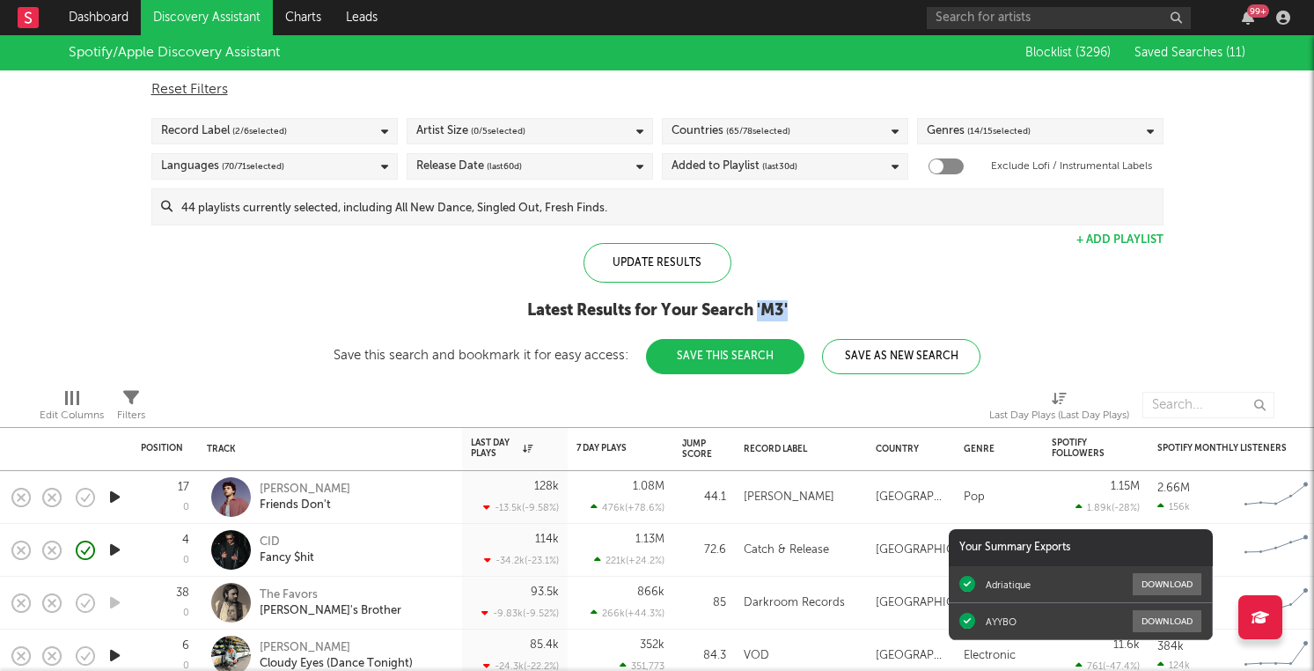
click at [779, 311] on div "Latest Results for Your Search ' M3 '" at bounding box center [657, 310] width 647 height 21
click at [733, 311] on div "Latest Results for Your Search ' M3 '" at bounding box center [657, 310] width 647 height 21
click at [689, 305] on div "Latest Results for Your Search ' M3 '" at bounding box center [657, 310] width 647 height 21
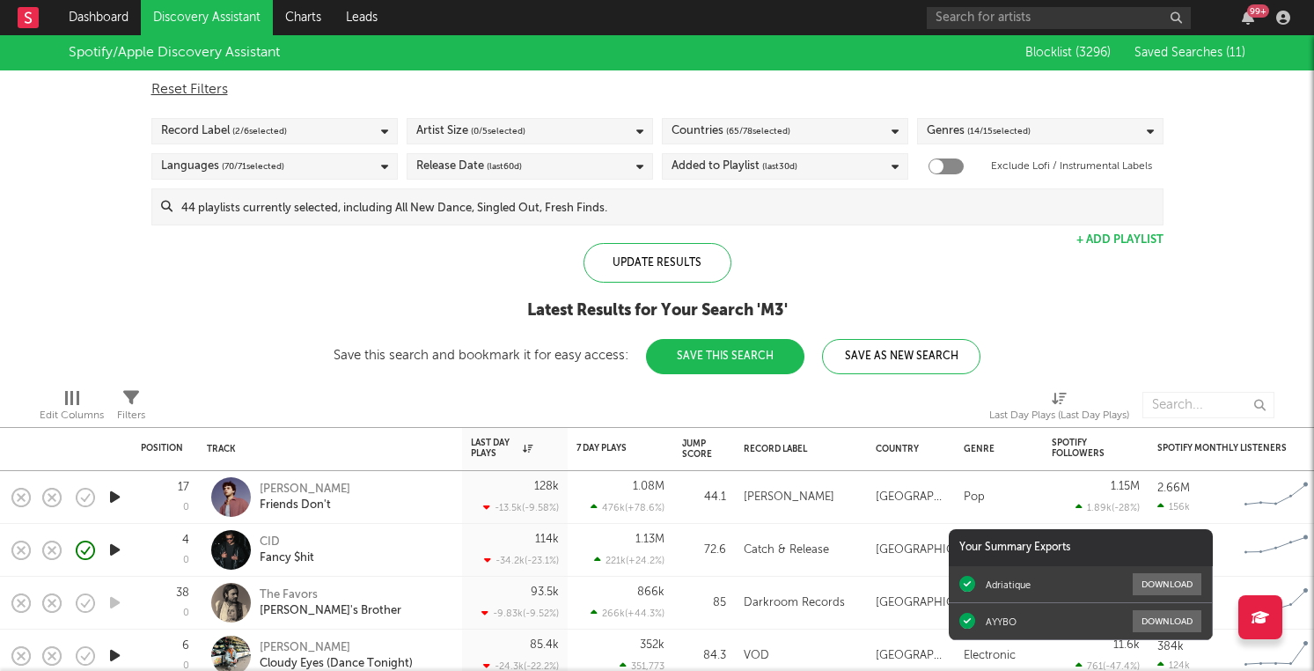
click at [659, 305] on div "Latest Results for Your Search ' M3 '" at bounding box center [657, 310] width 647 height 21
click at [649, 305] on div "Latest Results for Your Search ' M3 '" at bounding box center [657, 310] width 647 height 21
click at [605, 304] on div "Latest Results for Your Search ' M3 '" at bounding box center [657, 310] width 647 height 21
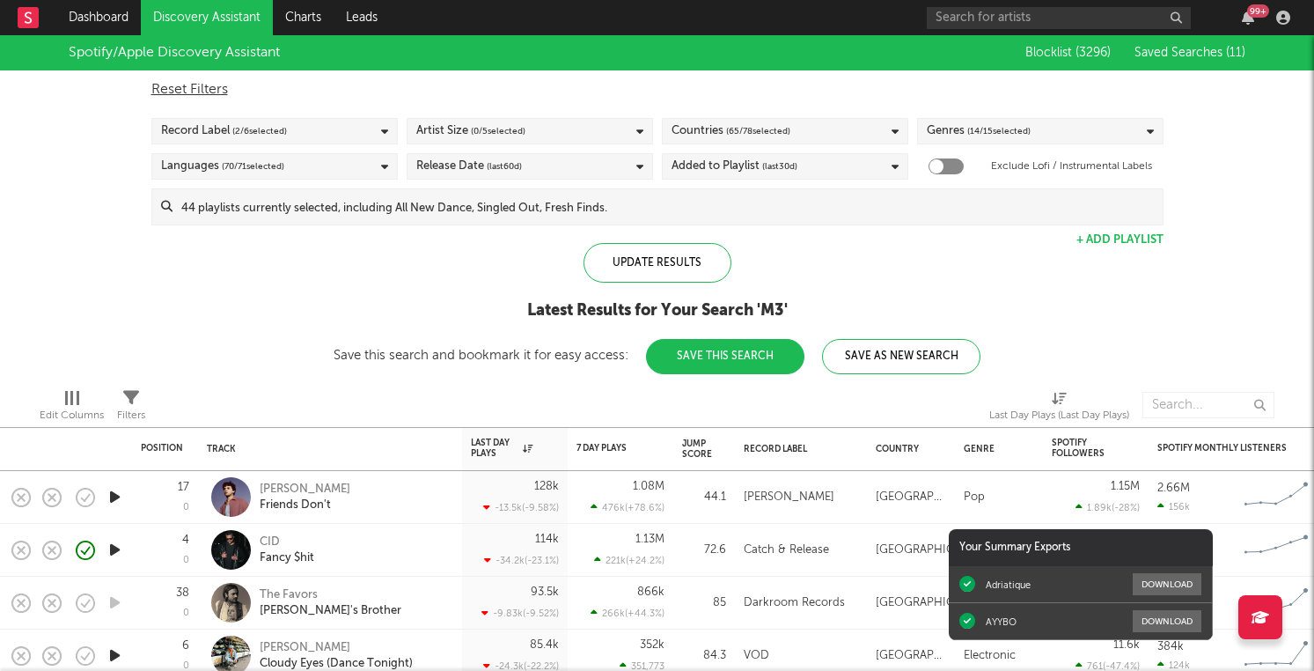
click at [549, 316] on div "Latest Results for Your Search ' M3 '" at bounding box center [657, 310] width 647 height 21
click at [618, 303] on div "Latest Results for Your Search ' M3 '" at bounding box center [657, 310] width 647 height 21
click at [607, 309] on div "Latest Results for Your Search ' M3 '" at bounding box center [657, 310] width 647 height 21
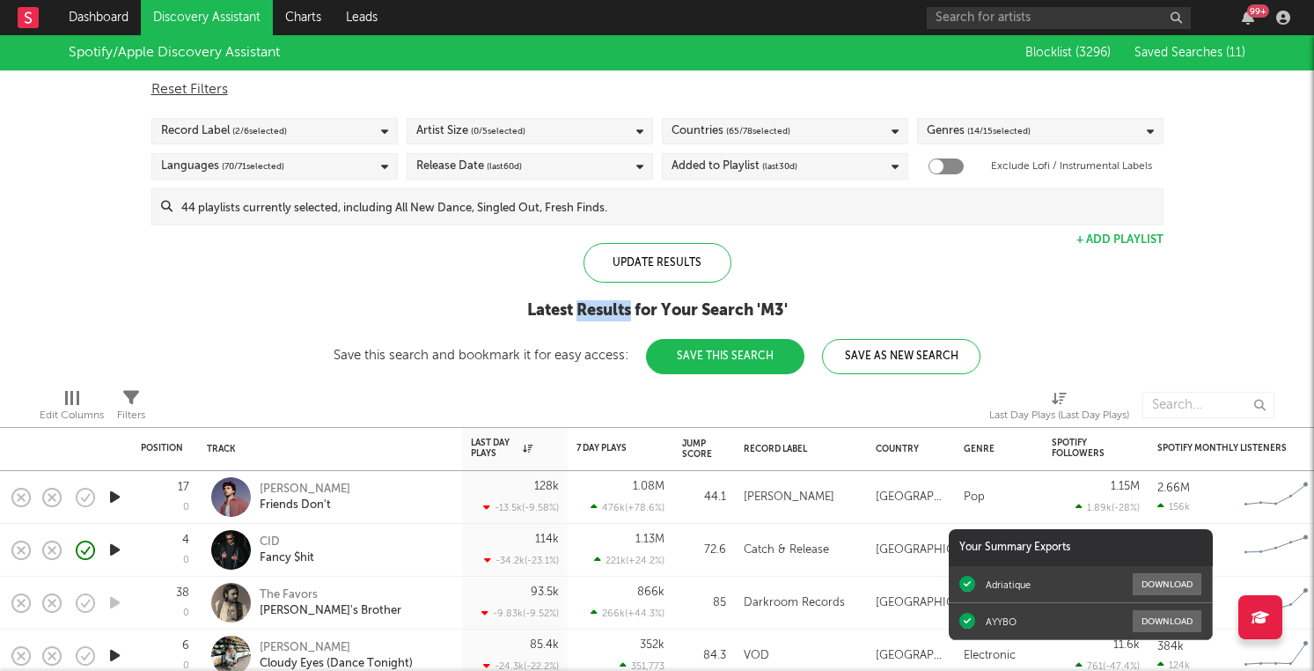
click at [607, 309] on div "Latest Results for Your Search ' M3 '" at bounding box center [657, 310] width 647 height 21
click at [648, 314] on div "Latest Results for Your Search ' M3 '" at bounding box center [657, 310] width 647 height 21
click at [689, 302] on div "Latest Results for Your Search ' M3 '" at bounding box center [657, 310] width 647 height 21
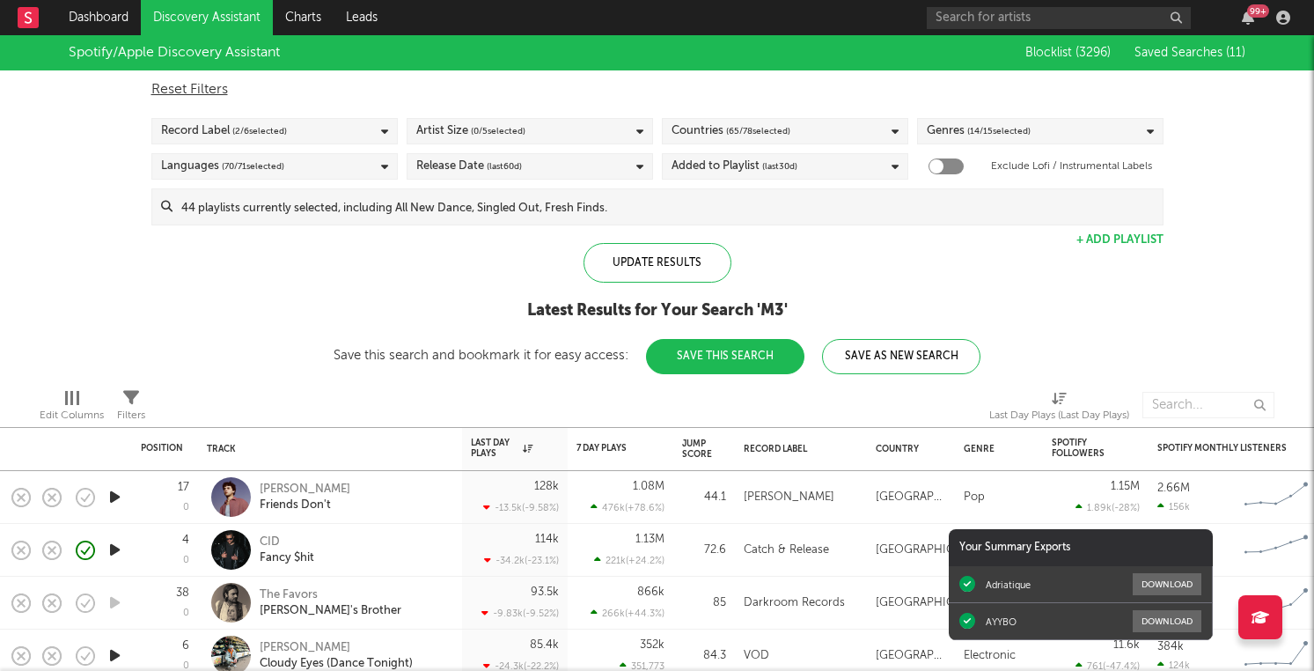
click at [722, 304] on div "Latest Results for Your Search ' M3 '" at bounding box center [657, 310] width 647 height 21
click at [776, 306] on div "Latest Results for Your Search ' M3 '" at bounding box center [657, 310] width 647 height 21
drag, startPoint x: 797, startPoint y: 309, endPoint x: 758, endPoint y: 308, distance: 38.7
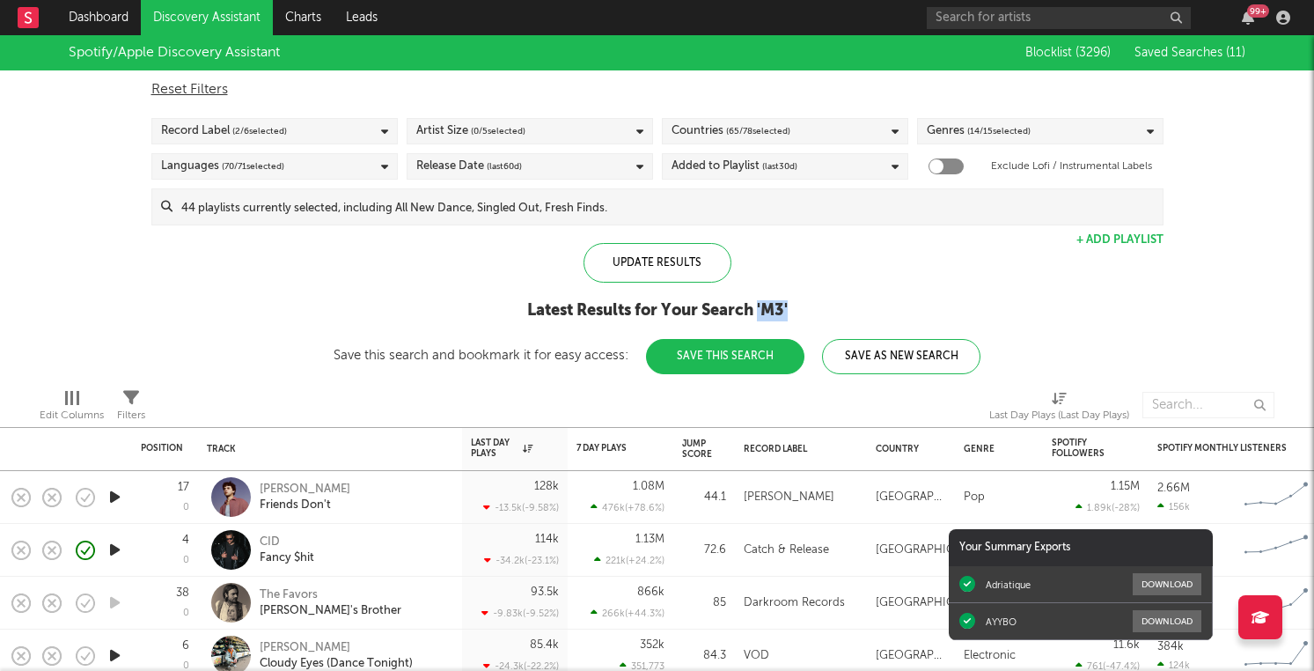
click at [758, 308] on div "Latest Results for Your Search ' M3 '" at bounding box center [657, 310] width 647 height 21
click at [732, 304] on div "Latest Results for Your Search ' M3 '" at bounding box center [657, 310] width 647 height 21
click at [689, 308] on div "Latest Results for Your Search ' M3 '" at bounding box center [657, 310] width 647 height 21
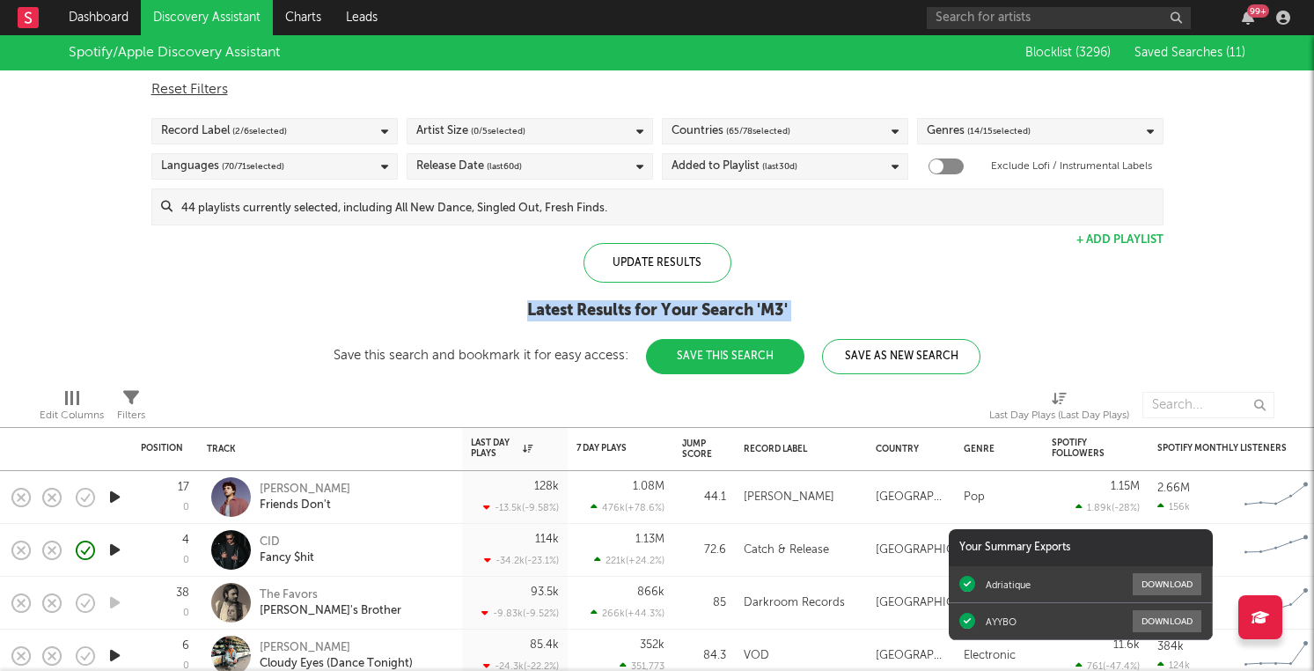
click at [689, 308] on div "Latest Results for Your Search ' M3 '" at bounding box center [657, 310] width 647 height 21
click at [638, 306] on div "Latest Results for Your Search ' M3 '" at bounding box center [657, 310] width 647 height 21
click at [651, 309] on div "Latest Results for Your Search ' M3 '" at bounding box center [657, 310] width 647 height 21
click at [614, 307] on div "Latest Results for Your Search ' M3 '" at bounding box center [657, 310] width 647 height 21
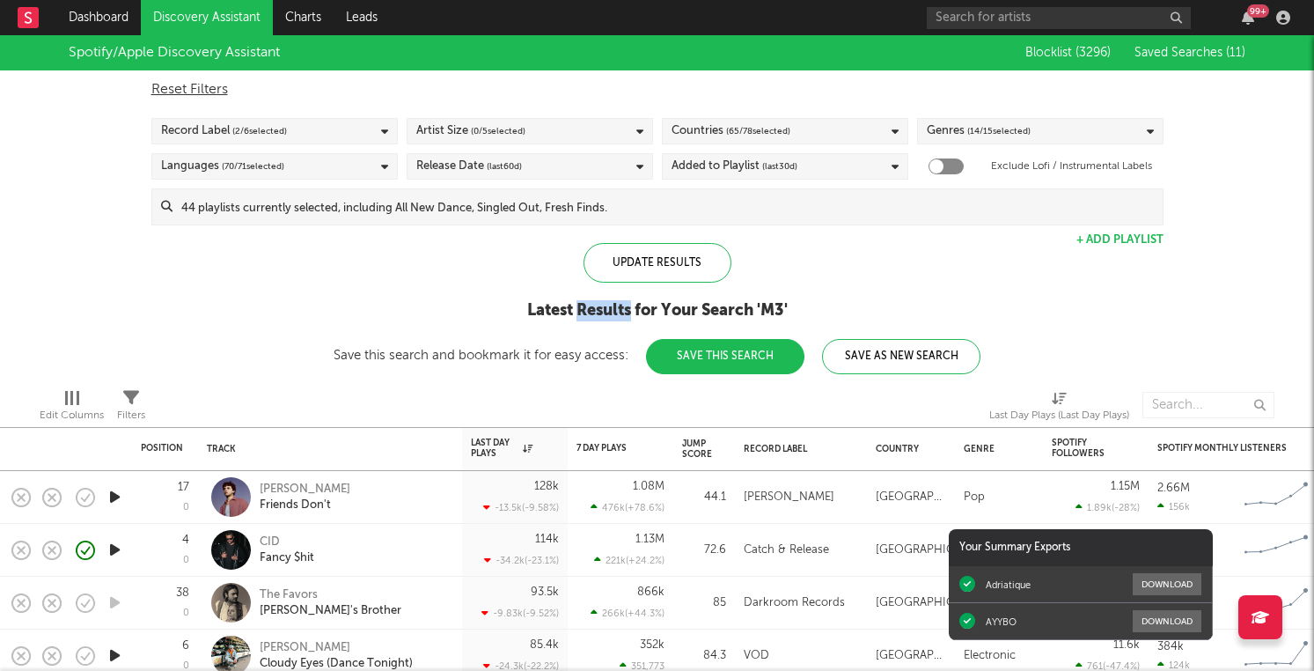
click at [614, 307] on div "Latest Results for Your Search ' M3 '" at bounding box center [657, 310] width 647 height 21
click at [554, 305] on div "Latest Results for Your Search ' M3 '" at bounding box center [657, 310] width 647 height 21
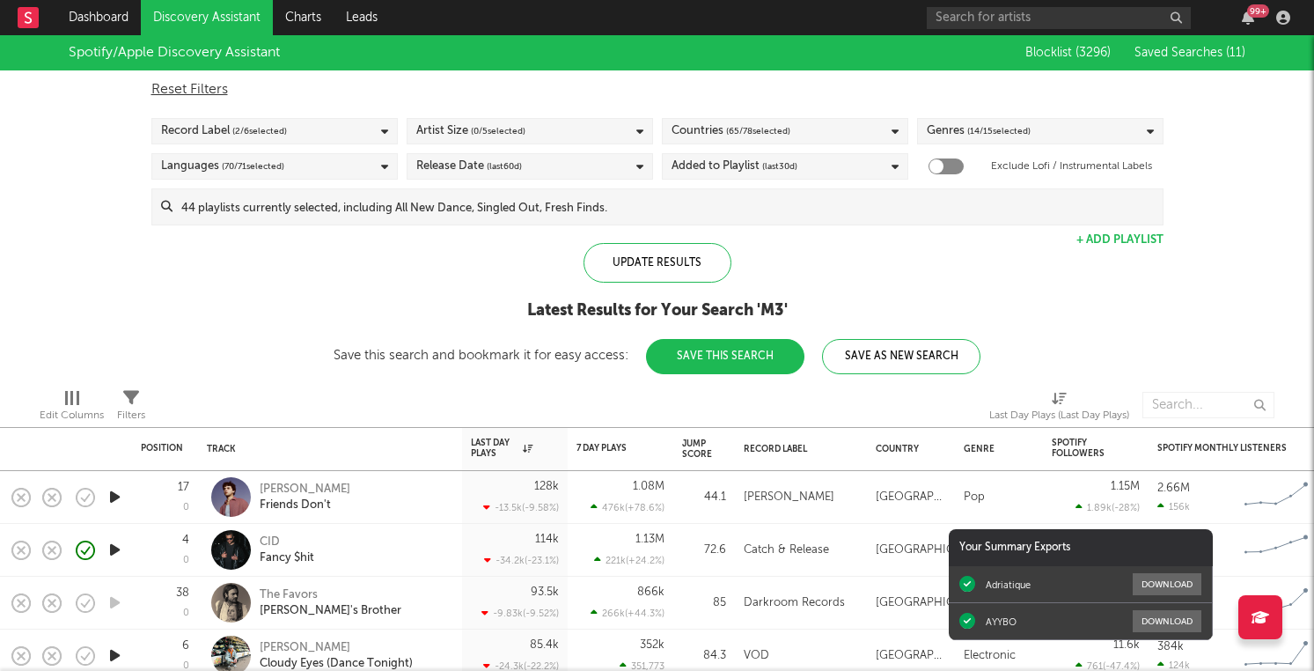
click at [657, 292] on div "Update Results Latest Results for Your Search ' M3 ' Save this search and bookm…" at bounding box center [657, 308] width 647 height 131
click at [739, 283] on div "Update Results Latest Results for Your Search ' M3 ' Save this search and bookm…" at bounding box center [657, 308] width 647 height 131
click at [648, 291] on div "Update Results Latest Results for Your Search ' M3 ' Save this search and bookm…" at bounding box center [657, 308] width 647 height 131
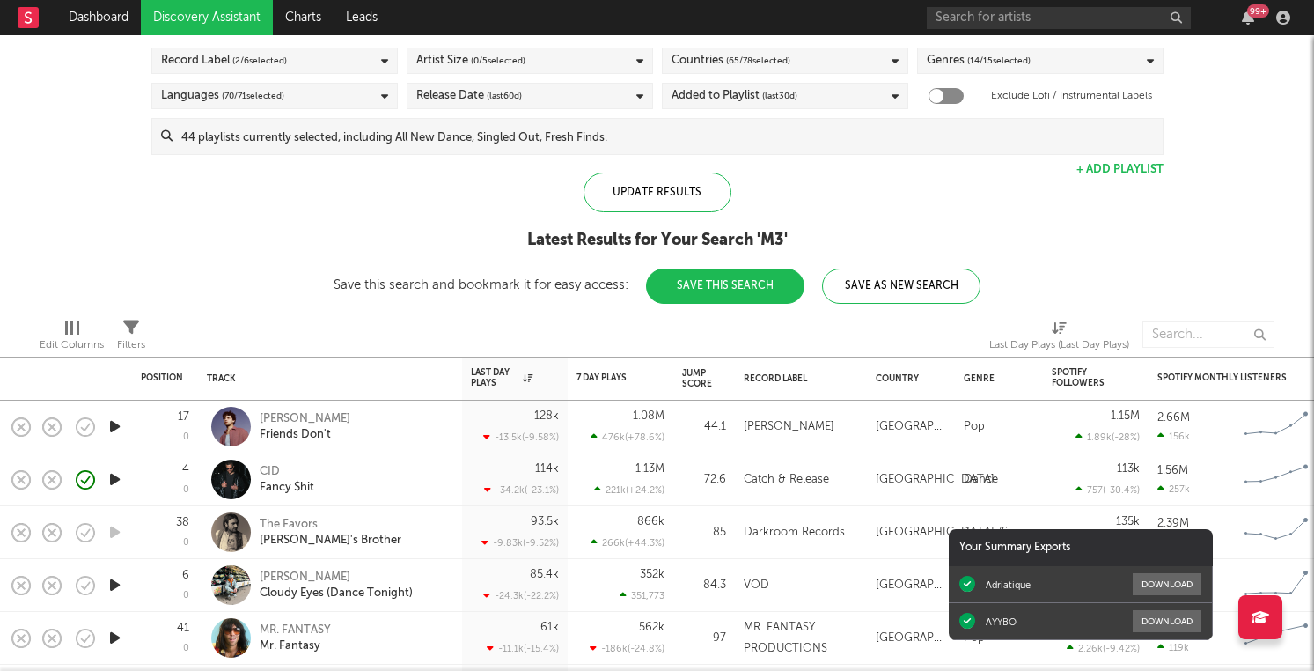
click at [641, 299] on div "Update Results Latest Results for Your Search ' M3 ' Save this search and bookm…" at bounding box center [657, 238] width 647 height 131
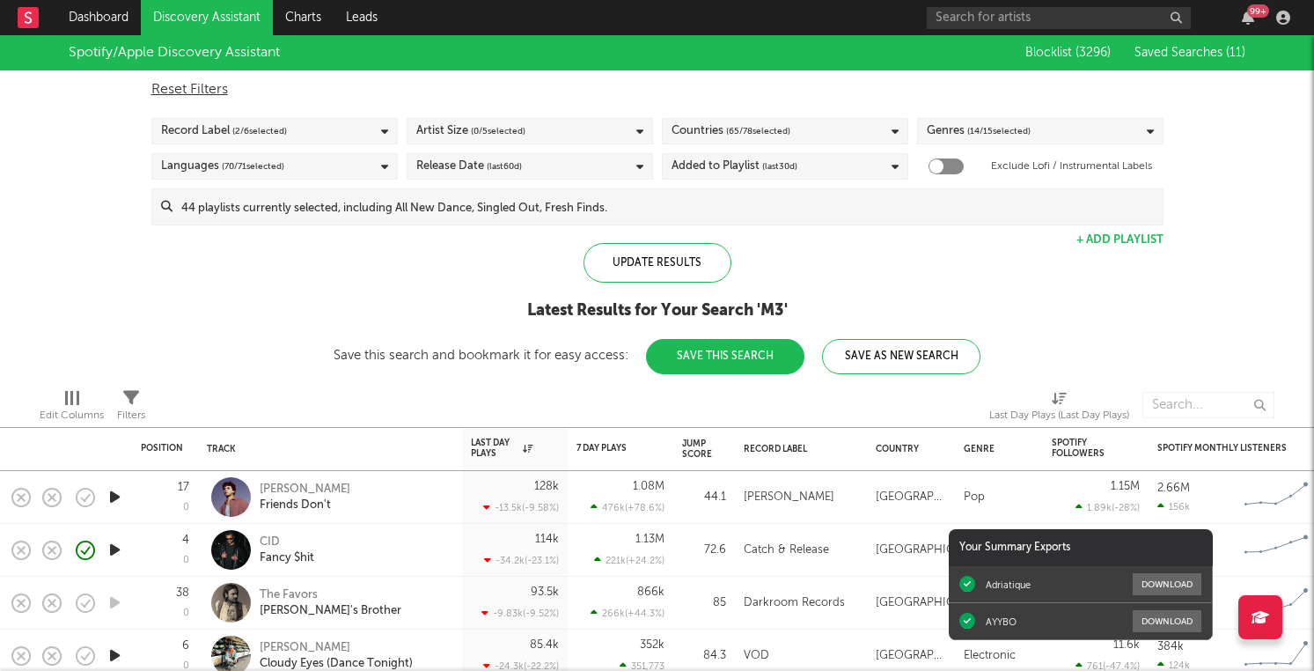
click at [666, 293] on div "Update Results Latest Results for Your Search ' M3 ' Save this search and bookm…" at bounding box center [657, 308] width 647 height 131
click at [659, 285] on div "Update Results Latest Results for Your Search ' M3 ' Save this search and bookm…" at bounding box center [657, 308] width 647 height 131
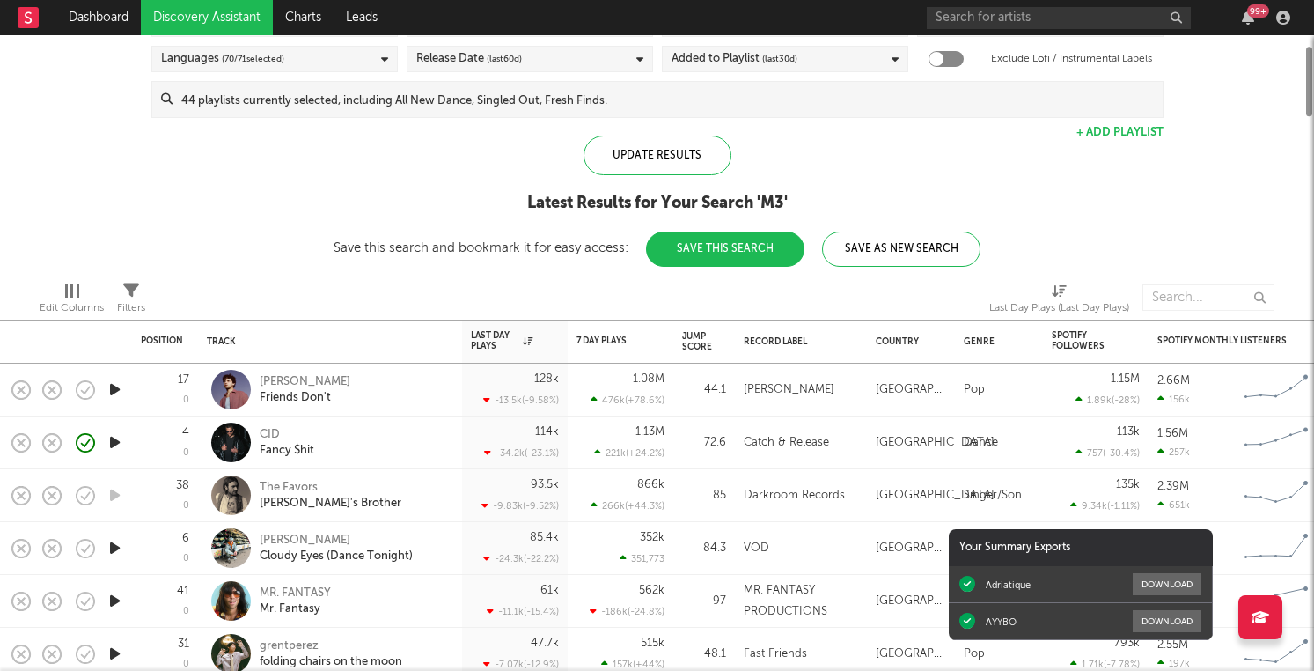
click at [659, 285] on div at bounding box center [779, 298] width 396 height 44
click at [663, 286] on div at bounding box center [779, 298] width 396 height 44
click at [1249, 18] on icon "button" at bounding box center [1248, 18] width 12 height 14
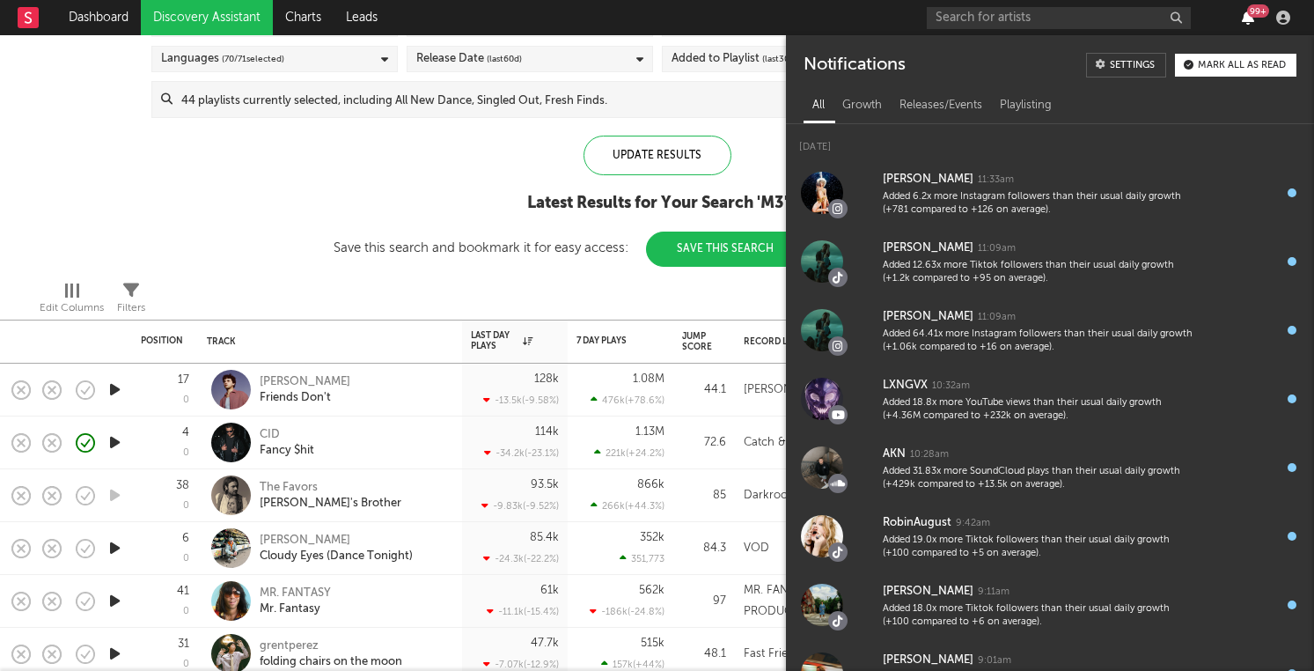
click at [1249, 18] on icon "button" at bounding box center [1248, 18] width 12 height 14
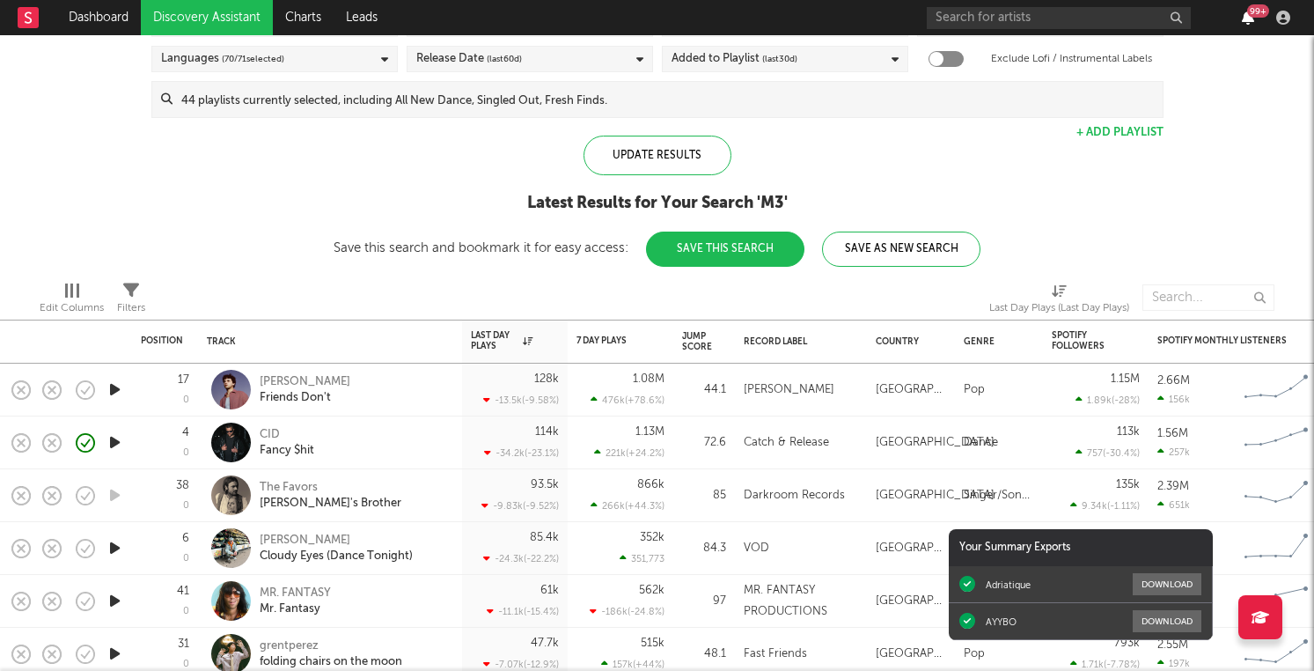
click at [1249, 18] on icon "button" at bounding box center [1248, 18] width 12 height 14
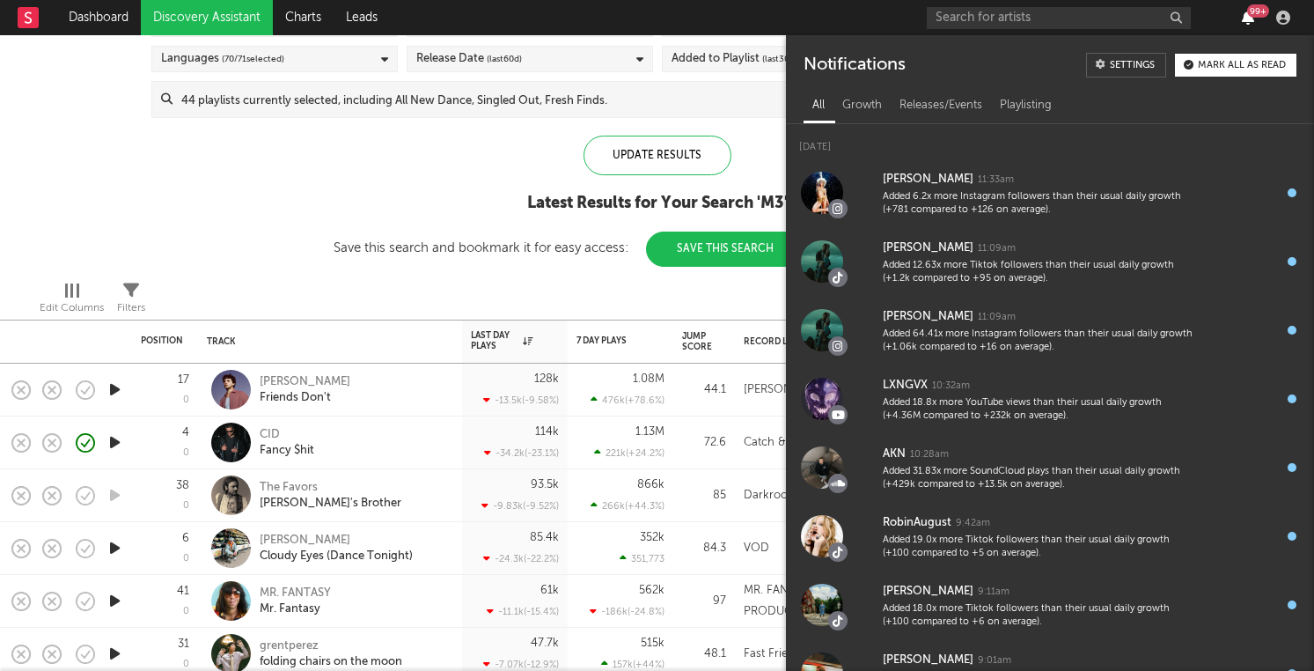
click at [1249, 18] on icon "button" at bounding box center [1248, 18] width 12 height 14
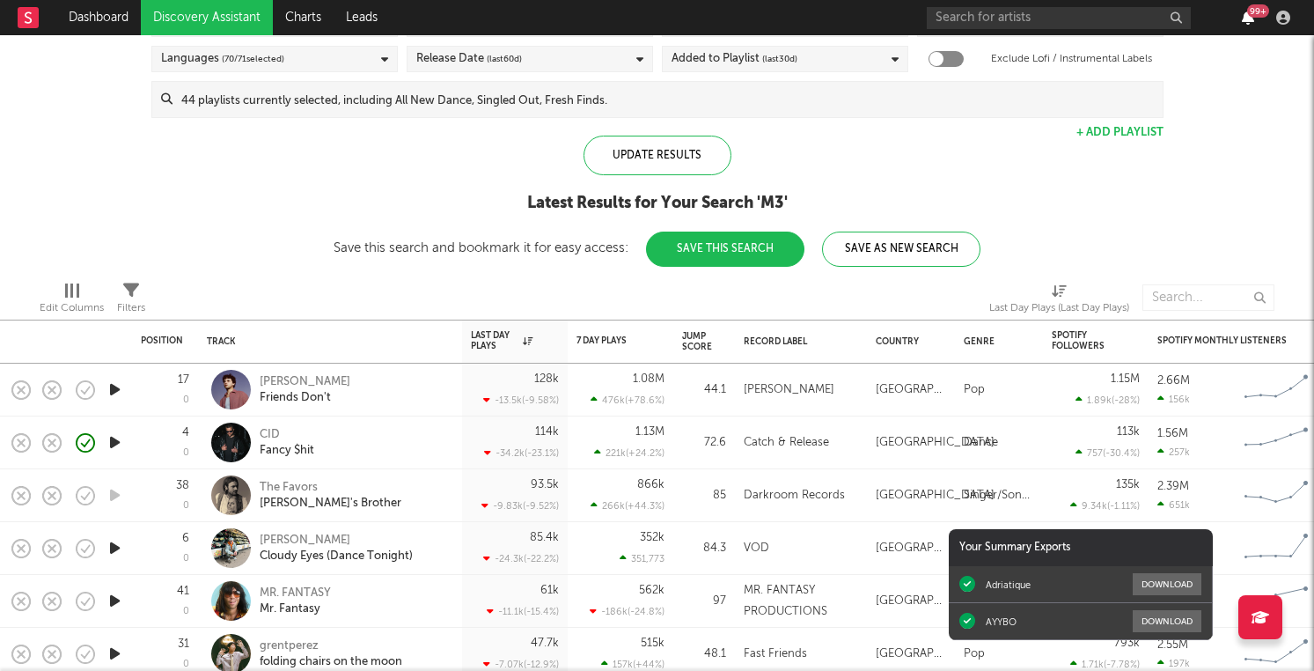
click at [1249, 18] on icon "button" at bounding box center [1248, 18] width 12 height 14
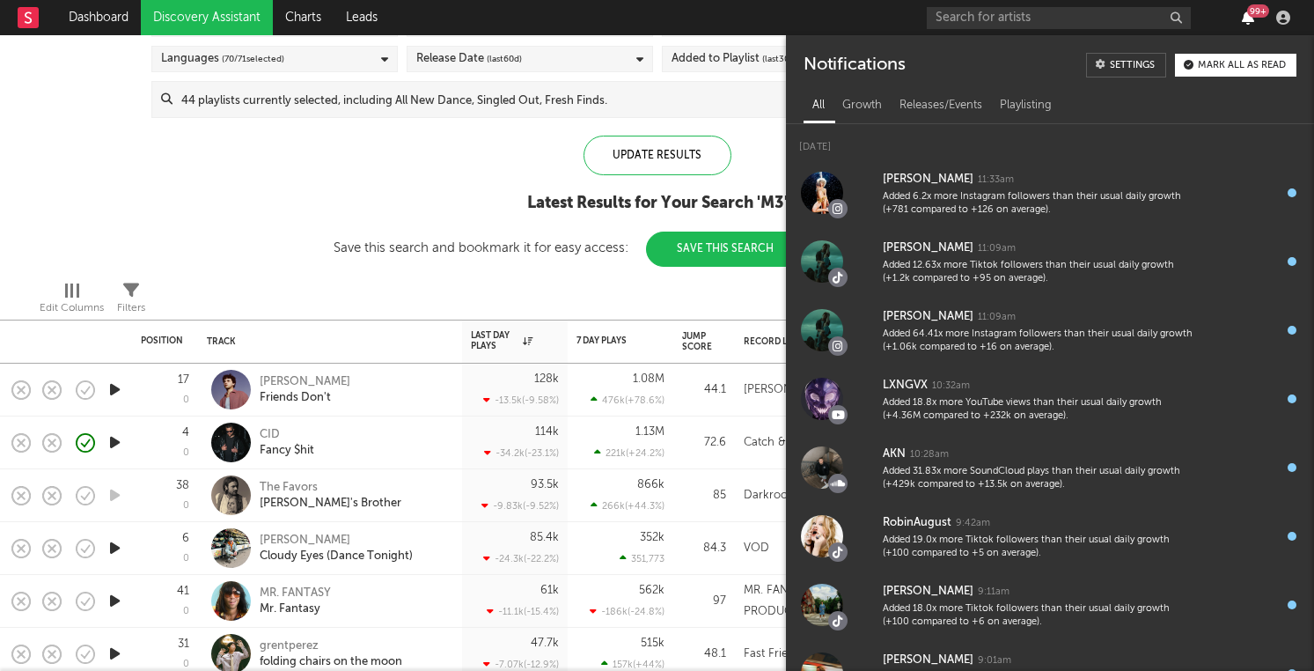
click at [1249, 18] on icon "button" at bounding box center [1248, 18] width 12 height 14
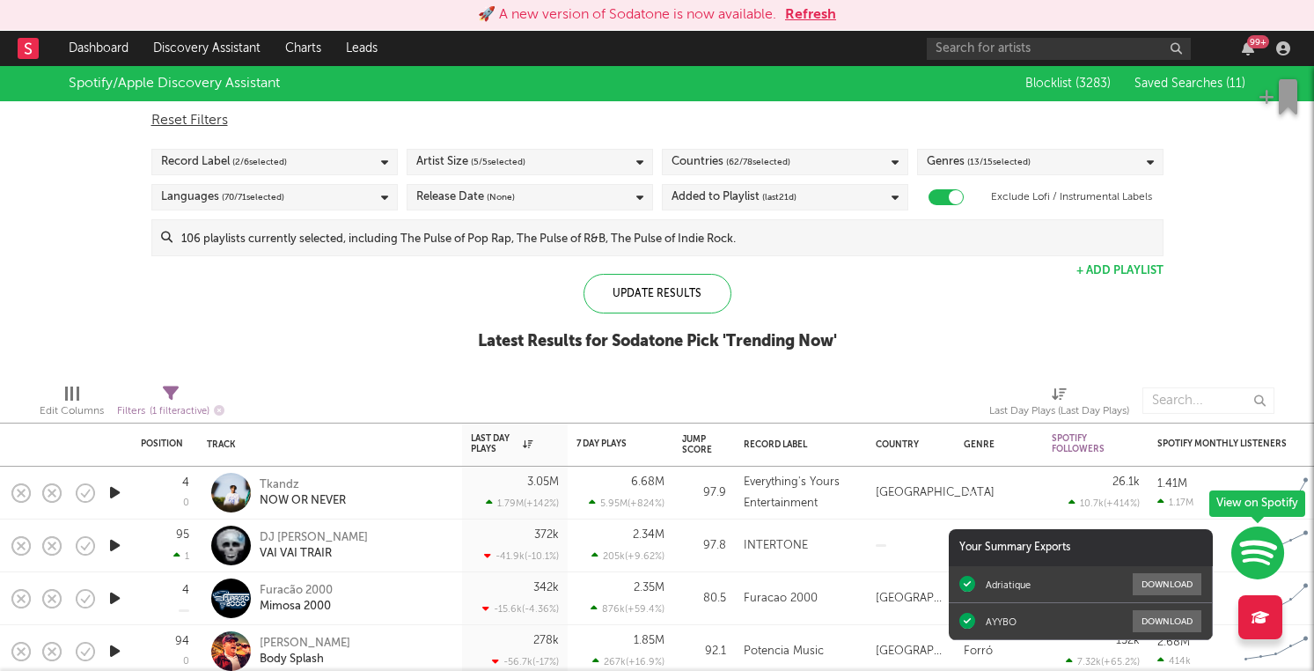
click at [816, 15] on button "Refresh" at bounding box center [810, 14] width 51 height 21
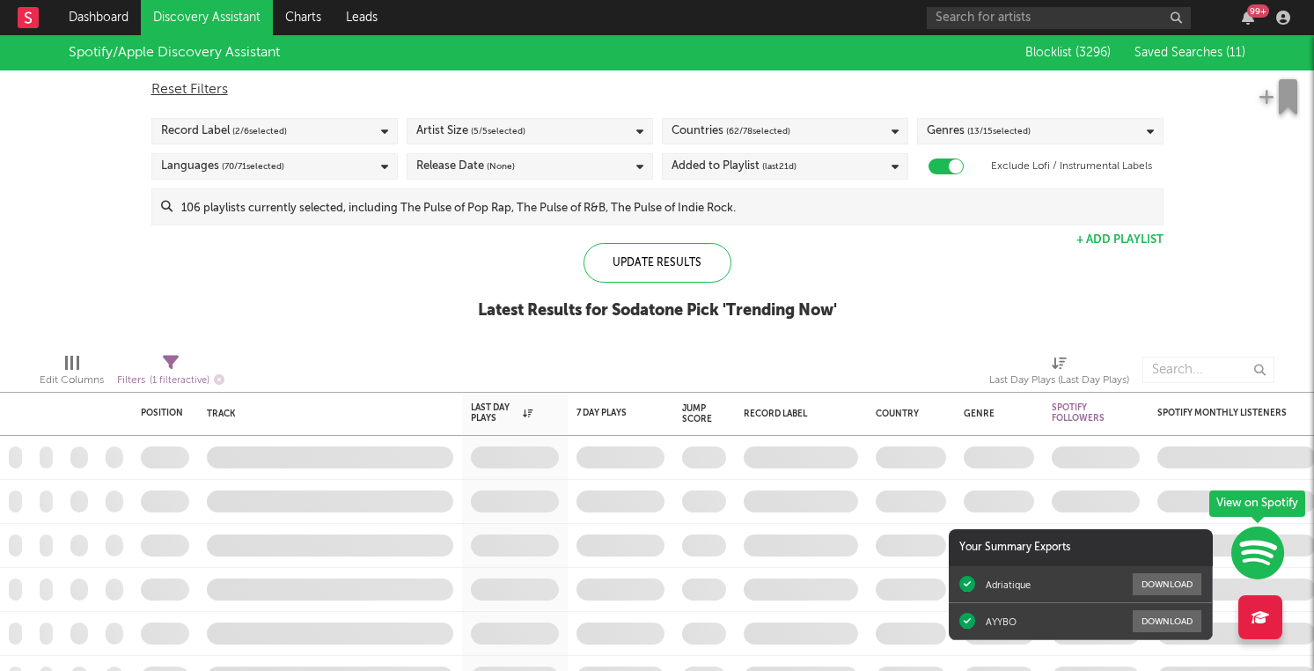
click at [650, 313] on div "Latest Results for Sodatone Pick ' Trending Now '" at bounding box center [657, 310] width 359 height 21
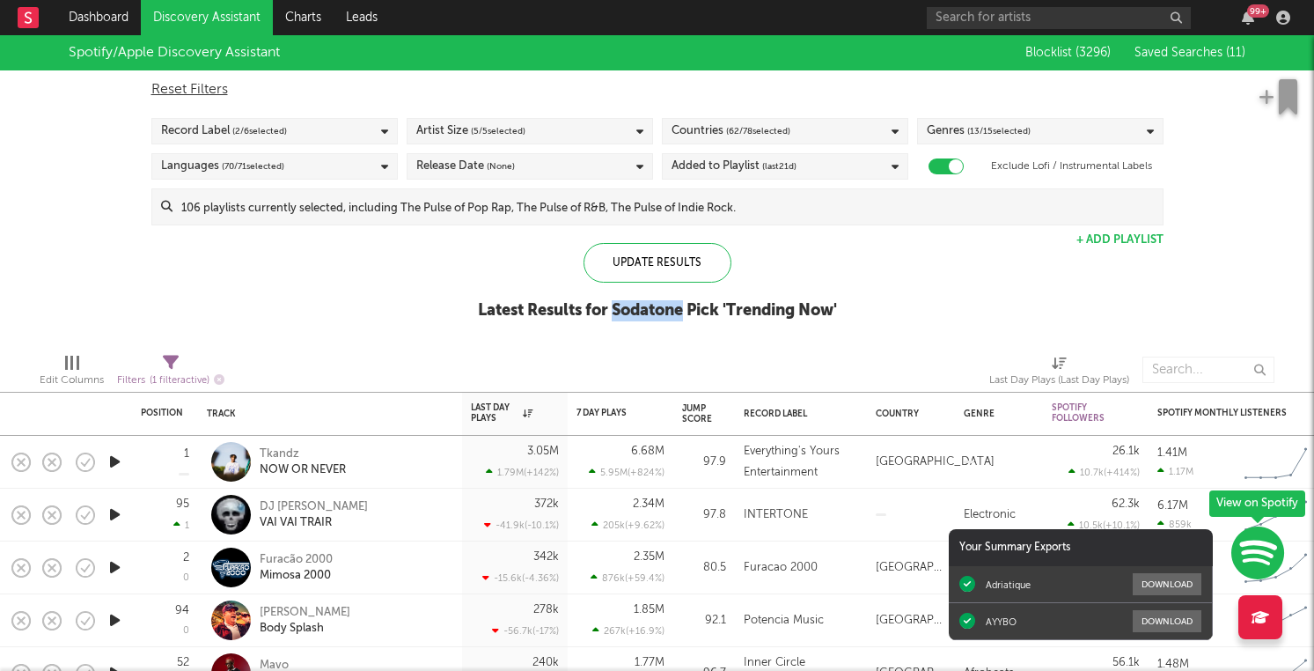
click at [650, 313] on div "Latest Results for Sodatone Pick ' Trending Now '" at bounding box center [657, 310] width 359 height 21
click at [704, 313] on div "Latest Results for Sodatone Pick ' Trending Now '" at bounding box center [657, 310] width 359 height 21
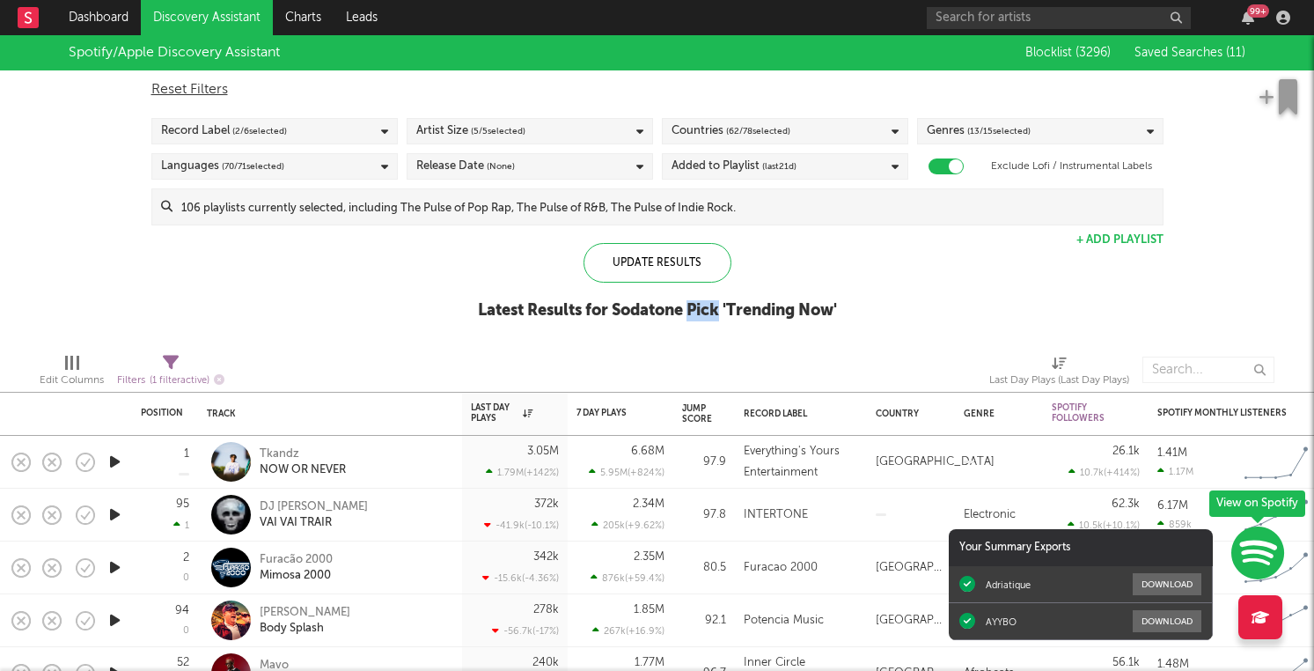
click at [704, 313] on div "Latest Results for Sodatone Pick ' Trending Now '" at bounding box center [657, 310] width 359 height 21
click at [769, 311] on div "Latest Results for Sodatone Pick ' Trending Now '" at bounding box center [657, 310] width 359 height 21
click at [820, 310] on div "Latest Results for Sodatone Pick ' Trending Now '" at bounding box center [657, 310] width 359 height 21
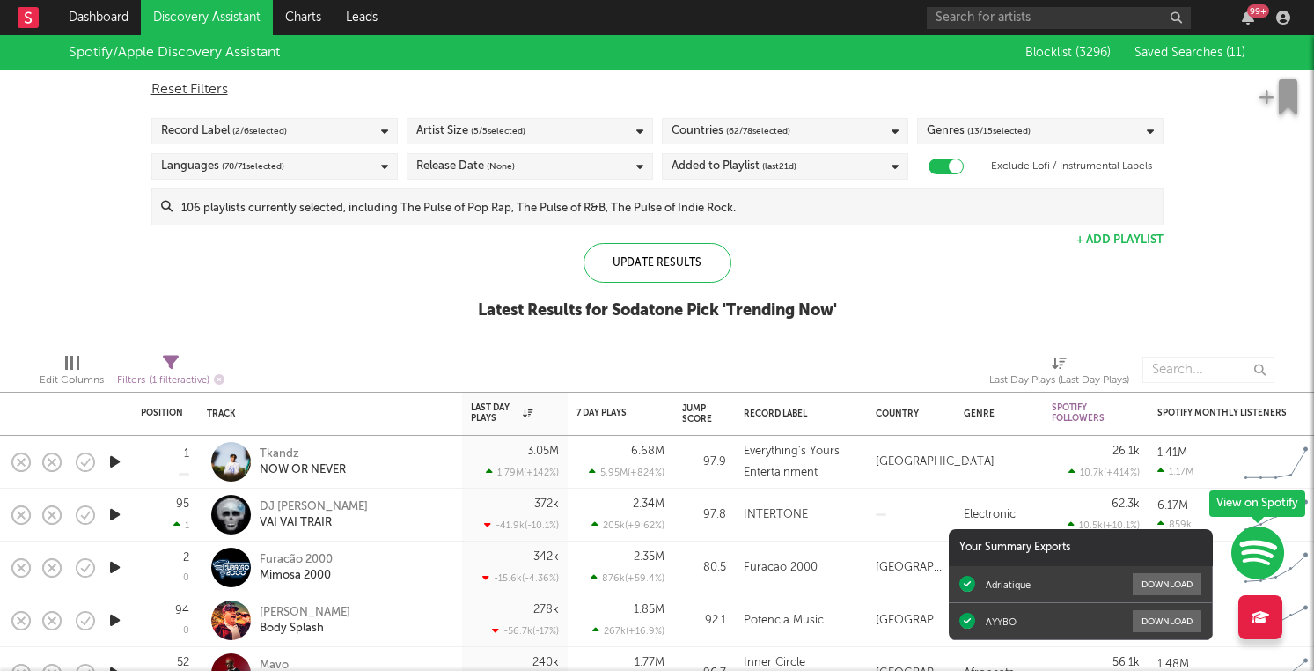
click at [855, 308] on div "Spotify/Apple Discovery Assistant Blocklist ( 3296 ) Saved Searches ( 11 ) Rese…" at bounding box center [657, 187] width 1314 height 304
drag, startPoint x: 846, startPoint y: 308, endPoint x: 803, endPoint y: 313, distance: 43.4
click at [803, 313] on div "Spotify/Apple Discovery Assistant Blocklist ( 3296 ) Saved Searches ( 11 ) Rese…" at bounding box center [657, 187] width 1314 height 304
drag, startPoint x: 725, startPoint y: 310, endPoint x: 798, endPoint y: 313, distance: 73.1
click at [798, 313] on div "Latest Results for Sodatone Pick ' Trending Now '" at bounding box center [657, 310] width 359 height 21
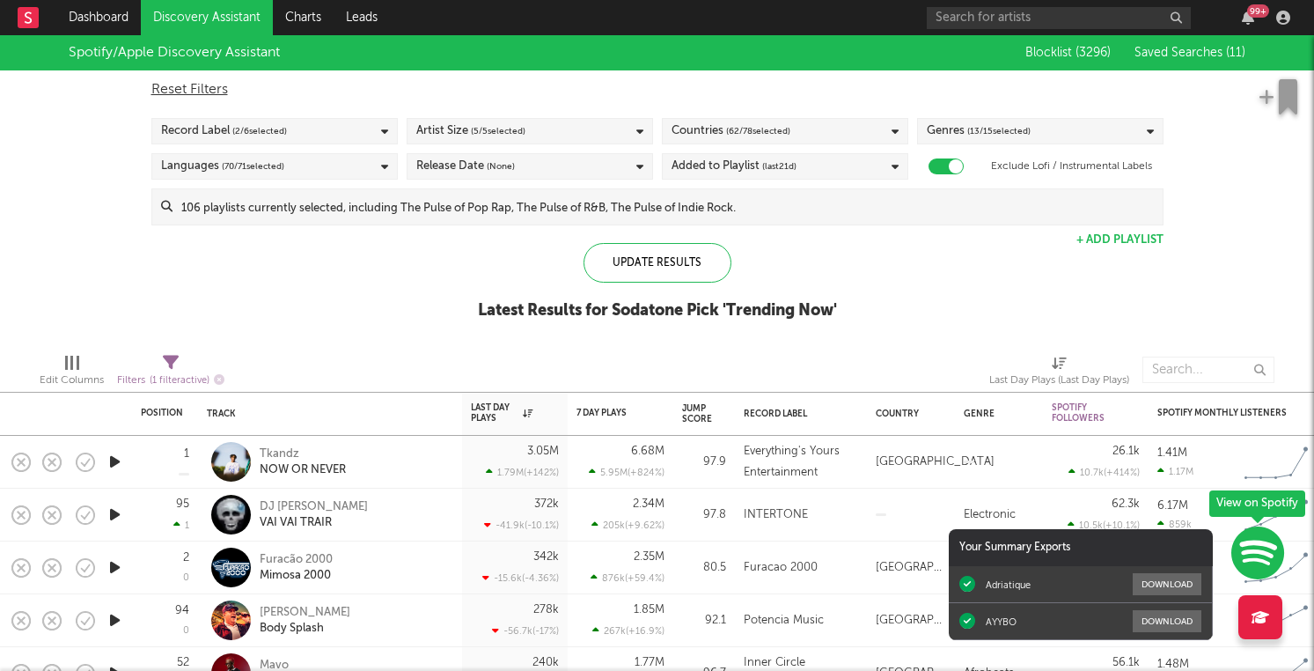
click at [698, 301] on div "Latest Results for Sodatone Pick ' Trending Now '" at bounding box center [657, 310] width 359 height 21
click at [647, 312] on div "Latest Results for Sodatone Pick ' Trending Now '" at bounding box center [657, 310] width 359 height 21
click at [594, 308] on div "Latest Results for Sodatone Pick ' Trending Now '" at bounding box center [657, 310] width 359 height 21
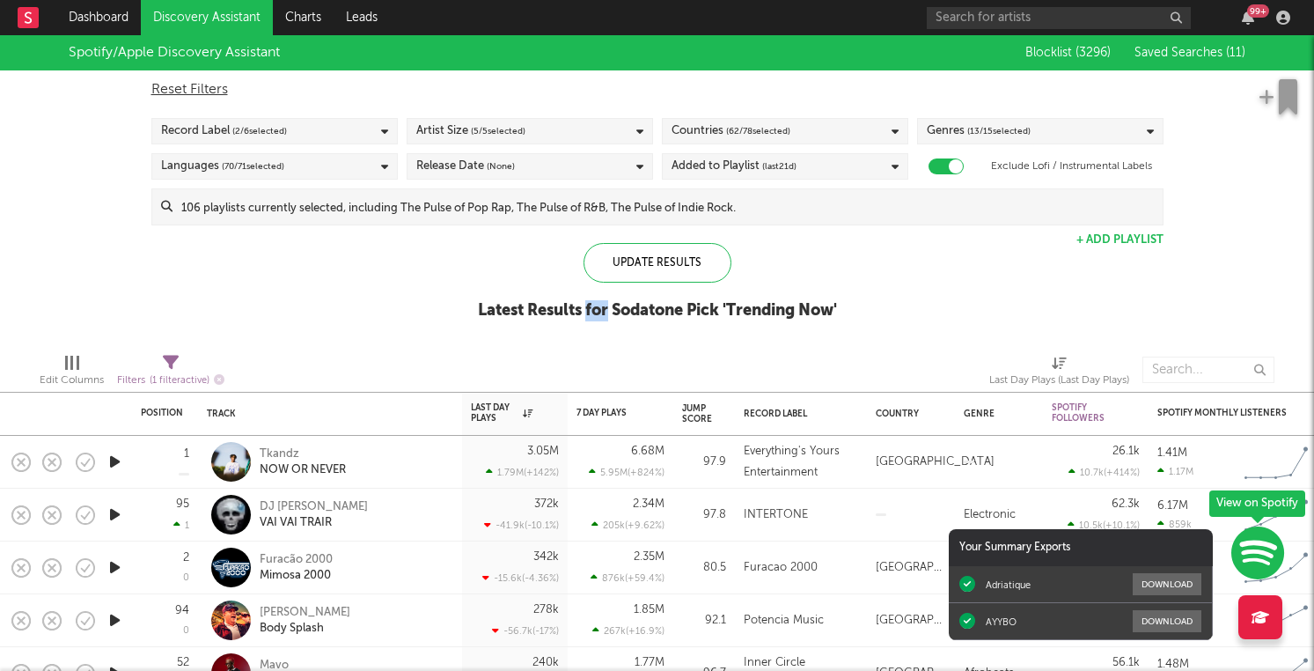
click at [594, 308] on div "Latest Results for Sodatone Pick ' Trending Now '" at bounding box center [657, 310] width 359 height 21
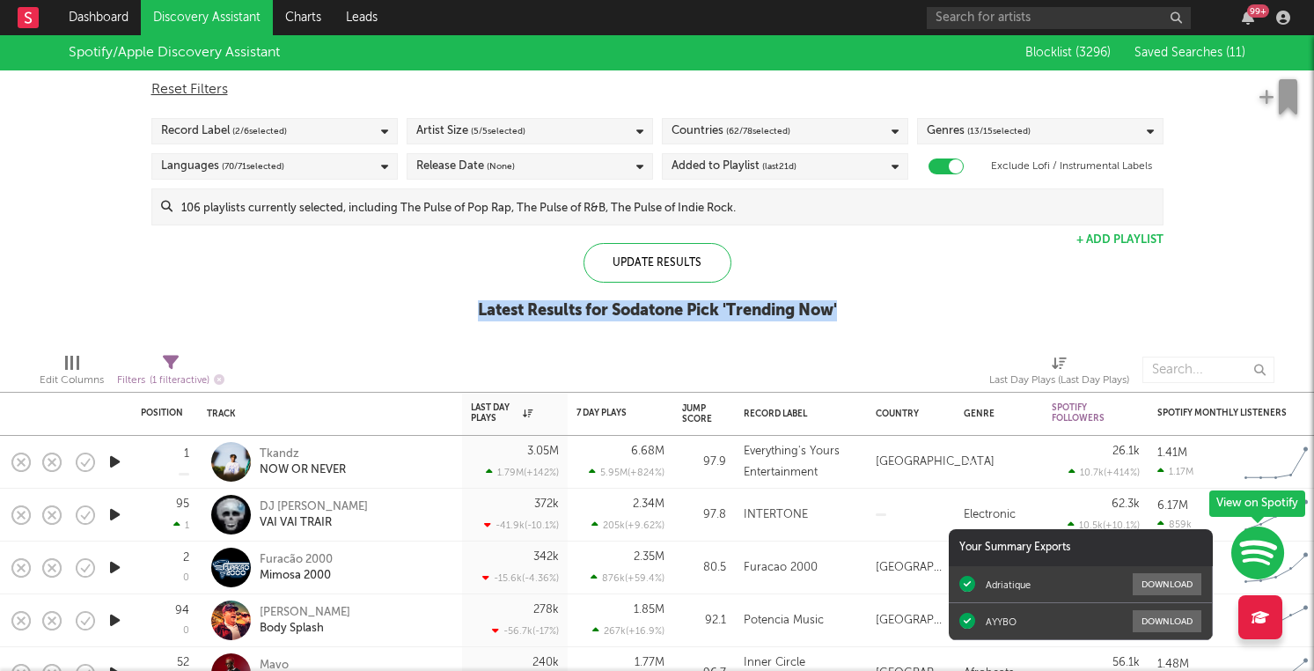
click at [594, 308] on div "Latest Results for Sodatone Pick ' Trending Now '" at bounding box center [657, 310] width 359 height 21
click at [598, 316] on div "Latest Results for Sodatone Pick ' Trending Now '" at bounding box center [657, 310] width 359 height 21
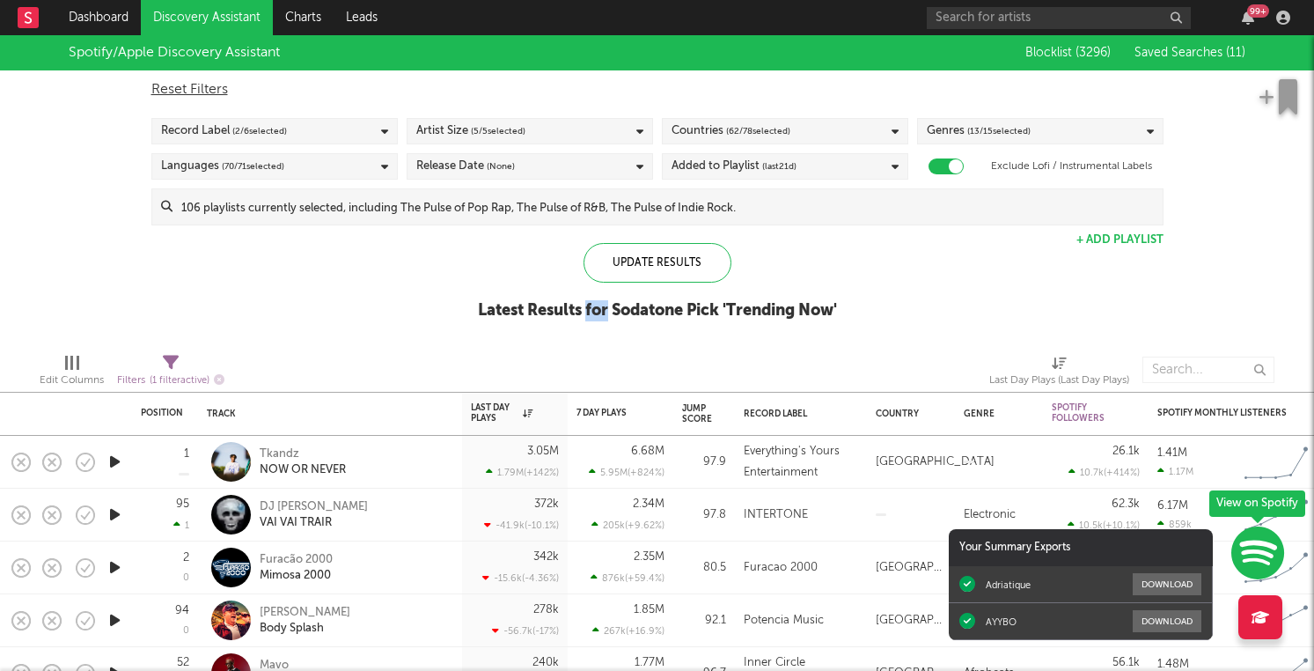
click at [598, 316] on div "Latest Results for Sodatone Pick ' Trending Now '" at bounding box center [657, 310] width 359 height 21
click at [561, 315] on div "Latest Results for Sodatone Pick ' Trending Now '" at bounding box center [657, 310] width 359 height 21
click at [486, 306] on div "Latest Results for Sodatone Pick ' Trending Now '" at bounding box center [657, 310] width 359 height 21
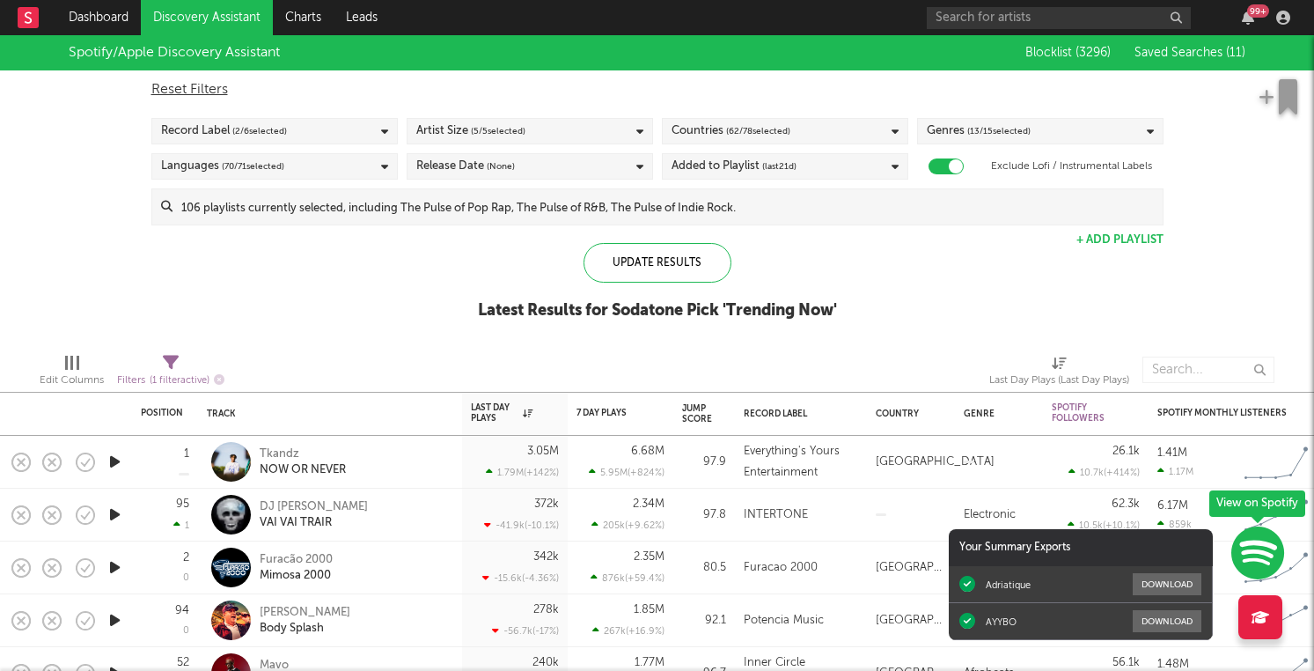
click at [556, 308] on div "Latest Results for Sodatone Pick ' Trending Now '" at bounding box center [657, 310] width 359 height 21
click at [597, 307] on div "Latest Results for Sodatone Pick ' Trending Now '" at bounding box center [657, 310] width 359 height 21
click at [656, 307] on div "Latest Results for Sodatone Pick ' Trending Now '" at bounding box center [657, 310] width 359 height 21
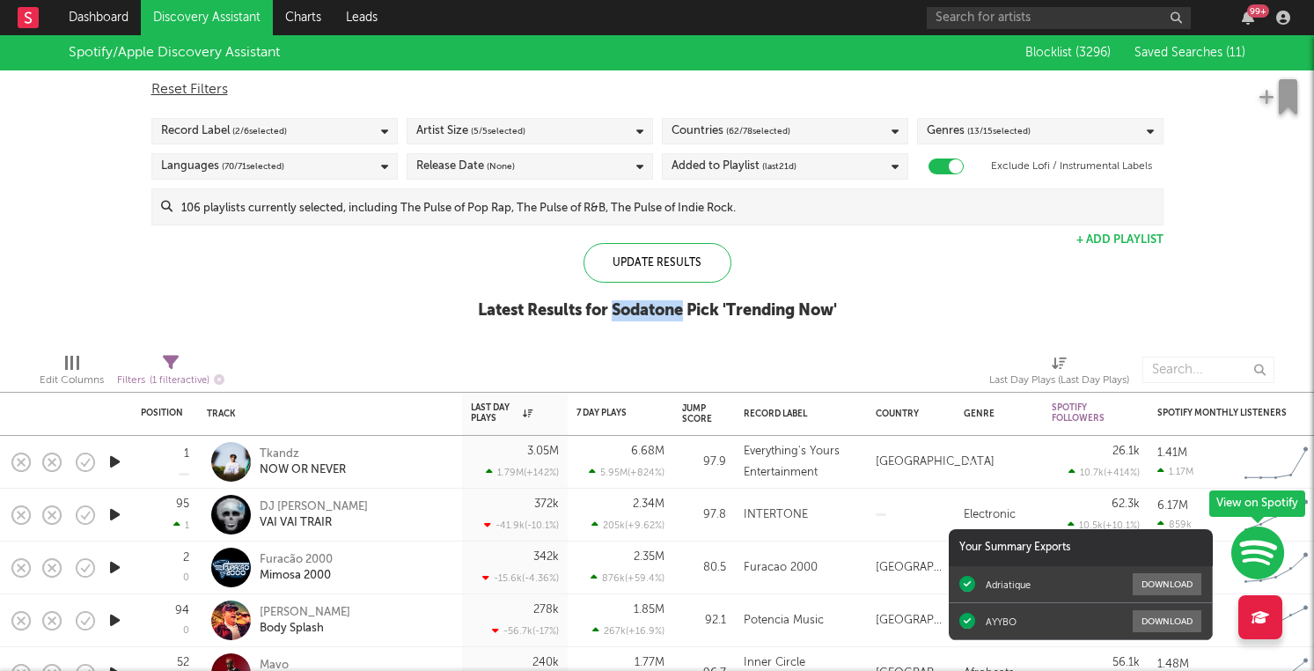
click at [656, 307] on div "Latest Results for Sodatone Pick ' Trending Now '" at bounding box center [657, 310] width 359 height 21
click at [653, 307] on div "Latest Results for Sodatone Pick ' Trending Now '" at bounding box center [657, 310] width 359 height 21
click at [775, 297] on div "Update Results Latest Results for Sodatone Pick ' Trending Now '" at bounding box center [657, 291] width 359 height 96
click at [774, 317] on div "Latest Results for Sodatone Pick ' Trending Now '" at bounding box center [657, 310] width 359 height 21
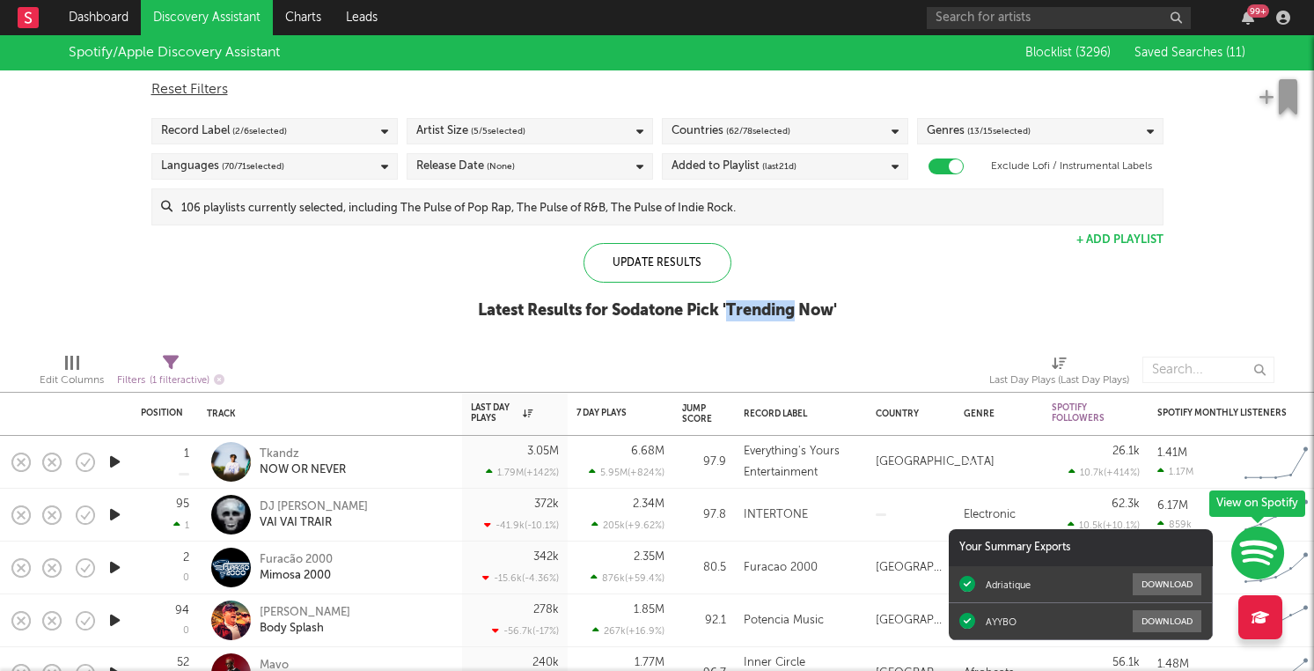
click at [774, 317] on div "Latest Results for Sodatone Pick ' Trending Now '" at bounding box center [657, 310] width 359 height 21
click at [724, 306] on div "Latest Results for Sodatone Pick ' Trending Now '" at bounding box center [657, 310] width 359 height 21
drag, startPoint x: 724, startPoint y: 306, endPoint x: 791, endPoint y: 308, distance: 67.8
click at [792, 309] on div "Latest Results for Sodatone Pick ' Trending Now '" at bounding box center [657, 310] width 359 height 21
click at [846, 305] on div "Spotify/Apple Discovery Assistant Blocklist ( 3296 ) Saved Searches ( 11 ) Rese…" at bounding box center [657, 187] width 1314 height 304
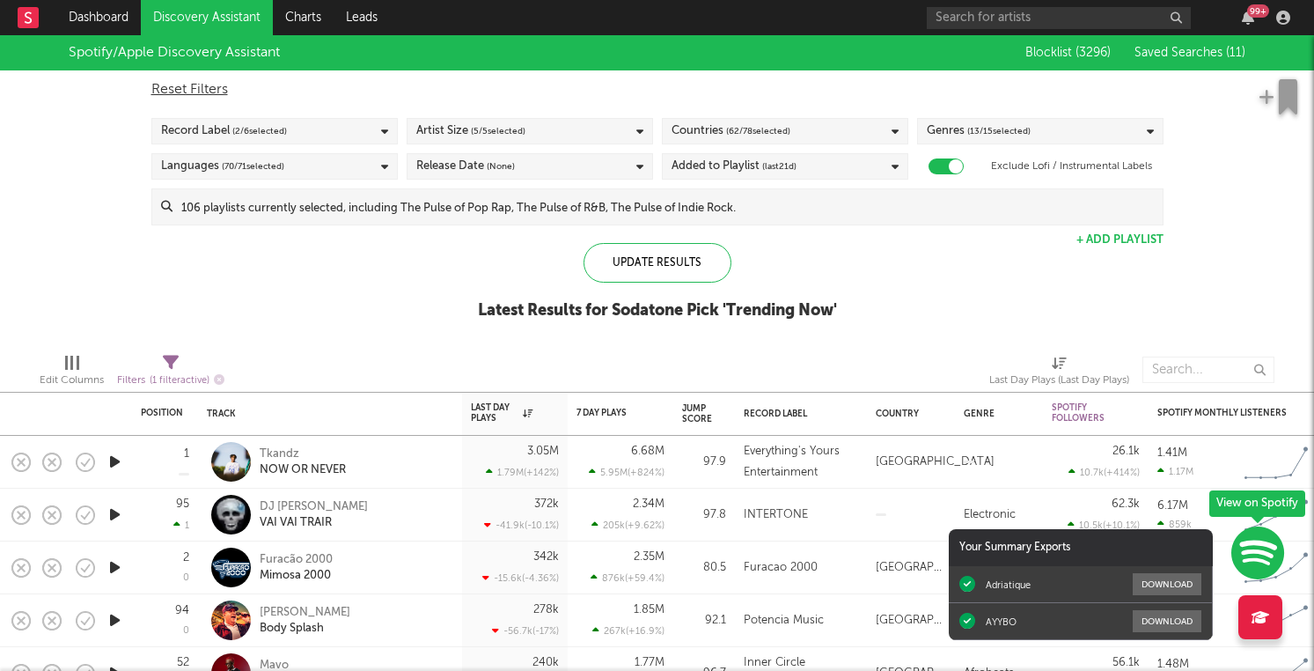
click at [837, 305] on div "Latest Results for Sodatone Pick ' Trending Now '" at bounding box center [657, 310] width 359 height 21
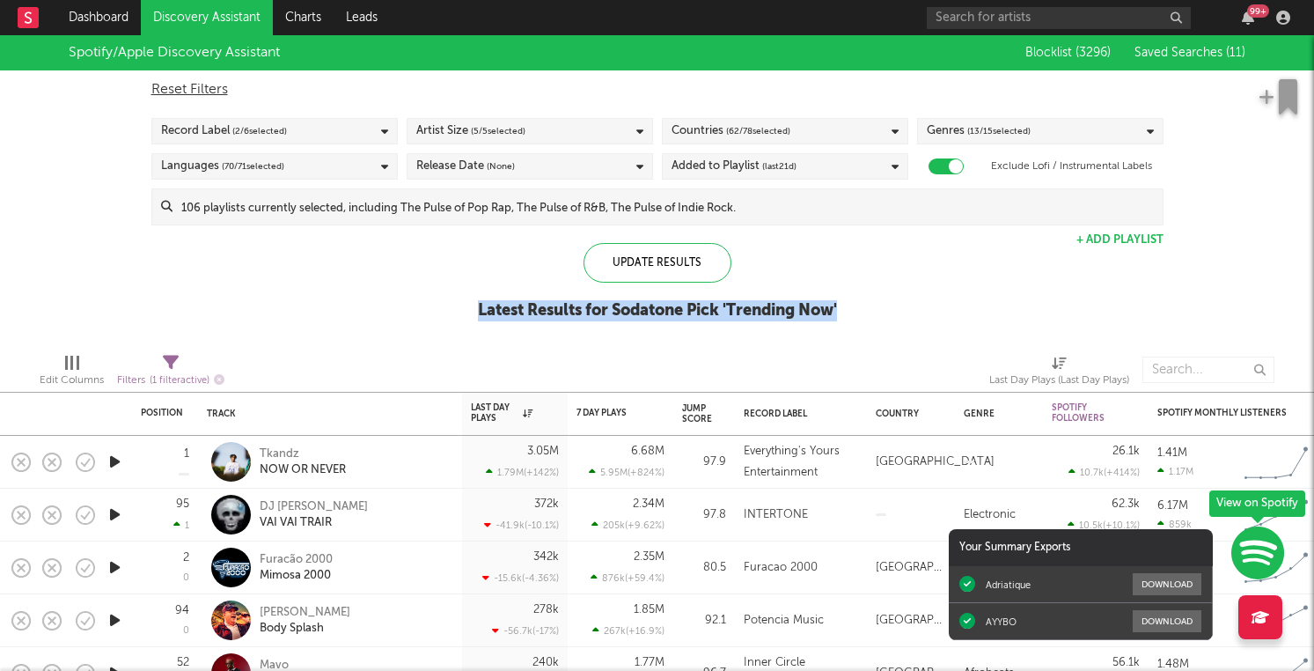
click at [837, 305] on div "Latest Results for Sodatone Pick ' Trending Now '" at bounding box center [657, 310] width 359 height 21
click at [837, 306] on div "Latest Results for Sodatone Pick ' Trending Now '" at bounding box center [657, 310] width 359 height 21
click at [808, 313] on div "Latest Results for Sodatone Pick ' Trending Now '" at bounding box center [657, 310] width 359 height 21
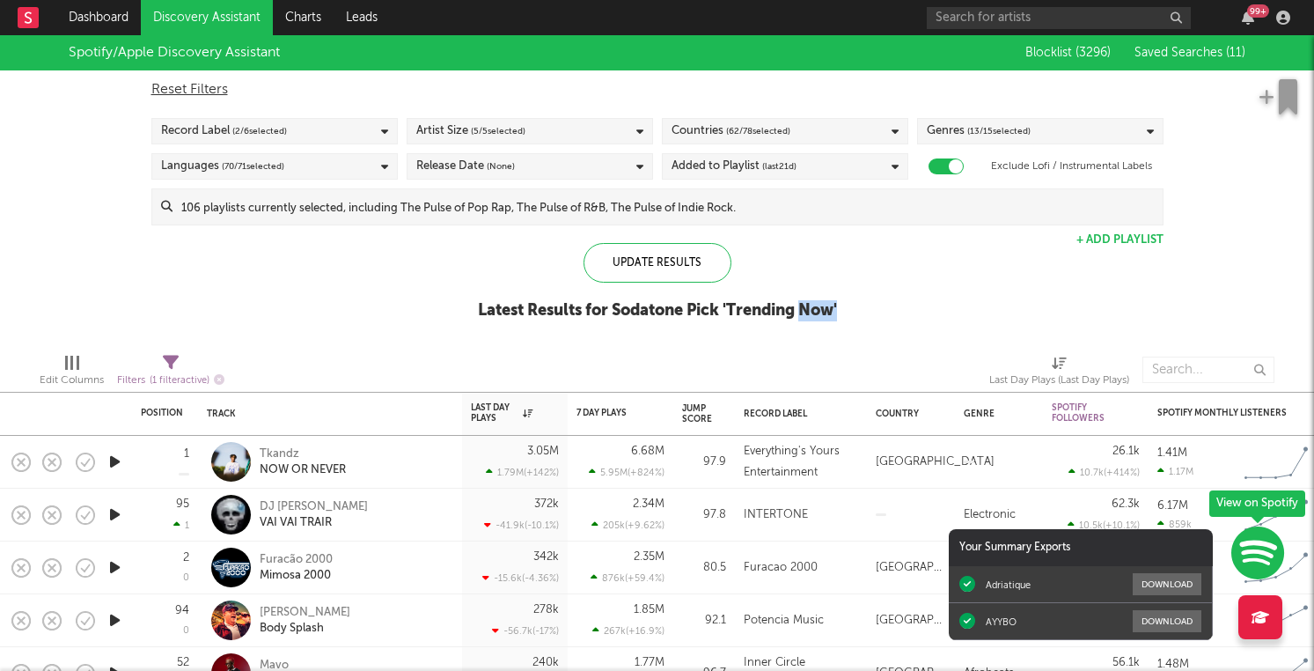
drag, startPoint x: 807, startPoint y: 313, endPoint x: 879, endPoint y: 313, distance: 72.2
click at [879, 313] on div "Spotify/Apple Discovery Assistant Blocklist ( 3296 ) Saved Searches ( 11 ) Rese…" at bounding box center [657, 187] width 1314 height 304
click at [835, 307] on div "Latest Results for Sodatone Pick ' Trending Now '" at bounding box center [657, 310] width 359 height 21
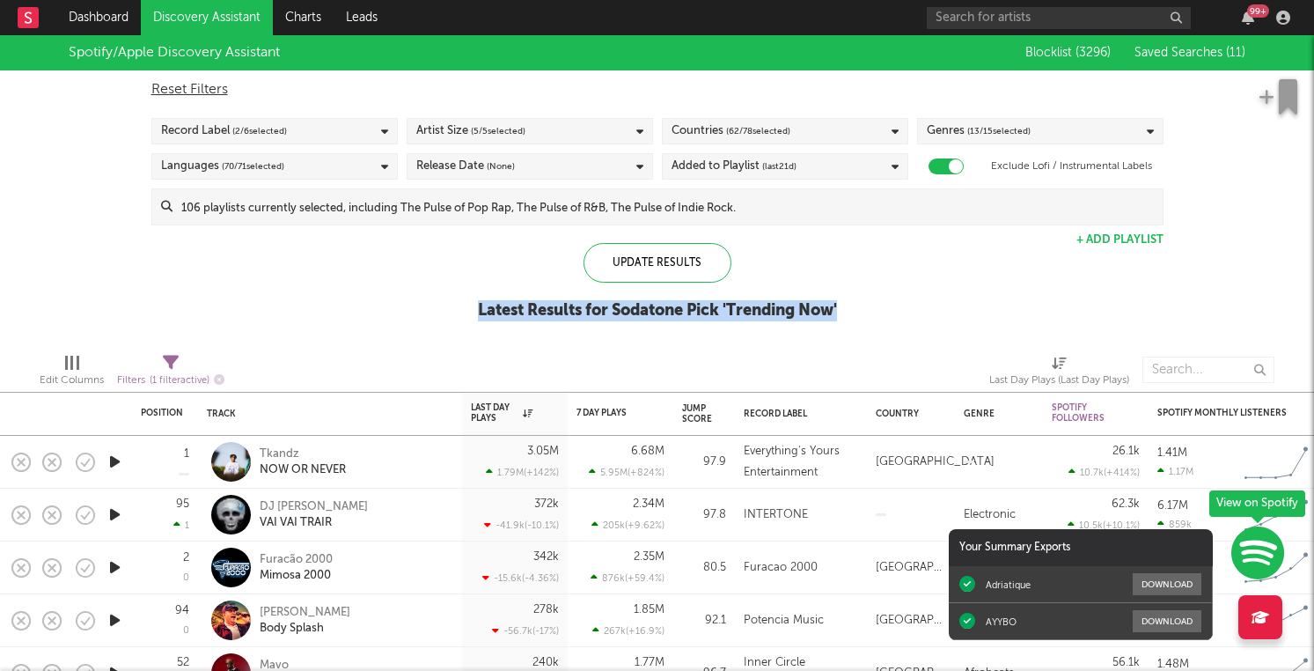
click at [835, 307] on div "Latest Results for Sodatone Pick ' Trending Now '" at bounding box center [657, 310] width 359 height 21
click at [853, 313] on div "Spotify/Apple Discovery Assistant Blocklist ( 3296 ) Saved Searches ( 11 ) Rese…" at bounding box center [657, 187] width 1314 height 304
drag, startPoint x: 842, startPoint y: 305, endPoint x: 479, endPoint y: 305, distance: 362.7
click at [478, 303] on div "Spotify/Apple Discovery Assistant Blocklist ( 3296 ) Saved Searches ( 11 ) Rese…" at bounding box center [657, 187] width 1314 height 304
click at [495, 310] on div "Latest Results for Sodatone Pick ' Trending Now '" at bounding box center [657, 310] width 359 height 21
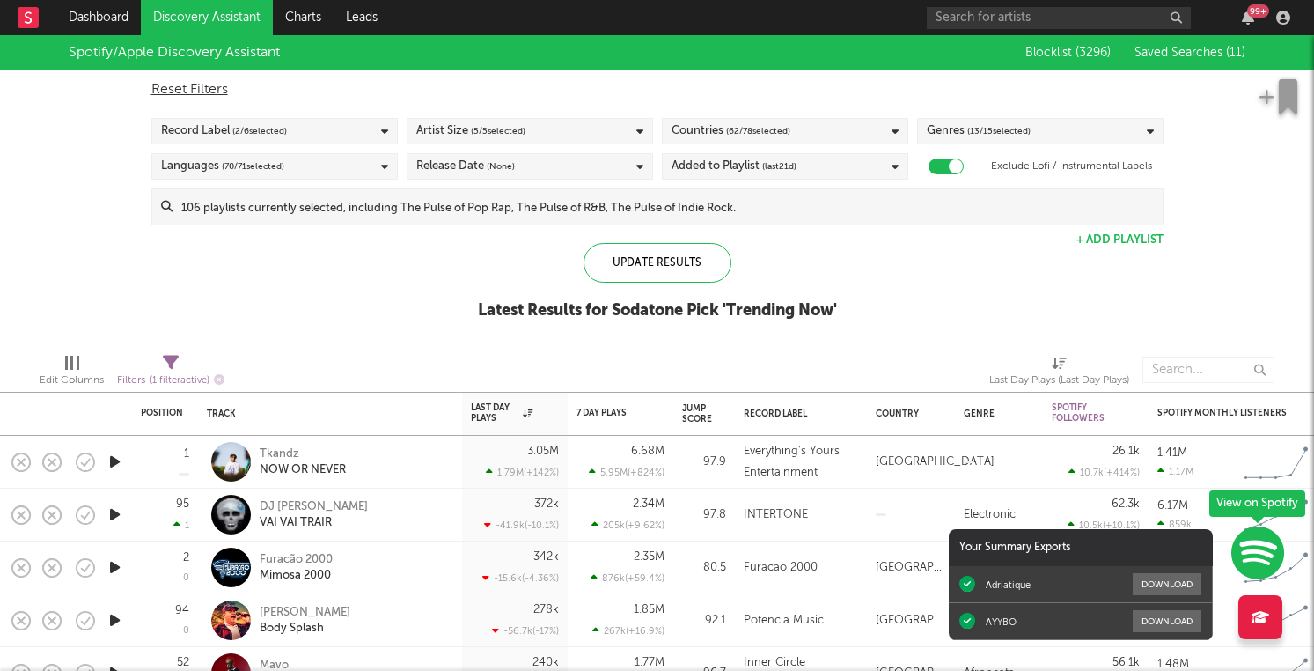
drag, startPoint x: 477, startPoint y: 310, endPoint x: 565, endPoint y: 325, distance: 89.3
click at [596, 325] on div "Update Results Latest Results for Sodatone Pick ' Trending Now '" at bounding box center [657, 291] width 359 height 96
drag, startPoint x: 472, startPoint y: 310, endPoint x: 659, endPoint y: 318, distance: 186.8
click at [659, 318] on div "Latest Results for Sodatone Pick ' Trending Now '" at bounding box center [657, 310] width 359 height 21
click at [657, 314] on div "Latest Results for Sodatone Pick ' Trending Now '" at bounding box center [657, 310] width 359 height 21
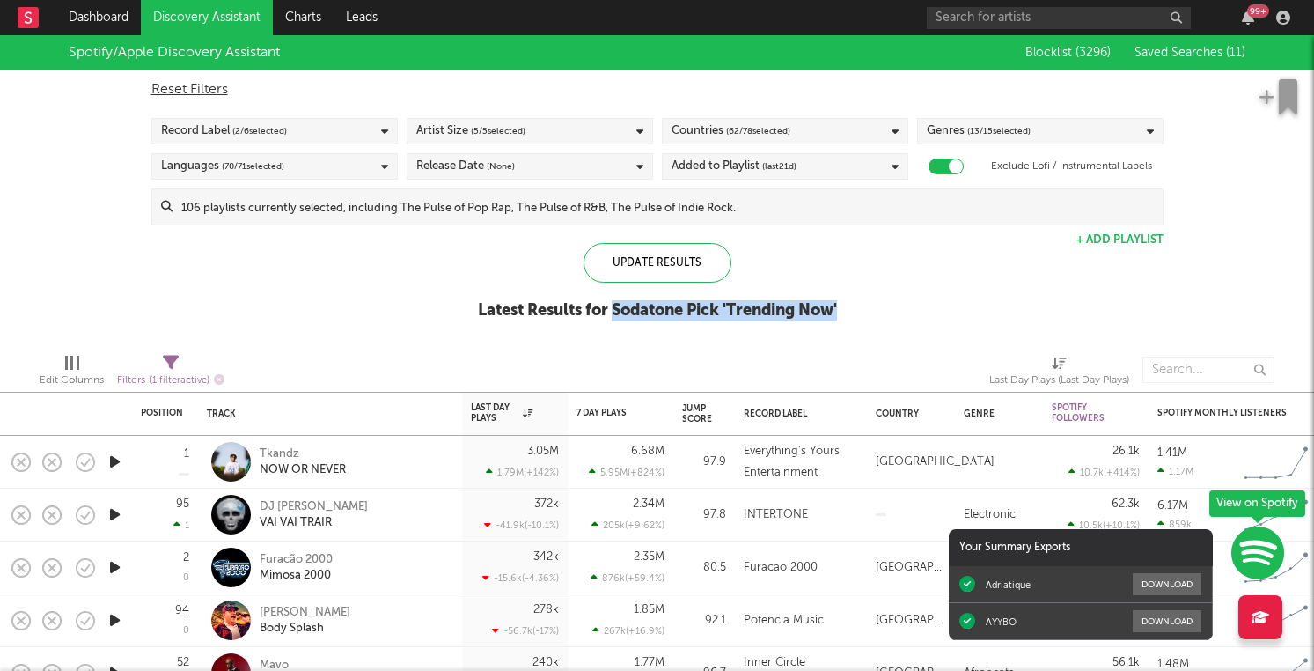
drag, startPoint x: 657, startPoint y: 314, endPoint x: 865, endPoint y: 311, distance: 207.8
click at [865, 311] on div "Spotify/Apple Discovery Assistant Blocklist ( 3296 ) Saved Searches ( 11 ) Rese…" at bounding box center [657, 187] width 1314 height 304
drag, startPoint x: 847, startPoint y: 308, endPoint x: 616, endPoint y: 313, distance: 230.7
click at [616, 313] on div "Spotify/Apple Discovery Assistant Blocklist ( 3296 ) Saved Searches ( 11 ) Rese…" at bounding box center [657, 187] width 1314 height 304
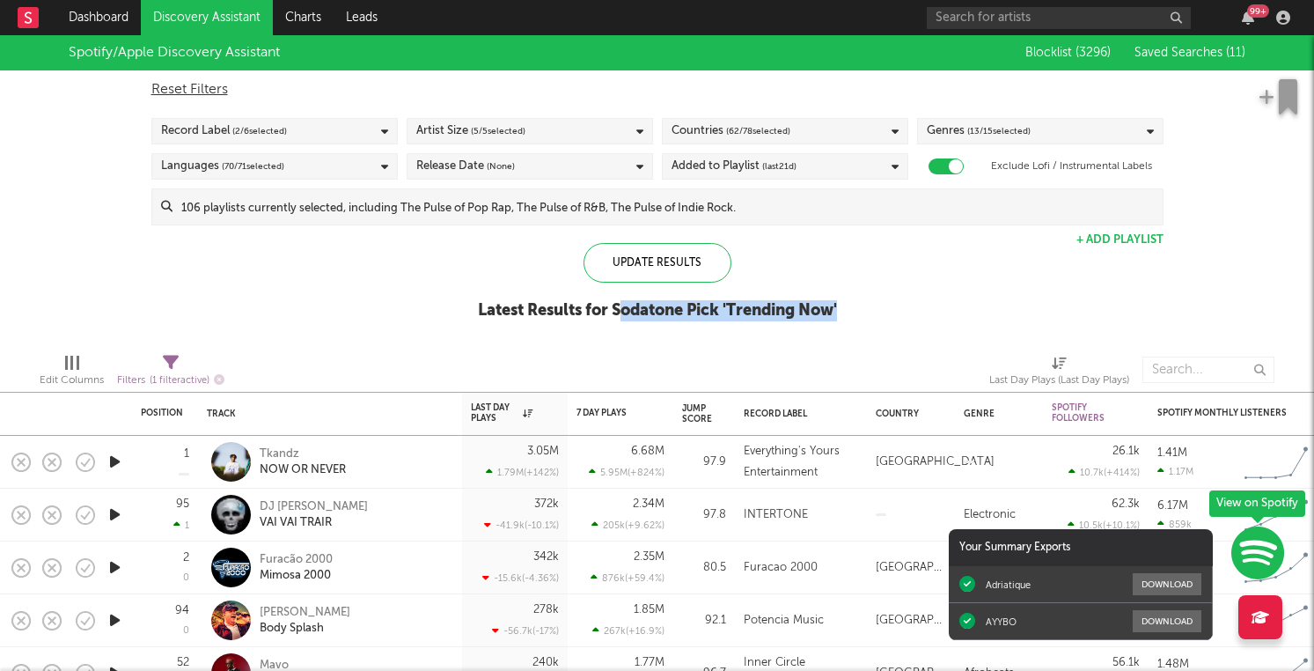
click at [616, 313] on div "Latest Results for Sodatone Pick ' Trending Now '" at bounding box center [657, 310] width 359 height 21
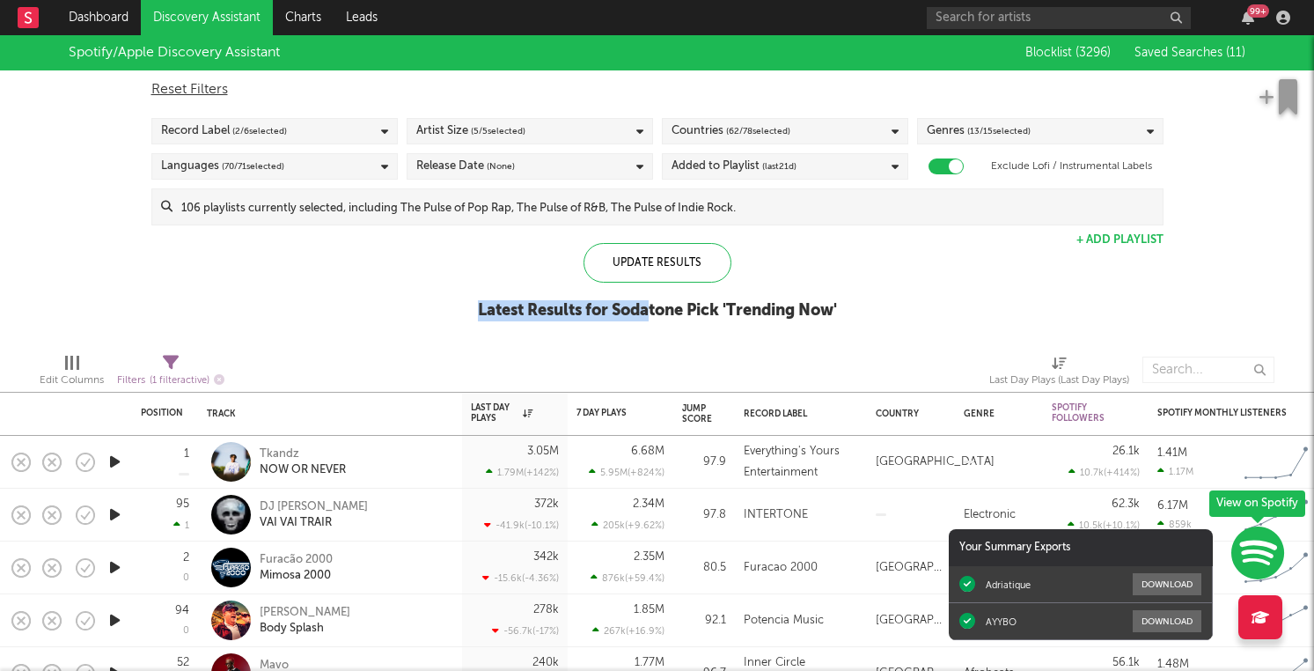
drag, startPoint x: 649, startPoint y: 313, endPoint x: 444, endPoint y: 292, distance: 206.1
click at [444, 292] on div "Spotify/Apple Discovery Assistant Blocklist ( 3296 ) Saved Searches ( 11 ) Rese…" at bounding box center [657, 187] width 1314 height 304
drag, startPoint x: 473, startPoint y: 310, endPoint x: 688, endPoint y: 313, distance: 215.7
click at [688, 313] on div "Latest Results for Sodatone Pick ' Trending Now '" at bounding box center [657, 310] width 359 height 21
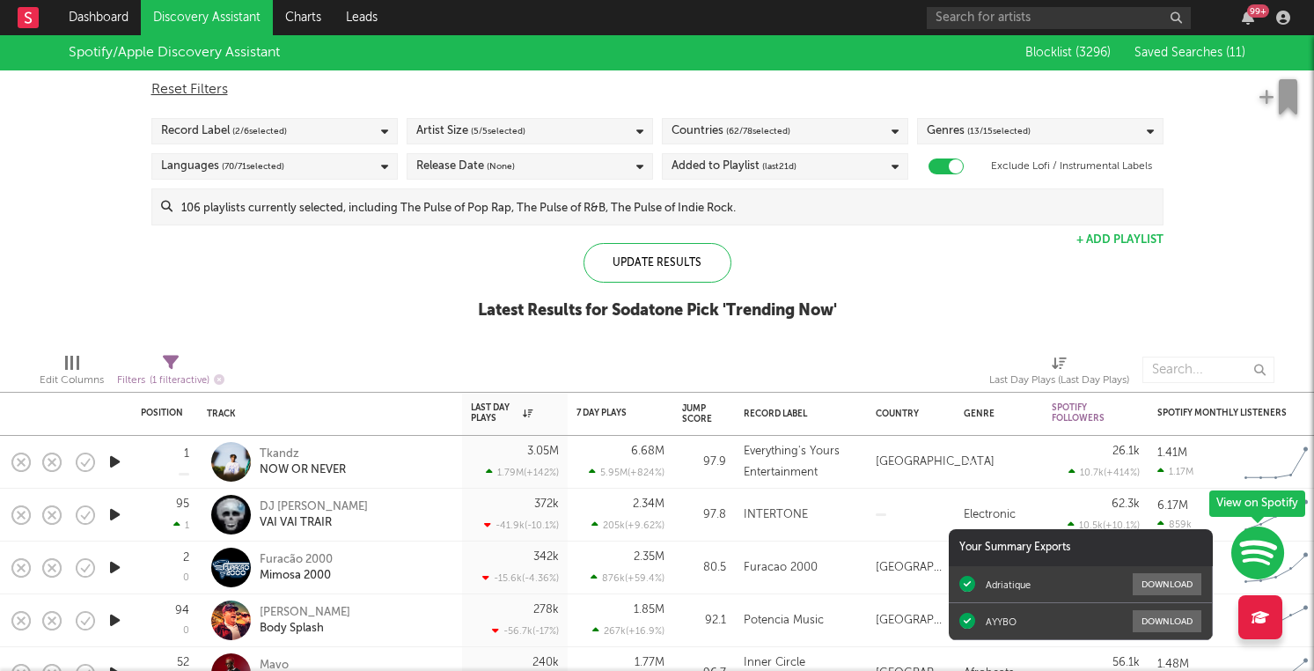
click at [611, 309] on div "Latest Results for Sodatone Pick ' Trending Now '" at bounding box center [657, 310] width 359 height 21
drag, startPoint x: 611, startPoint y: 309, endPoint x: 841, endPoint y: 316, distance: 229.9
click at [837, 316] on div "Latest Results for Sodatone Pick ' Trending Now '" at bounding box center [657, 310] width 359 height 21
